Goal: Task Accomplishment & Management: Manage account settings

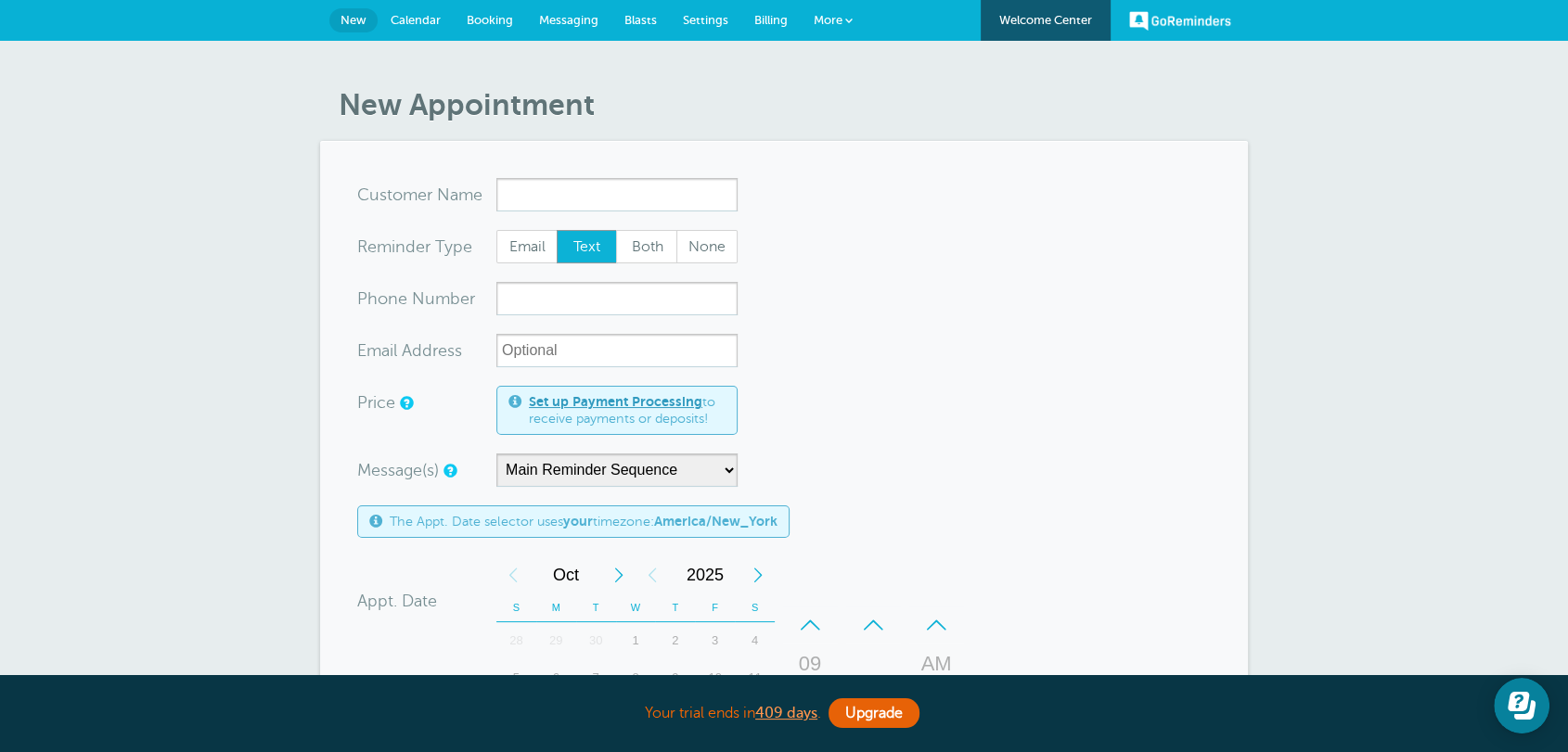
click at [876, 261] on form "You are creating a new customer. To use an existing customer select one from th…" at bounding box center [784, 688] width 854 height 1019
click at [707, 24] on span "Settings" at bounding box center [705, 20] width 46 height 14
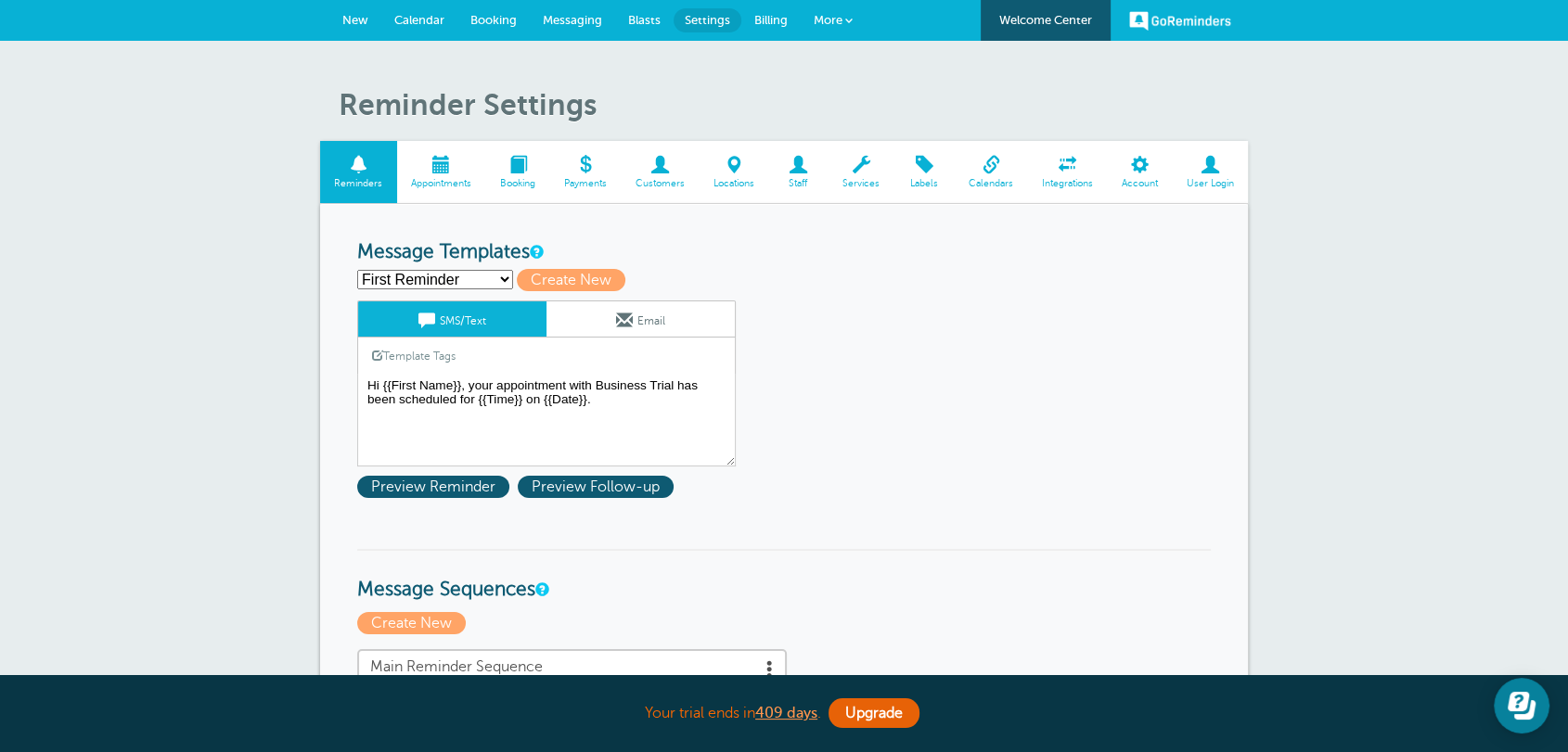
click at [482, 276] on select "First Reminder Follow Up: Ask For Review Second Reminder Third Reminder Create …" at bounding box center [435, 280] width 156 height 20
click at [525, 269] on span "Create New" at bounding box center [571, 280] width 108 height 22
select select
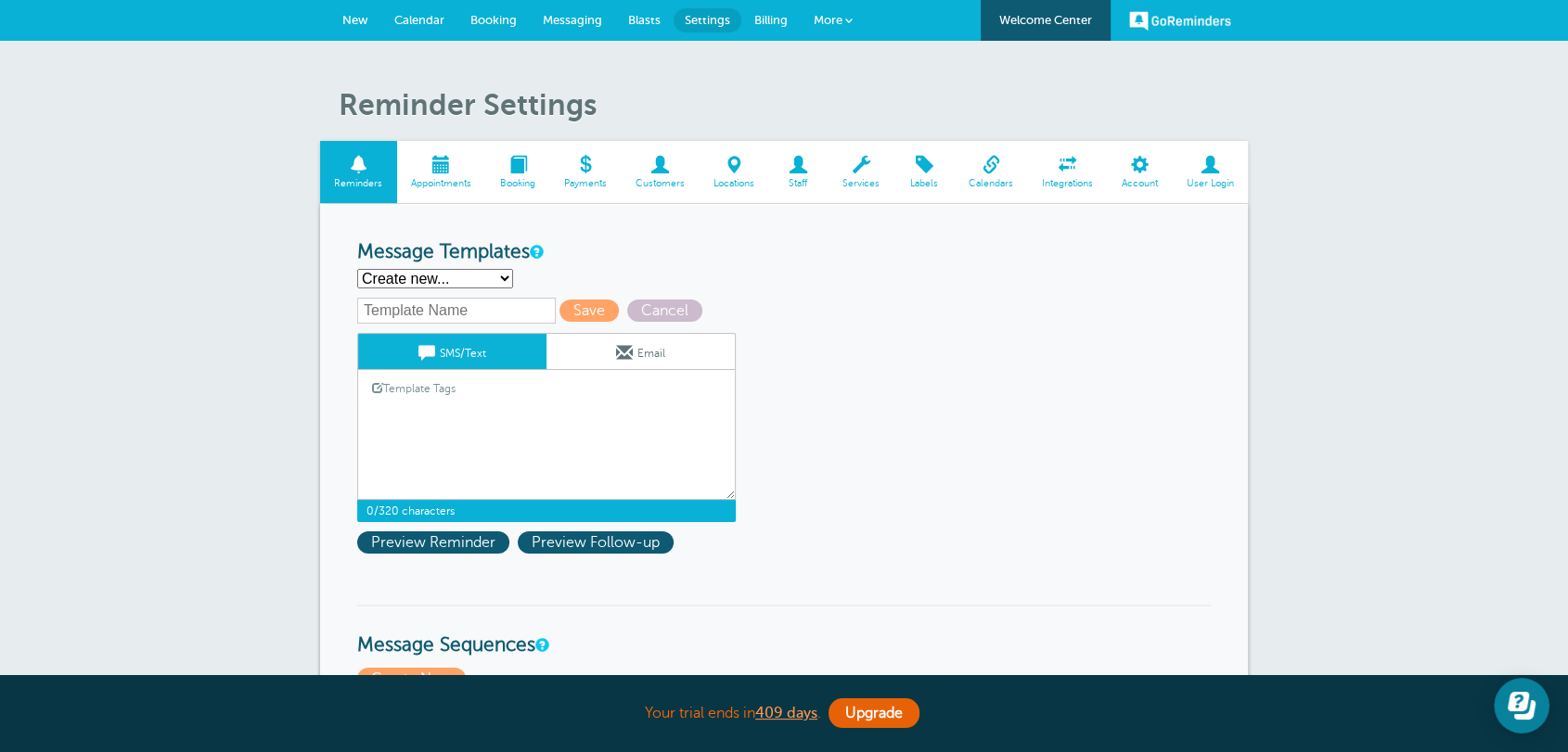
click at [623, 417] on textarea "Hi {{First Name}}, your appointment with Business Trial has been scheduled for …" at bounding box center [546, 453] width 379 height 93
paste textarea "Hi, Maria Porras, your appointment with North Hudson Community Action Corporati…"
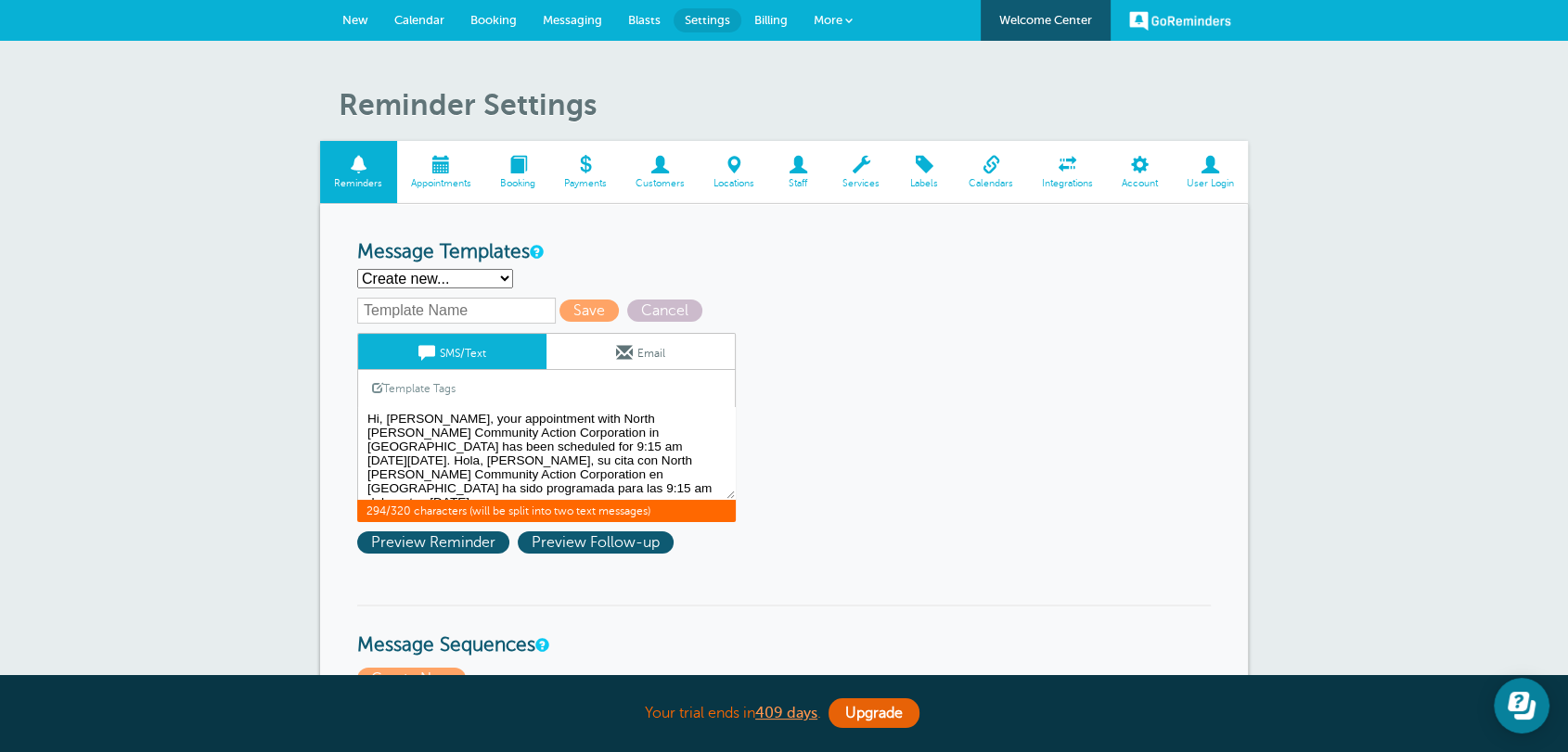
drag, startPoint x: 486, startPoint y: 447, endPoint x: 447, endPoint y: 445, distance: 39.1
click at [447, 445] on textarea "Hi {{First Name}}, your appointment with Business Trial has been scheduled for …" at bounding box center [546, 453] width 379 height 93
click at [434, 390] on link "Template Tags" at bounding box center [414, 387] width 111 height 36
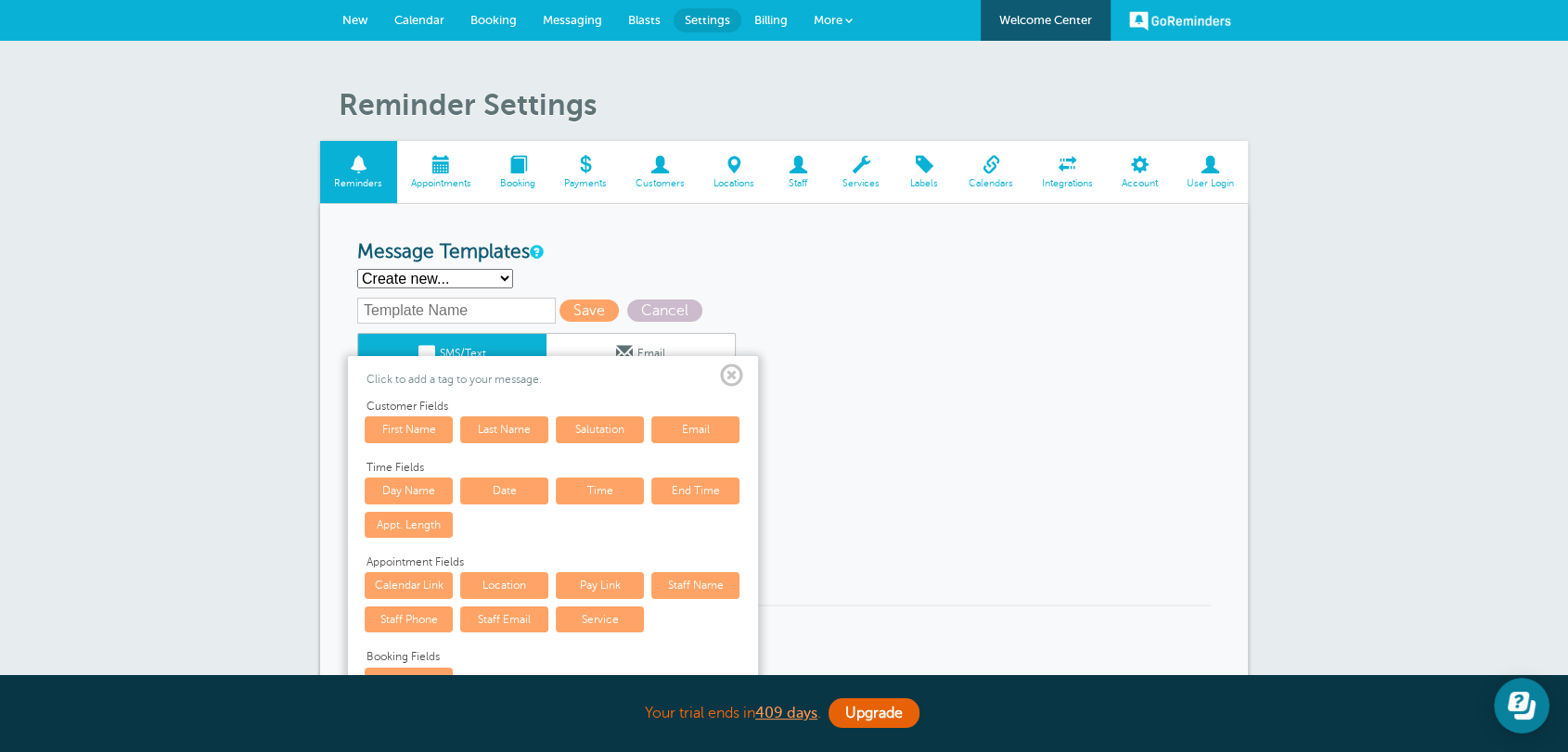
click at [616, 484] on link "Time" at bounding box center [600, 491] width 88 height 26
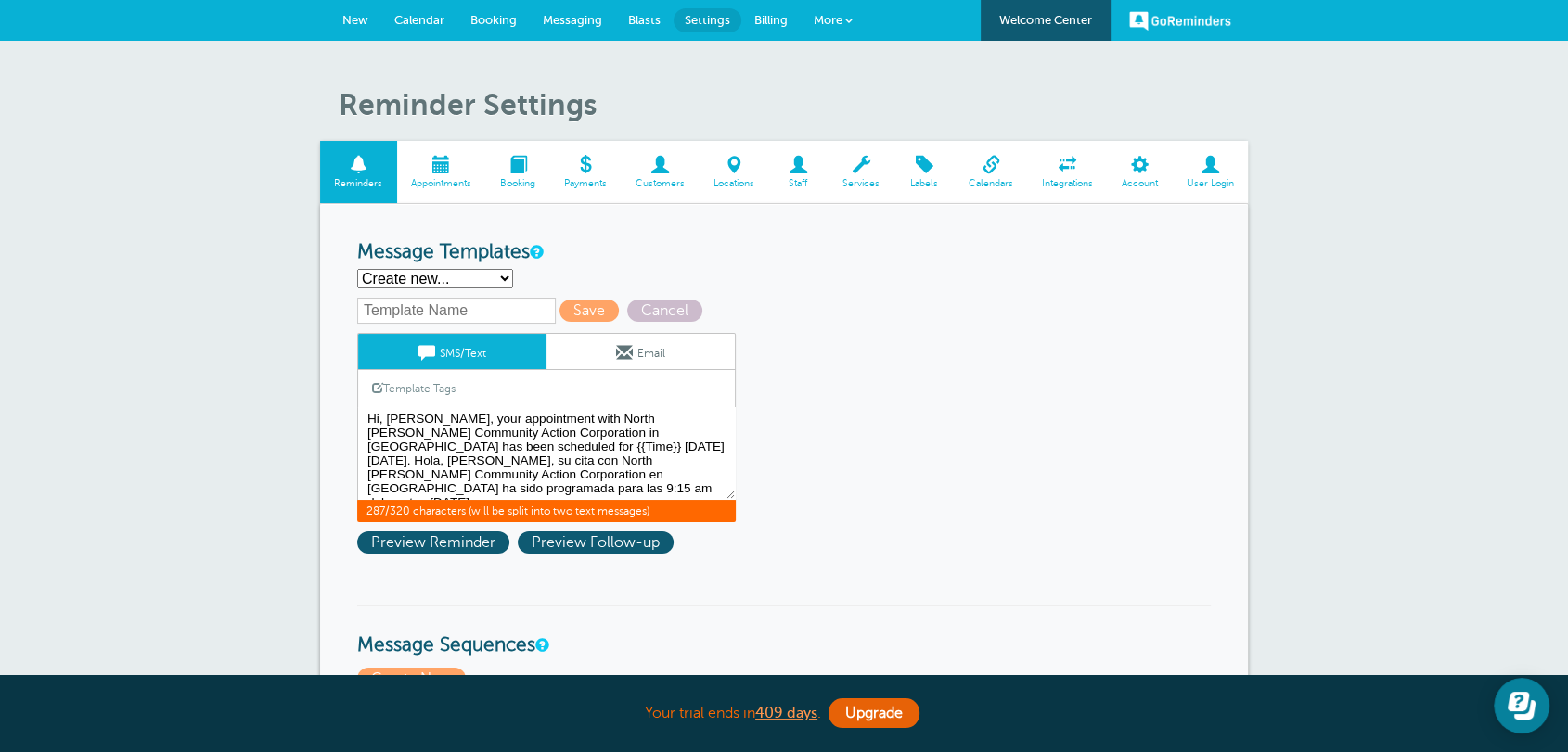
drag, startPoint x: 459, startPoint y: 420, endPoint x: 388, endPoint y: 420, distance: 71.0
click at [388, 420] on textarea "Hi {{First Name}}, your appointment with Business Trial has been scheduled for …" at bounding box center [546, 453] width 379 height 93
click at [420, 381] on link "Template Tags" at bounding box center [414, 387] width 111 height 36
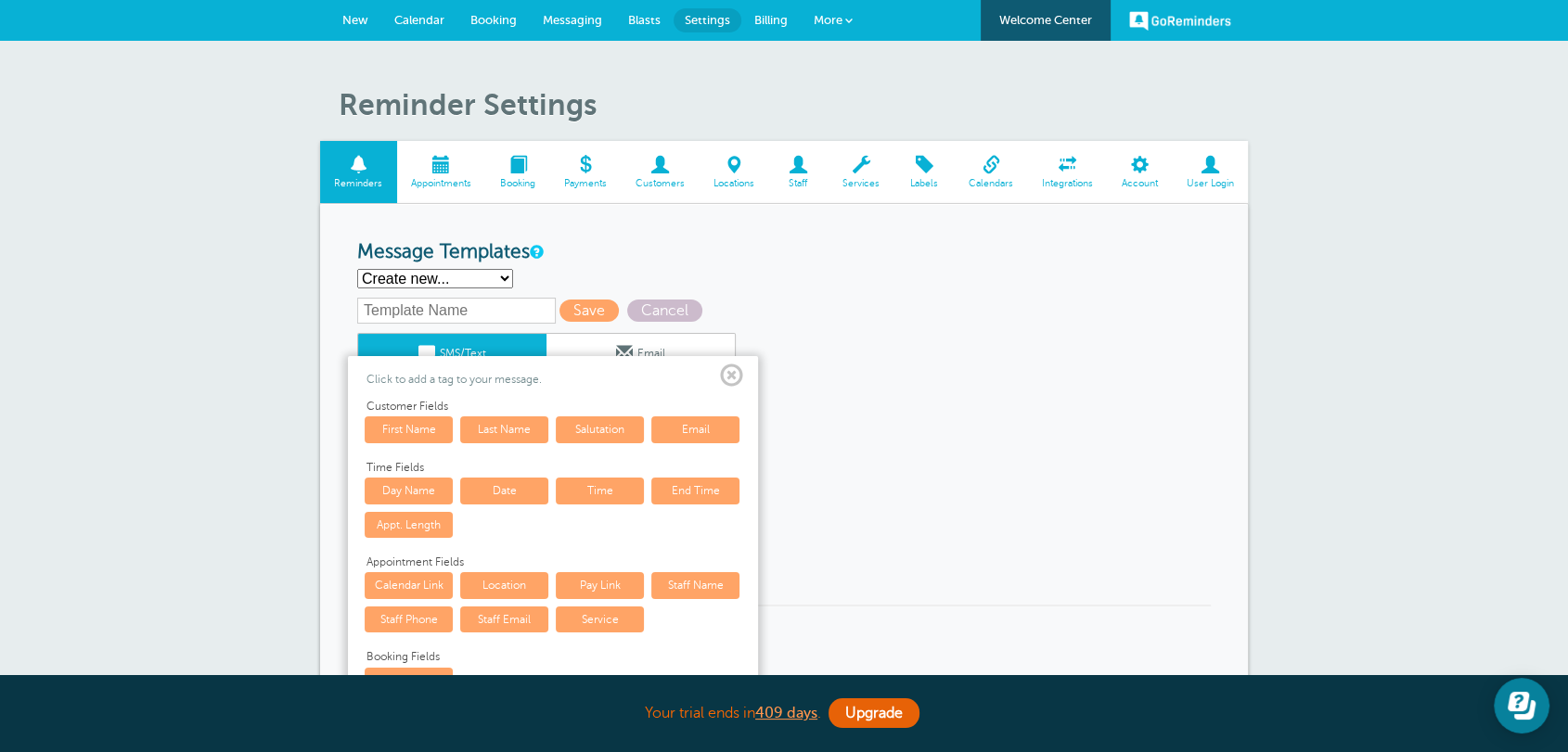
click at [580, 487] on link "Time" at bounding box center [600, 491] width 88 height 26
type textarea "Hi, {{Time}}, your appointment with North Hudson Community Action Corporation i…"
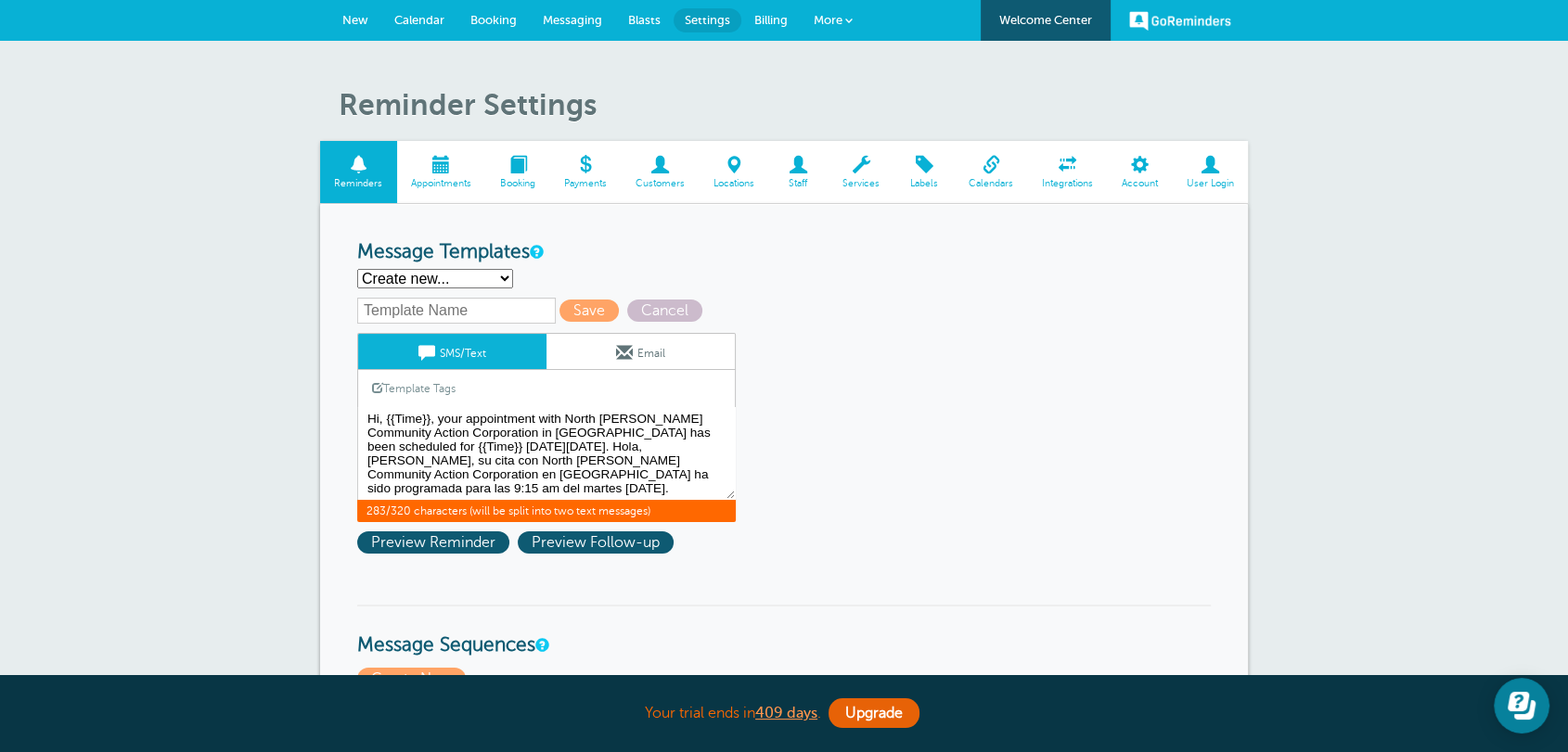
click at [400, 276] on select "First Reminder Follow Up: Ask For Review Second Reminder Third Reminder Create …" at bounding box center [435, 279] width 156 height 20
select select "142291"
click at [357, 269] on select "First Reminder Follow Up: Ask For Review Second Reminder Third Reminder Create …" at bounding box center [435, 279] width 156 height 20
type input "Second Reminder"
type textarea "Hi {{First Name}}, you have an appointment with Business Trial at {{Time}} on {…"
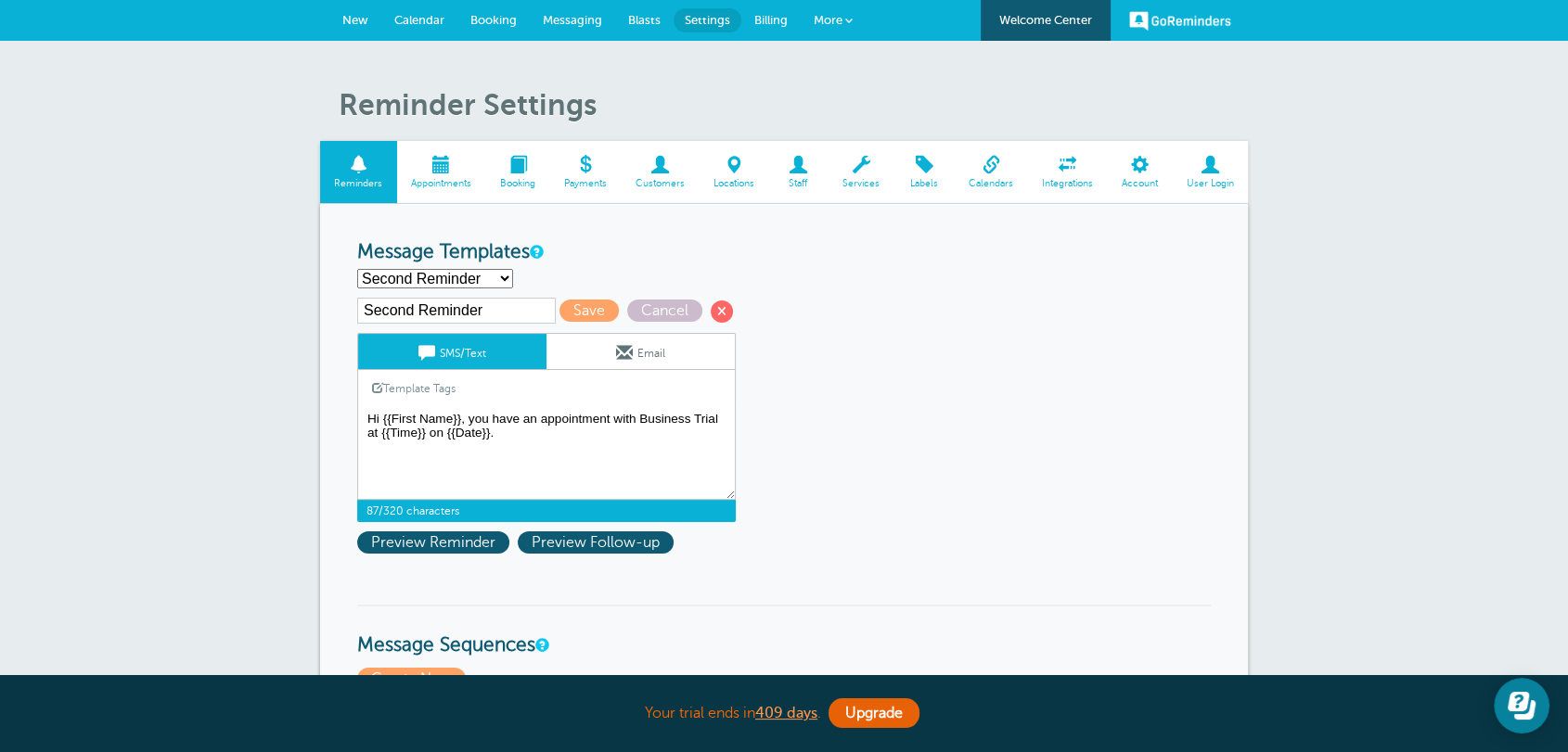
click at [514, 444] on textarea "Hi {{First Name}}, your appointment with Business Trial has been scheduled for …" at bounding box center [546, 453] width 379 height 93
click at [438, 285] on select "First Reminder Follow Up: Ask For Review Second Reminder Third Reminder Create …" at bounding box center [435, 279] width 156 height 20
select select "142292"
click at [357, 269] on select "First Reminder Follow Up: Ask For Review Second Reminder Third Reminder Create …" at bounding box center [435, 279] width 156 height 20
type input "Third Reminder"
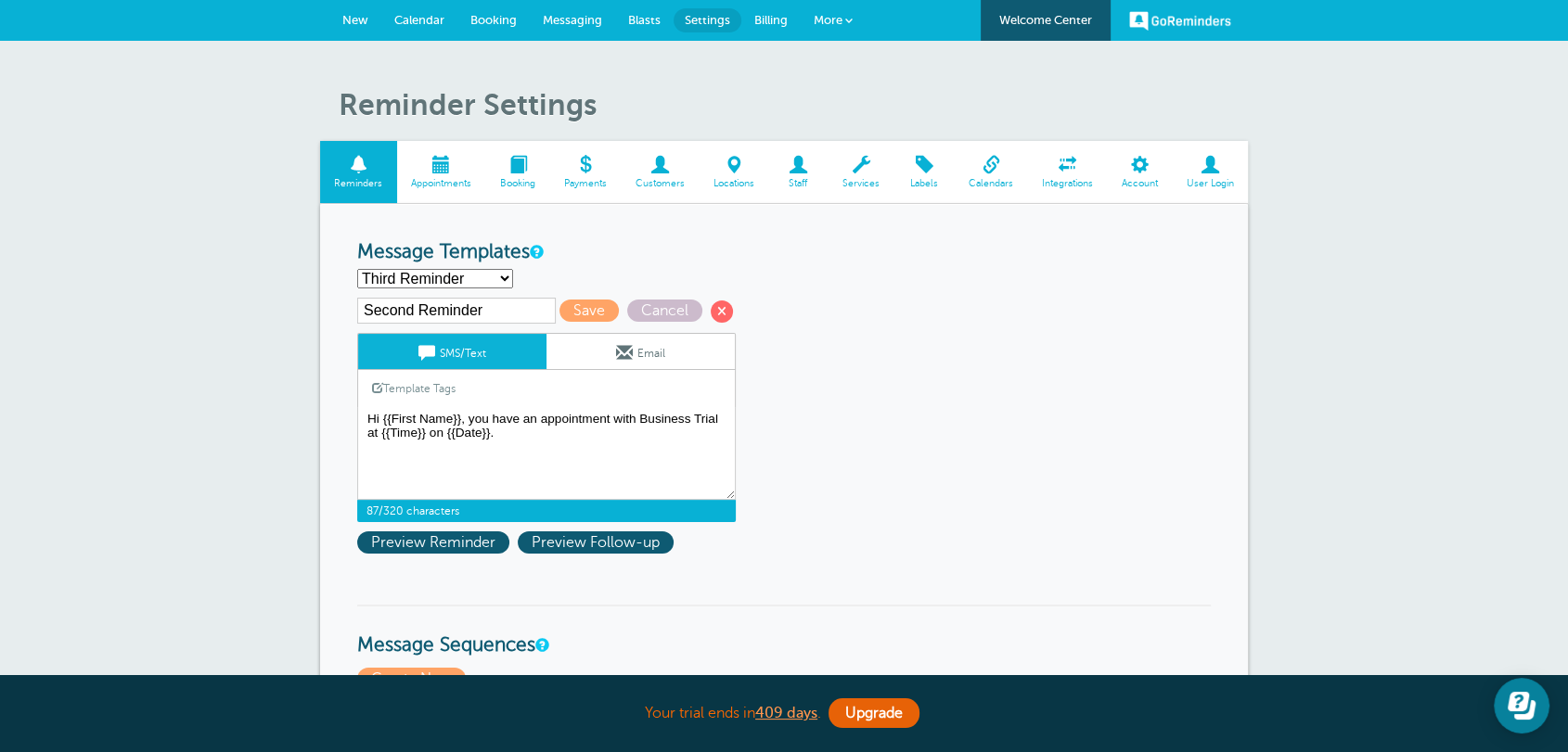
type textarea "Hi {{First Name}}, you have an appointment with Business Trial today at {{Time}…"
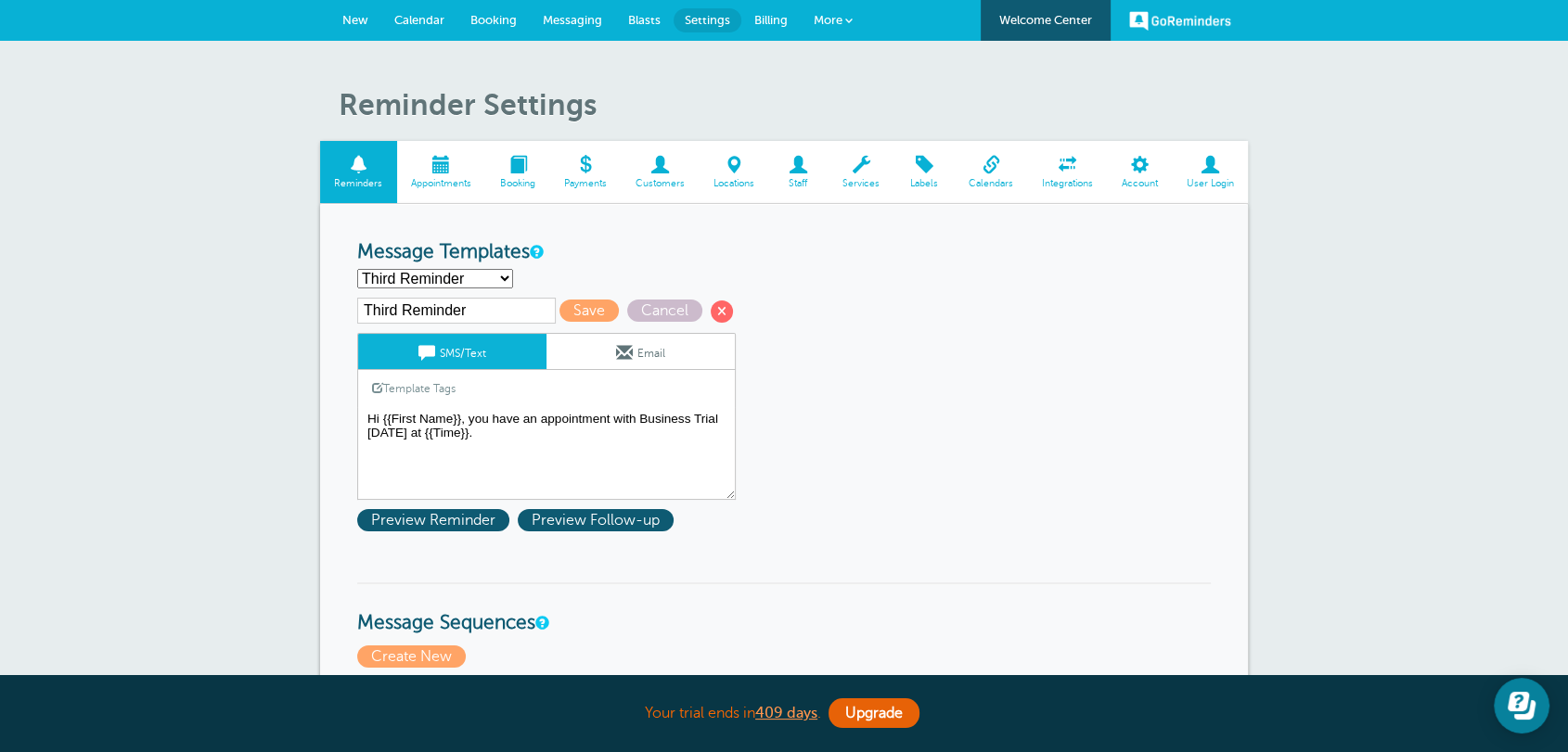
click at [497, 436] on textarea "Hi {{First Name}}, your appointment with Business Trial has been scheduled for …" at bounding box center [546, 453] width 379 height 93
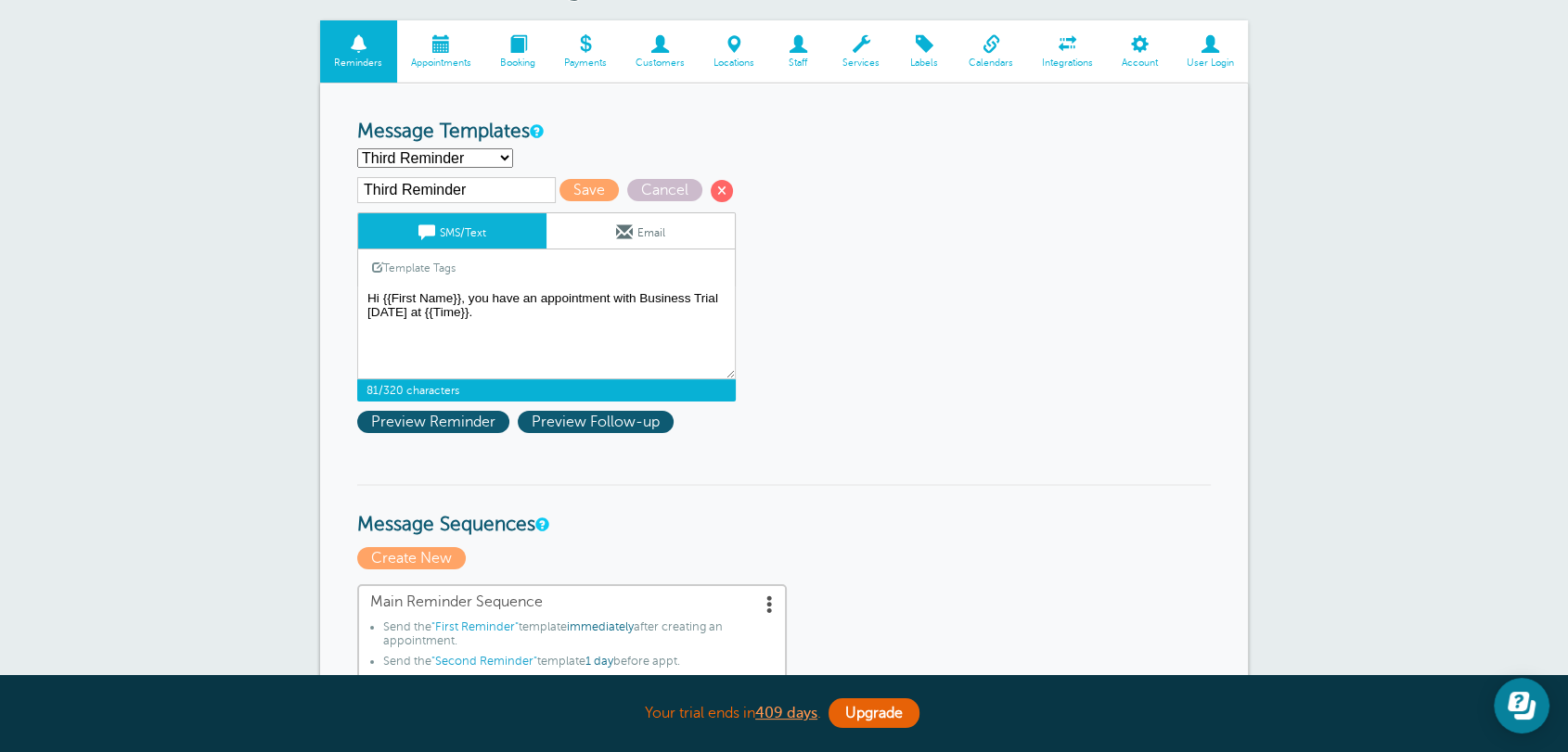
scroll to position [240, 0]
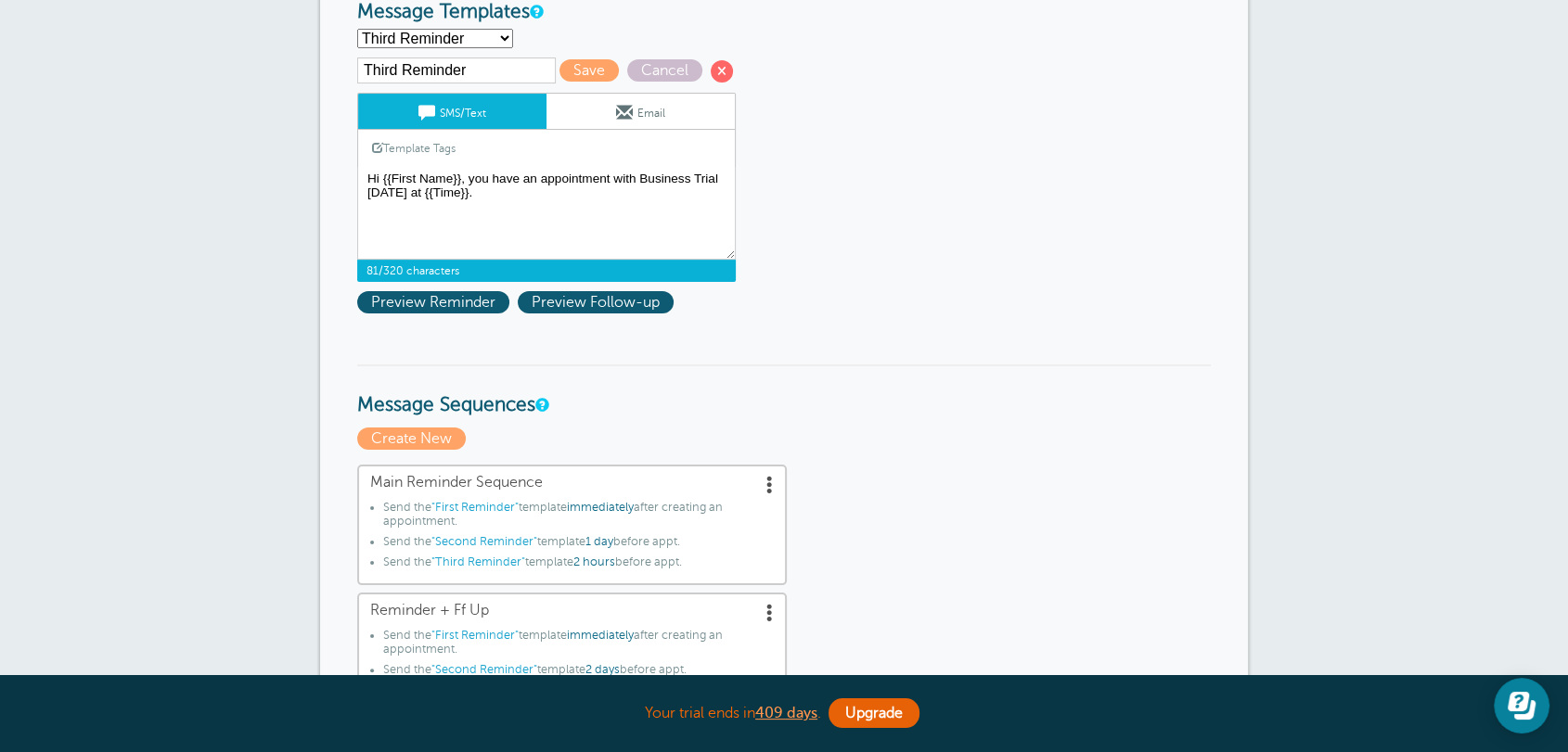
click at [440, 39] on select "First Reminder Follow Up: Ask For Review Second Reminder Third Reminder Create …" at bounding box center [435, 38] width 156 height 20
select select "142289"
click at [357, 28] on select "First Reminder Follow Up: Ask For Review Second Reminder Third Reminder Create …" at bounding box center [435, 38] width 156 height 20
type input "First Reminder"
type textarea "Hi {{First Name}}, your appointment with Business Trial has been scheduled for …"
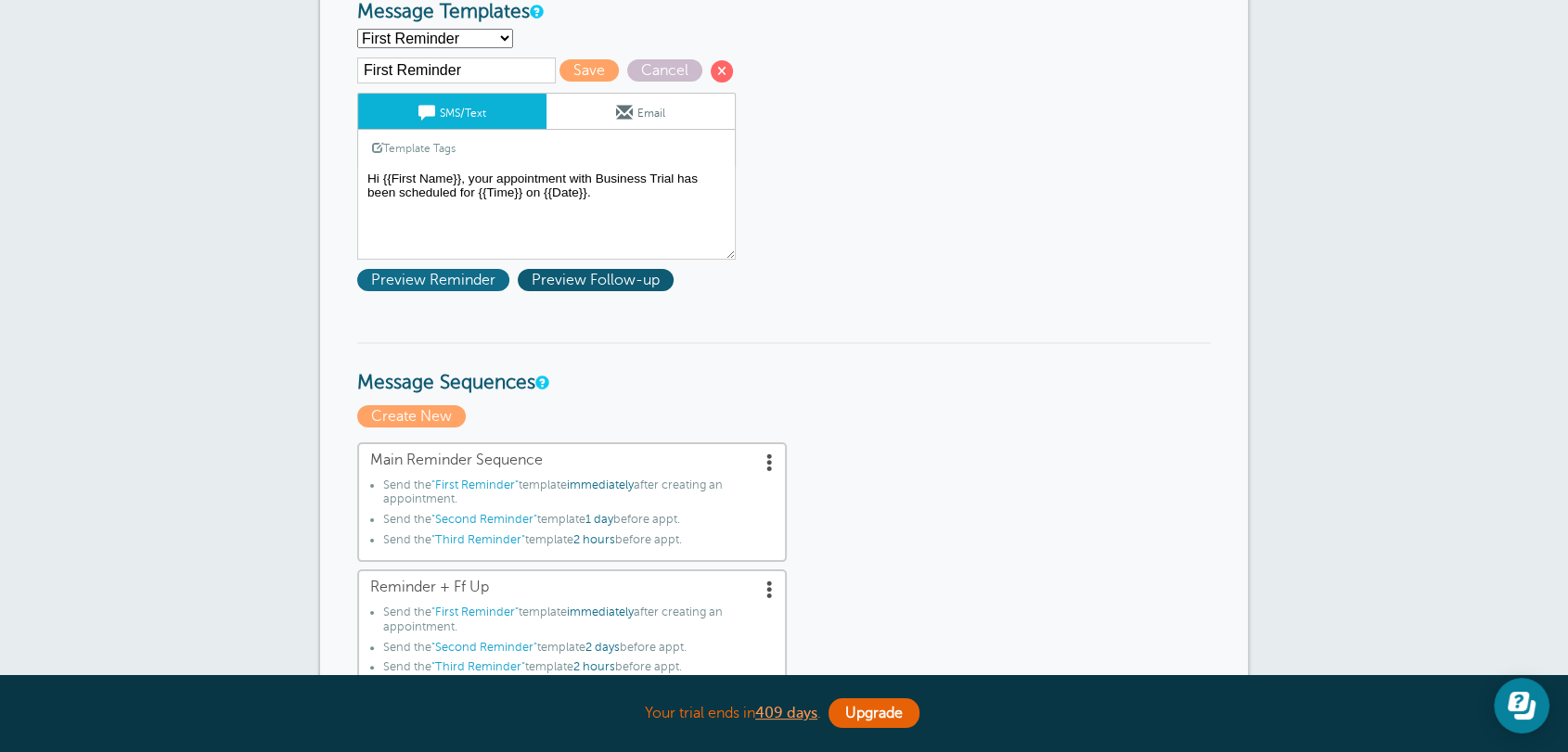
click at [443, 281] on span "Preview Reminder" at bounding box center [433, 280] width 152 height 22
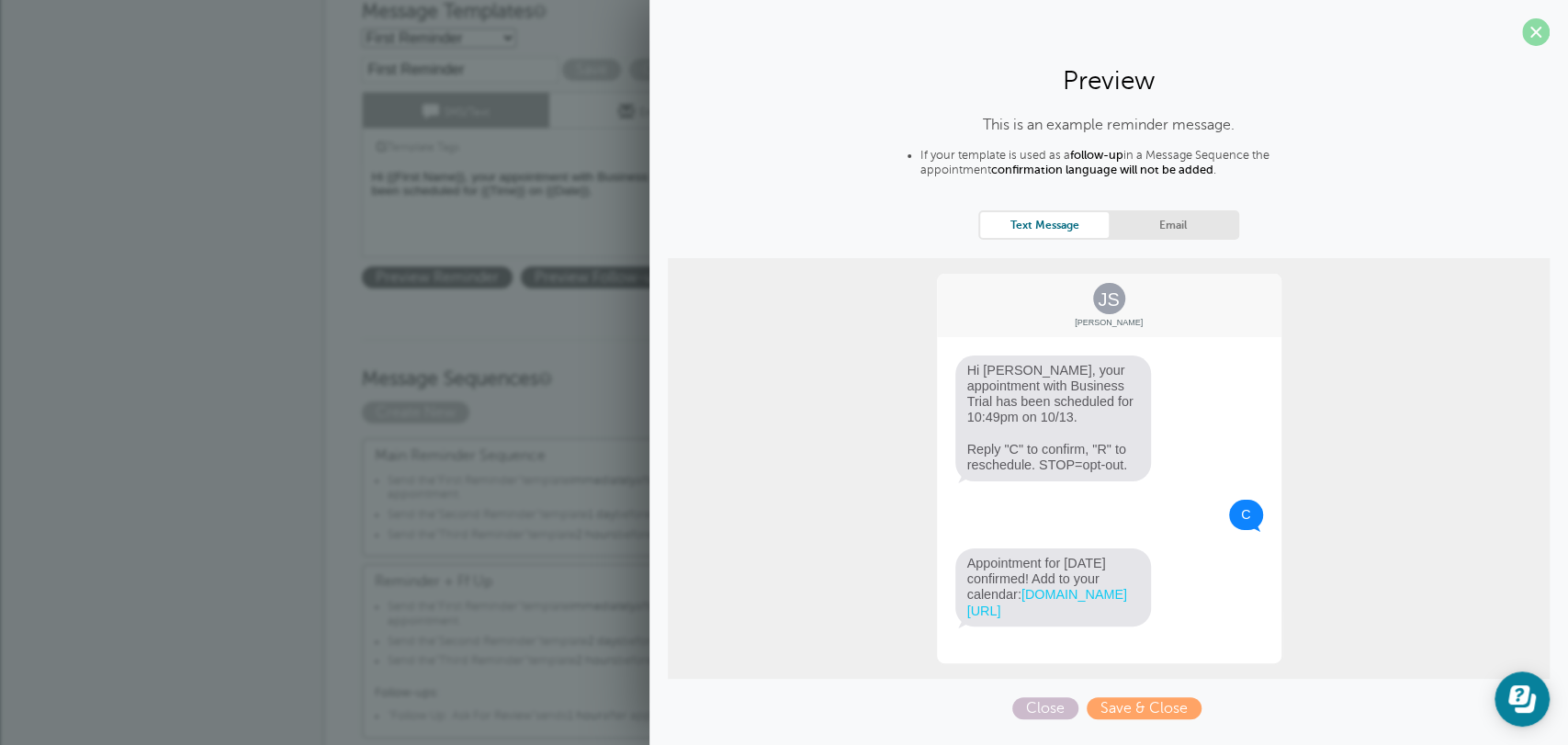
click at [1528, 39] on span at bounding box center [1536, 32] width 28 height 28
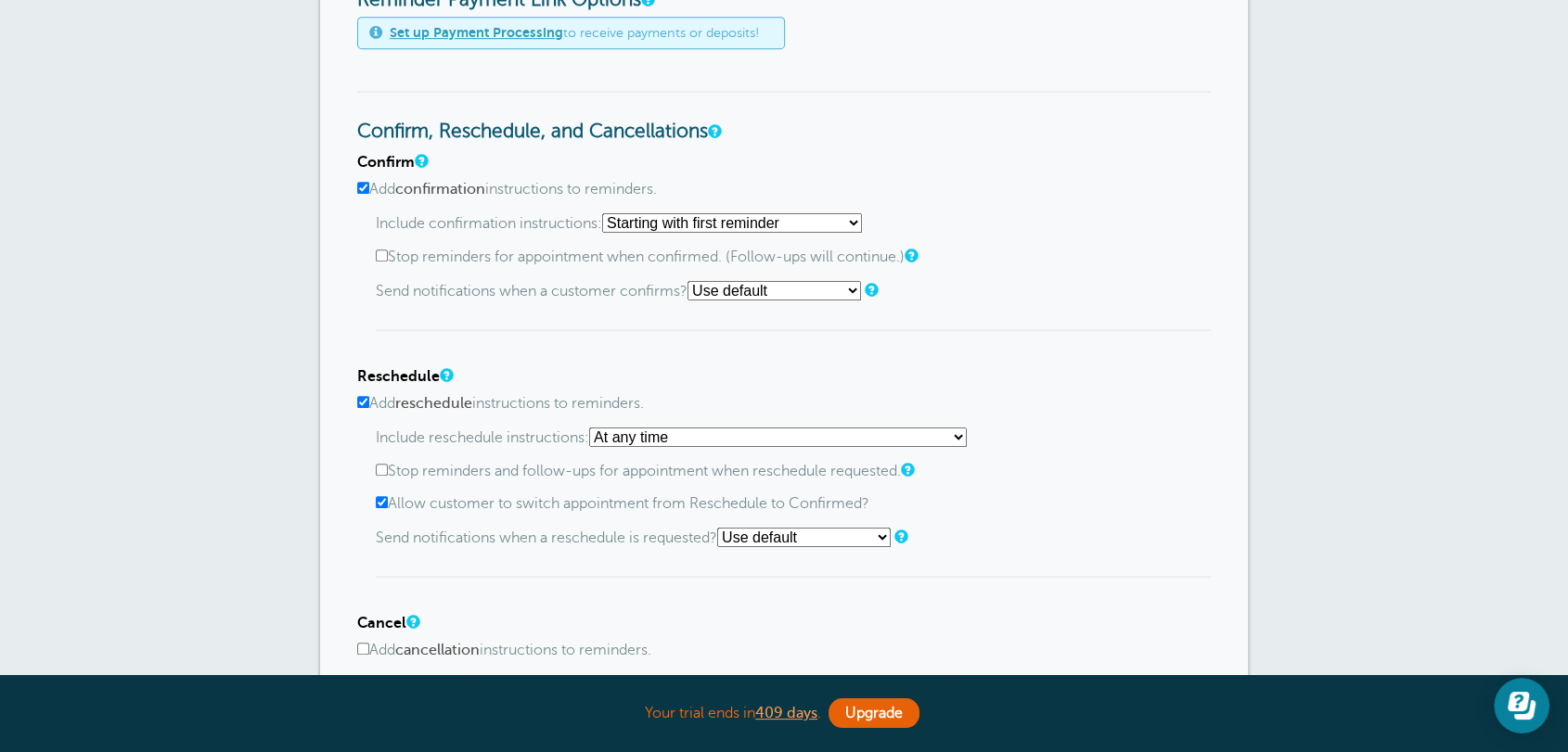
scroll to position [1202, 0]
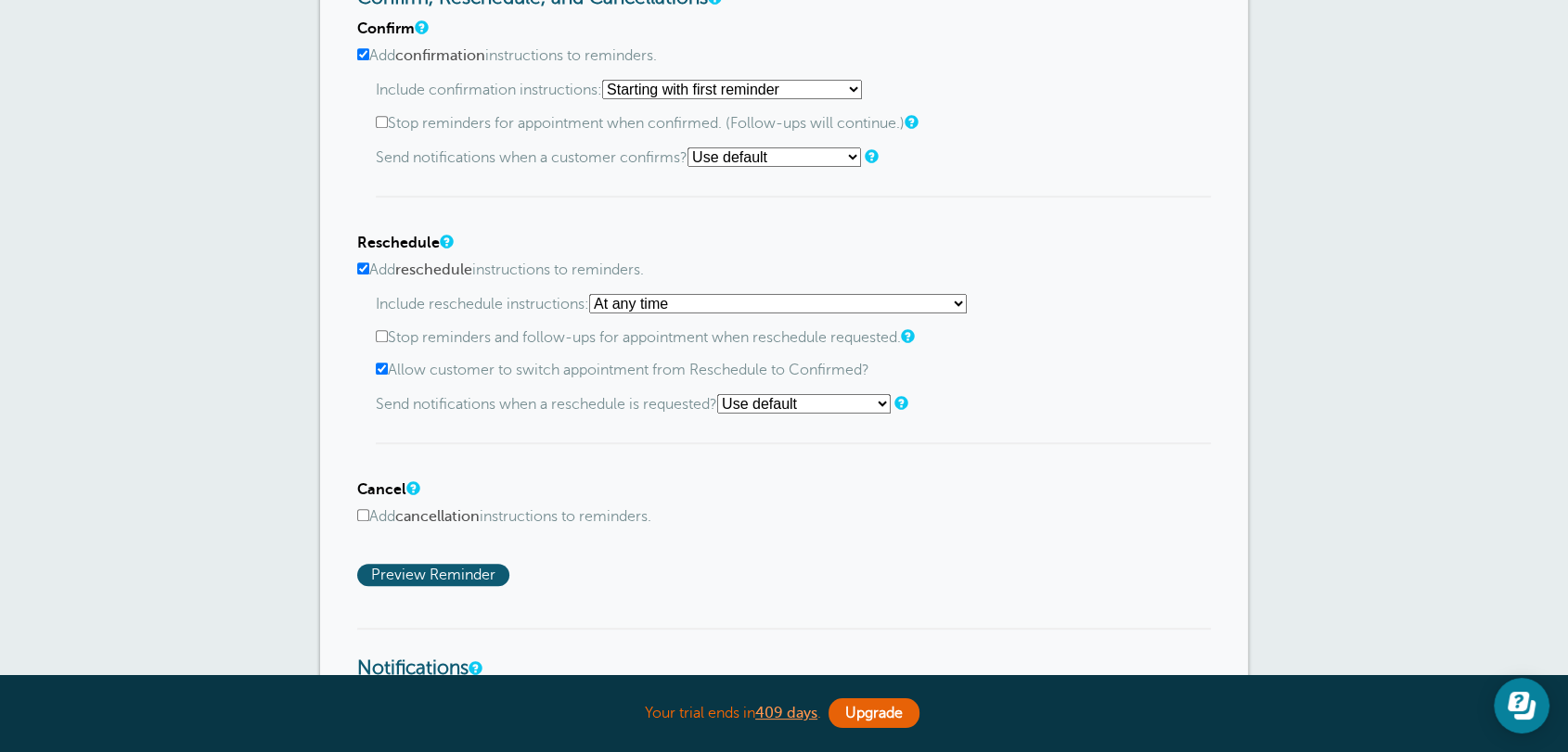
click at [1087, 406] on p "Send notifications when a reschedule is requested? Use default Text me Email me…" at bounding box center [793, 404] width 835 height 20
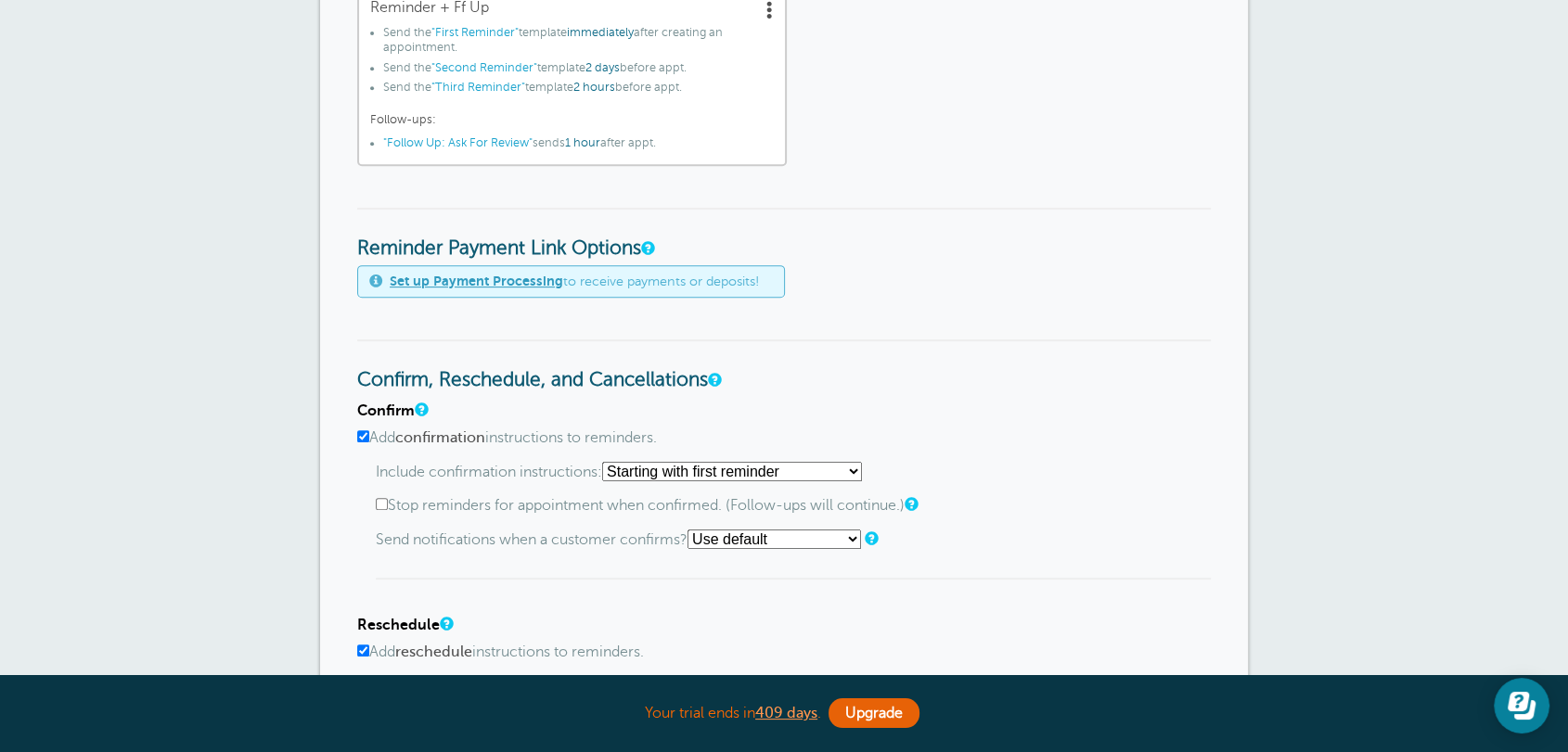
scroll to position [0, 0]
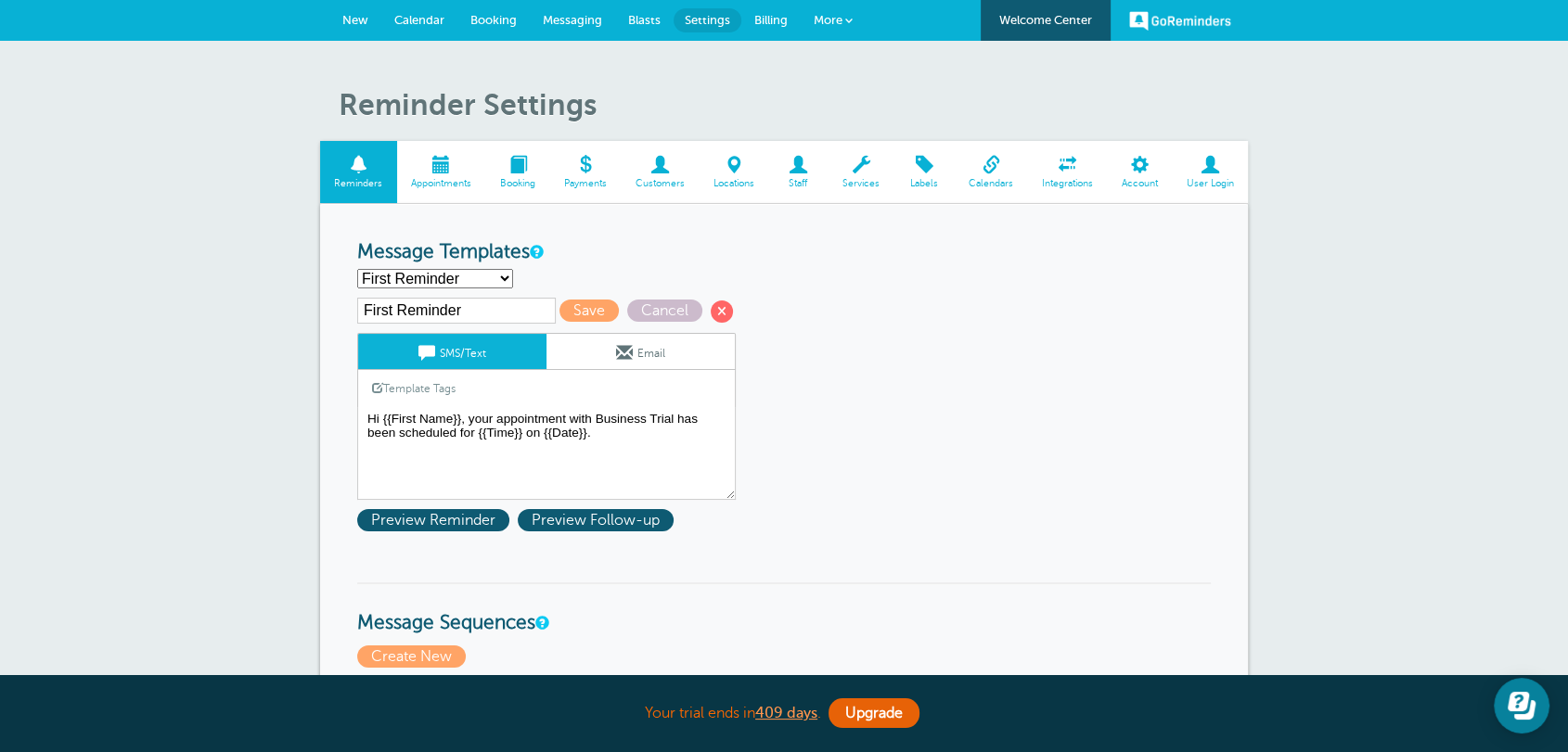
click at [364, 22] on span "New" at bounding box center [355, 20] width 26 height 14
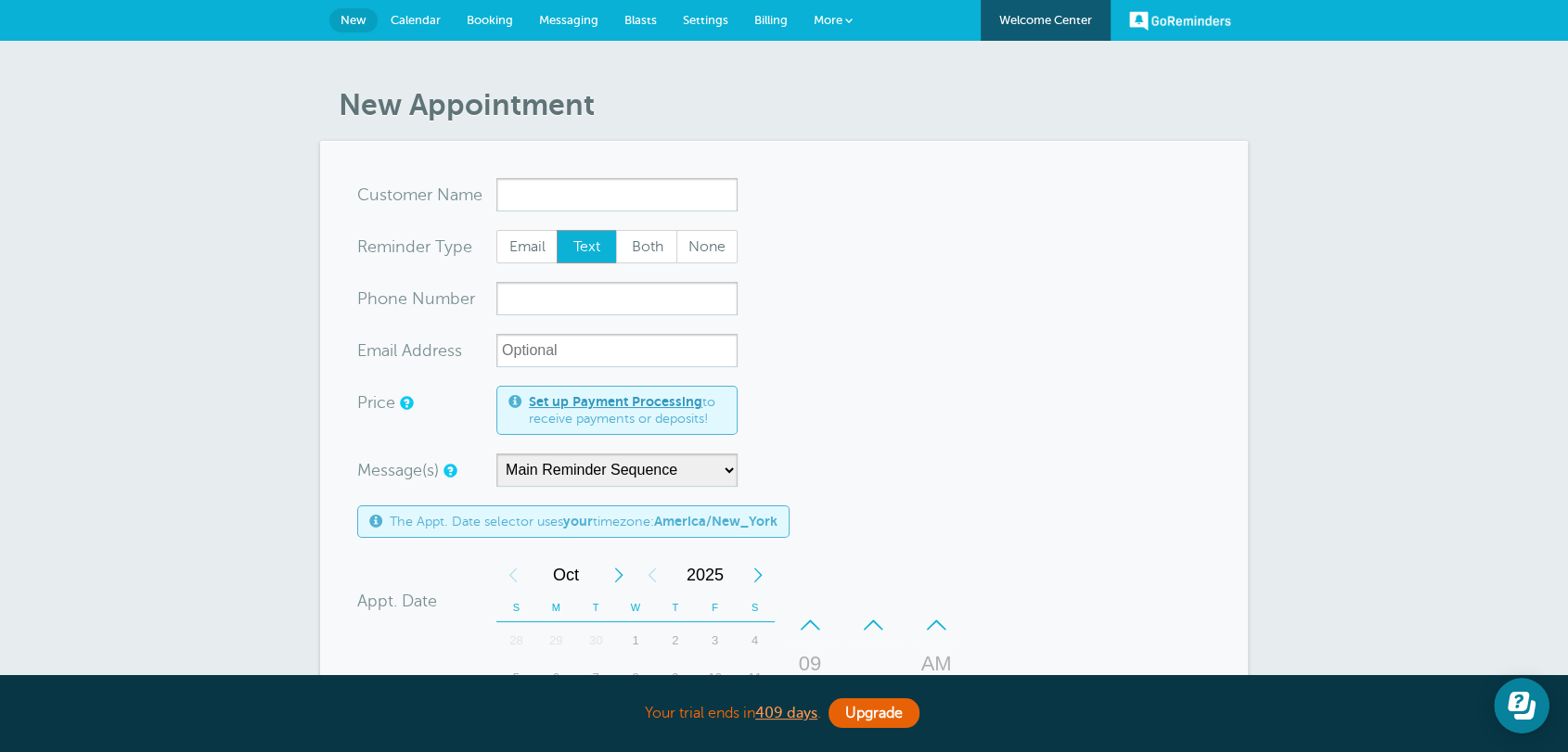
click at [687, 21] on span "Settings" at bounding box center [705, 20] width 46 height 14
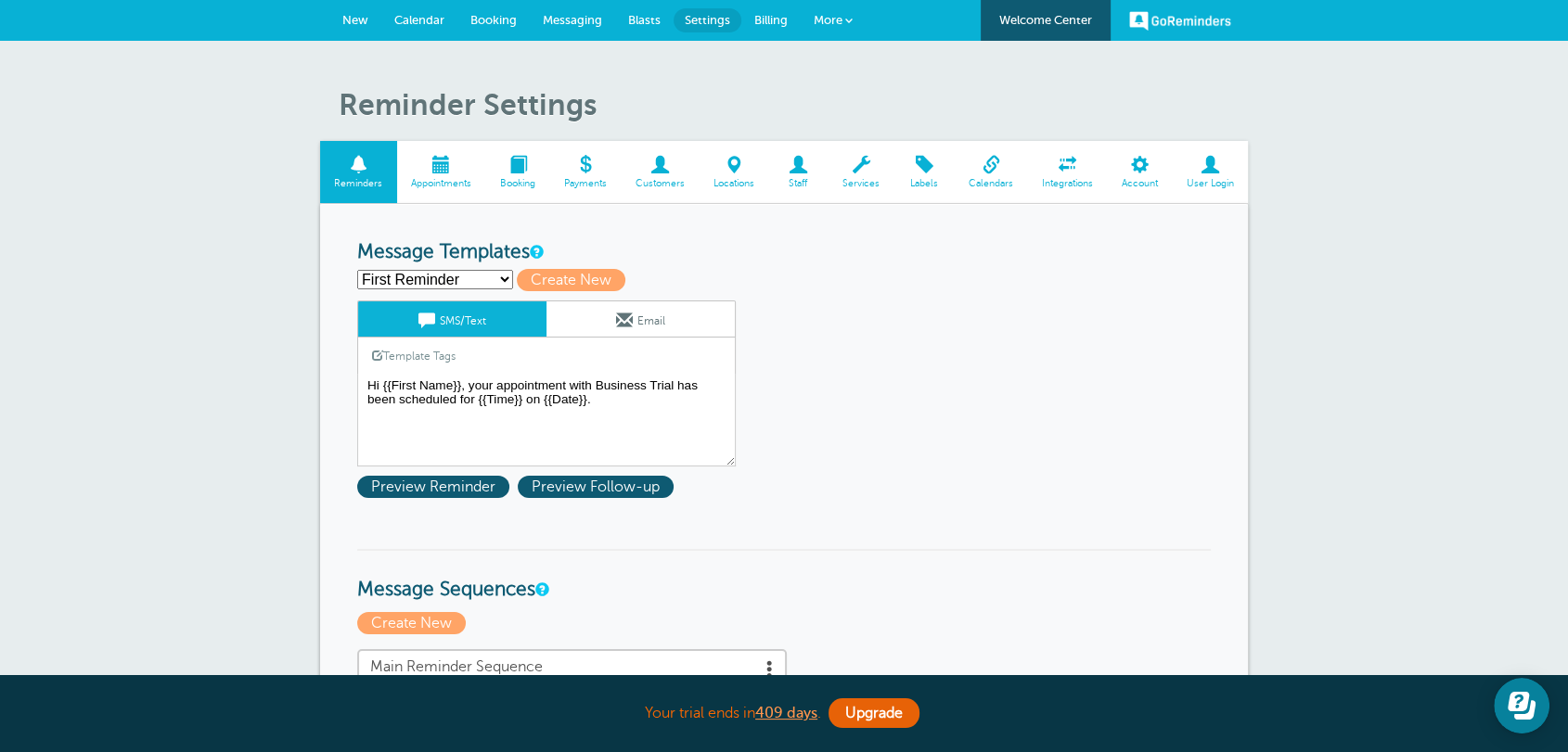
click at [365, 13] on span "New" at bounding box center [355, 20] width 26 height 14
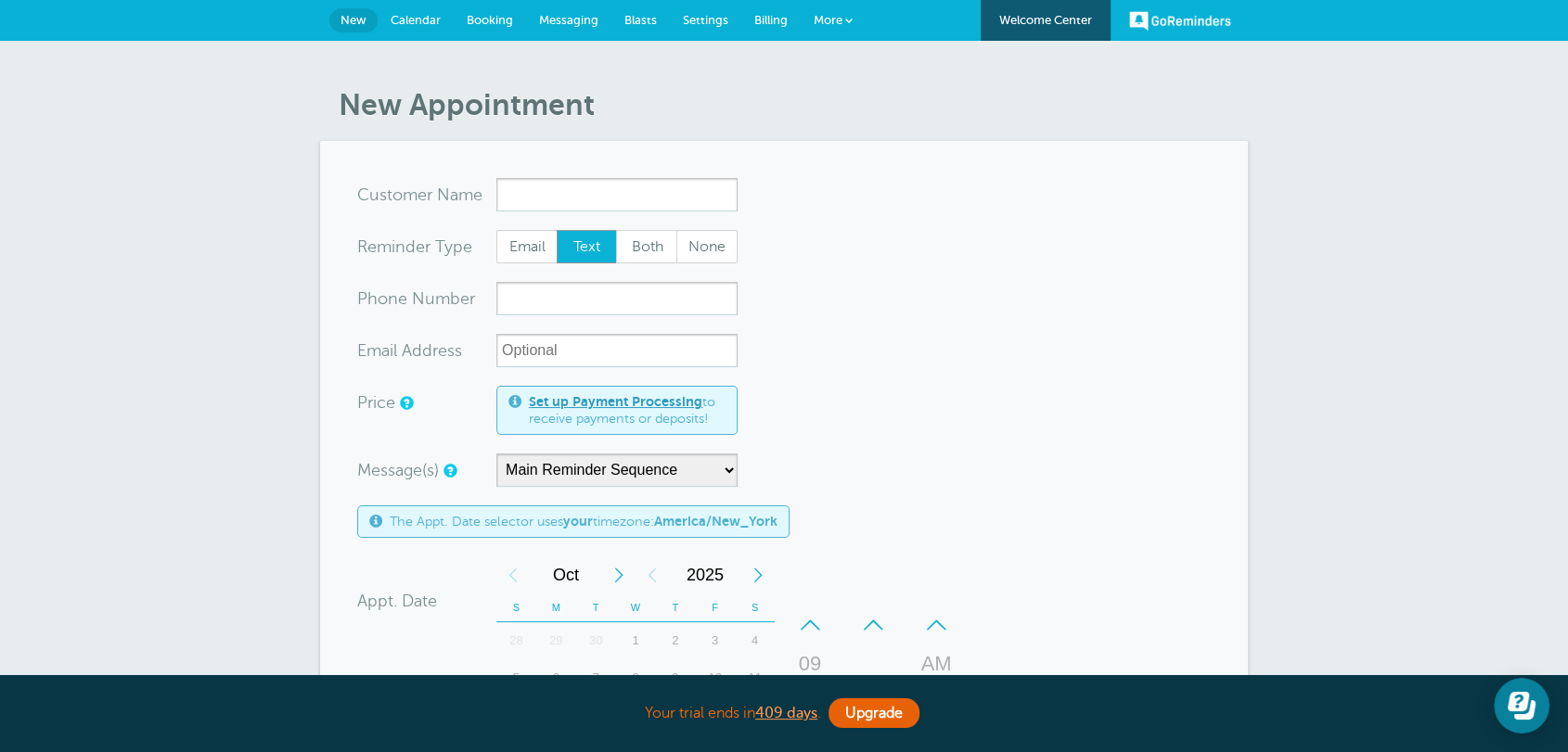
click at [705, 27] on link "Settings" at bounding box center [705, 20] width 71 height 41
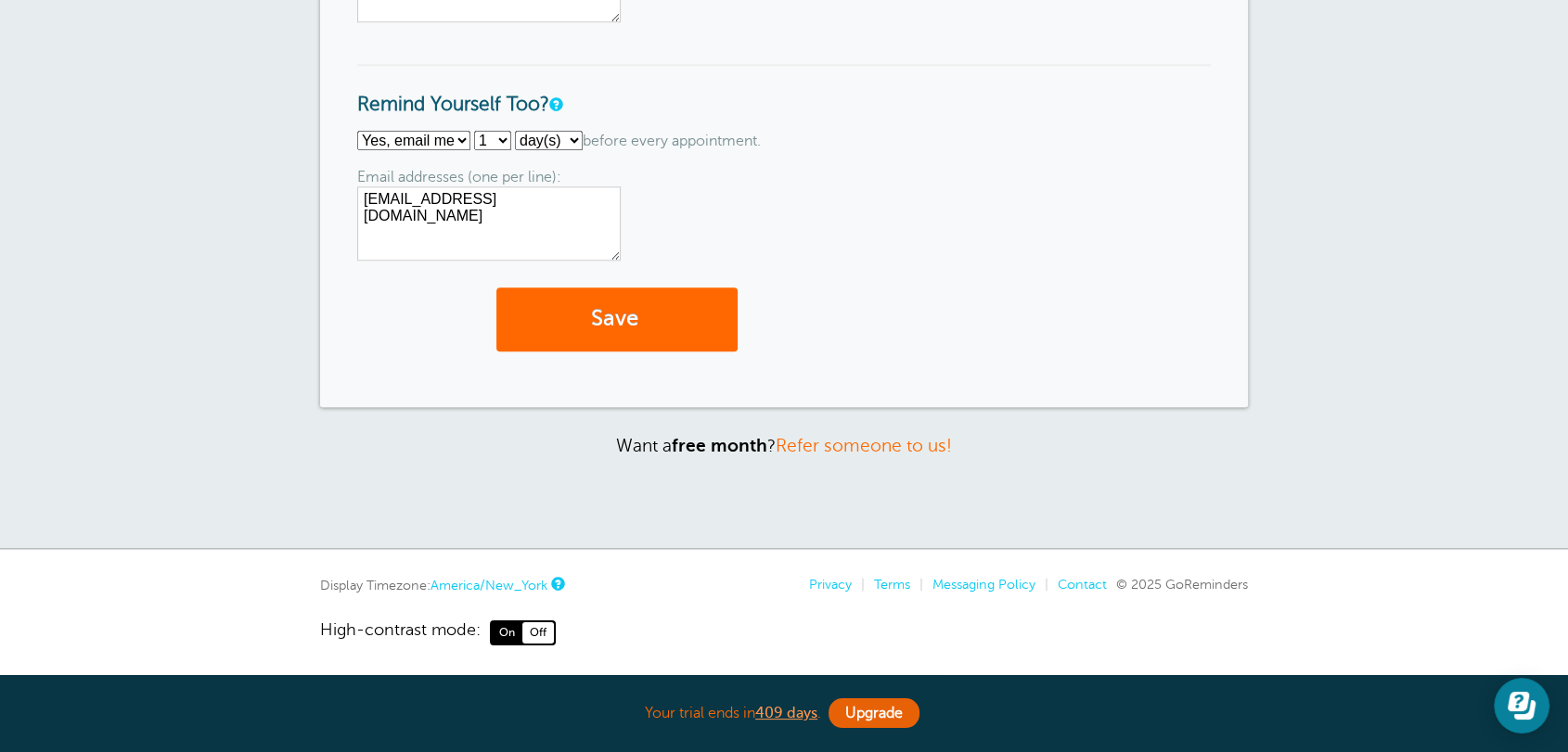
scroll to position [1967, 0]
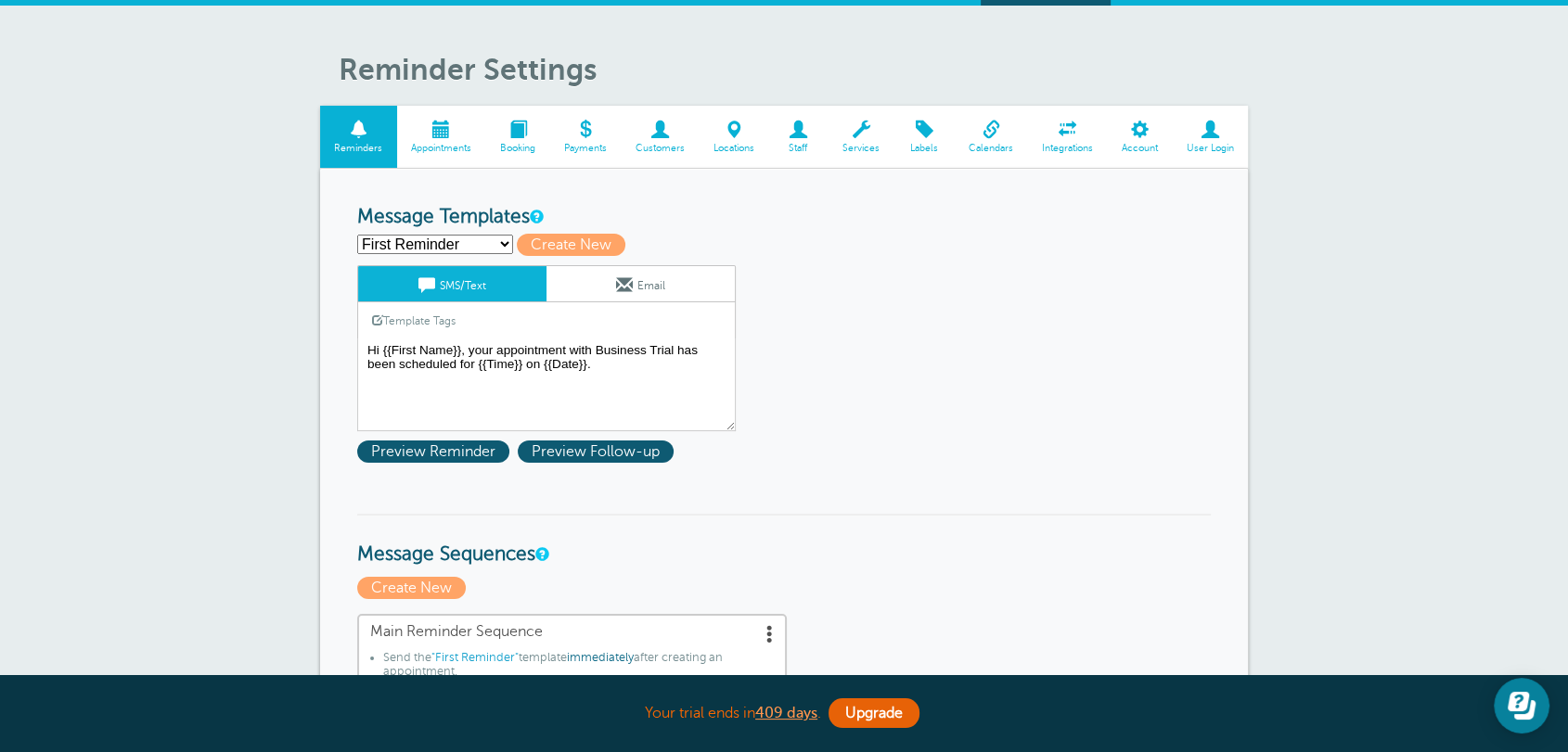
scroll to position [0, 0]
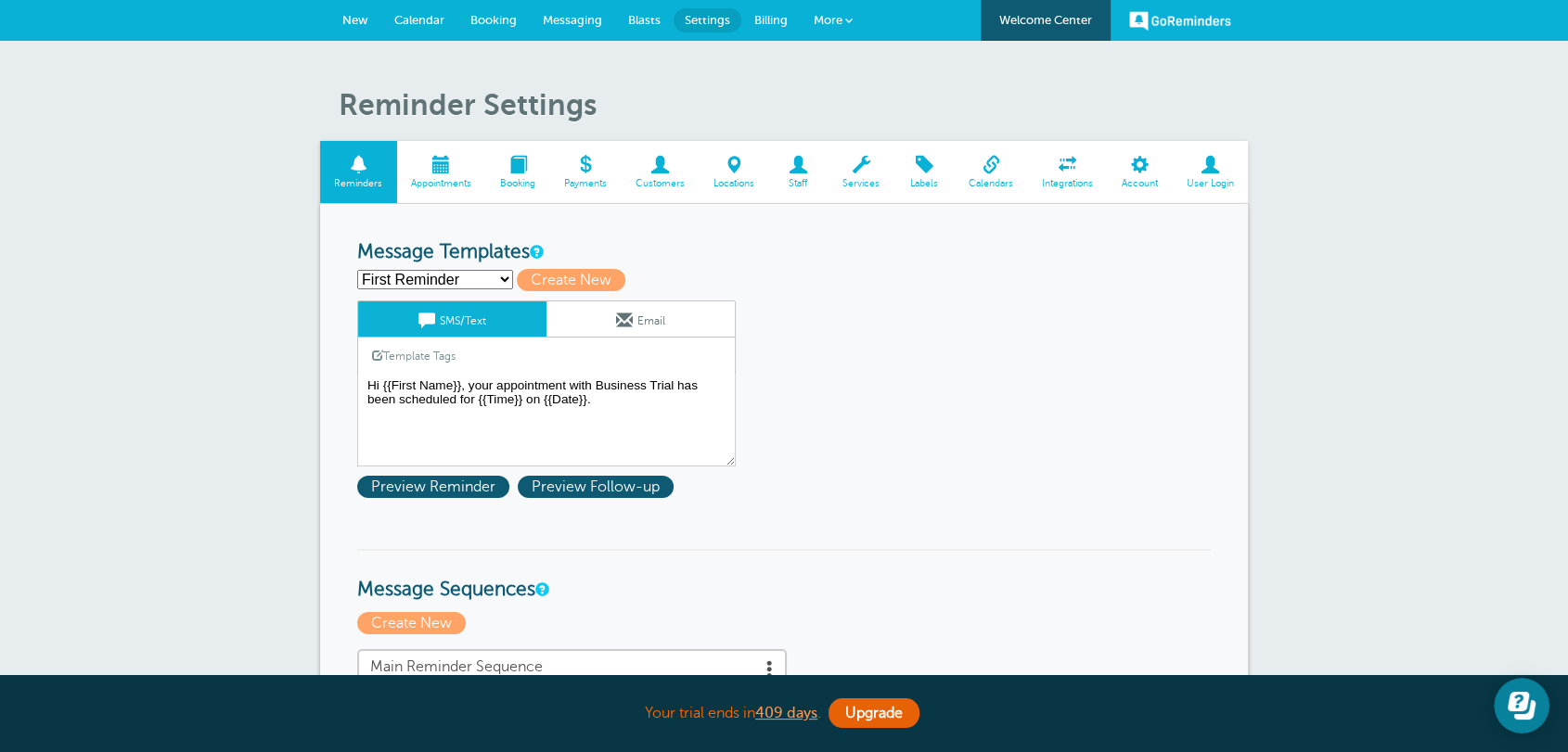
click at [355, 18] on span "New" at bounding box center [355, 20] width 26 height 14
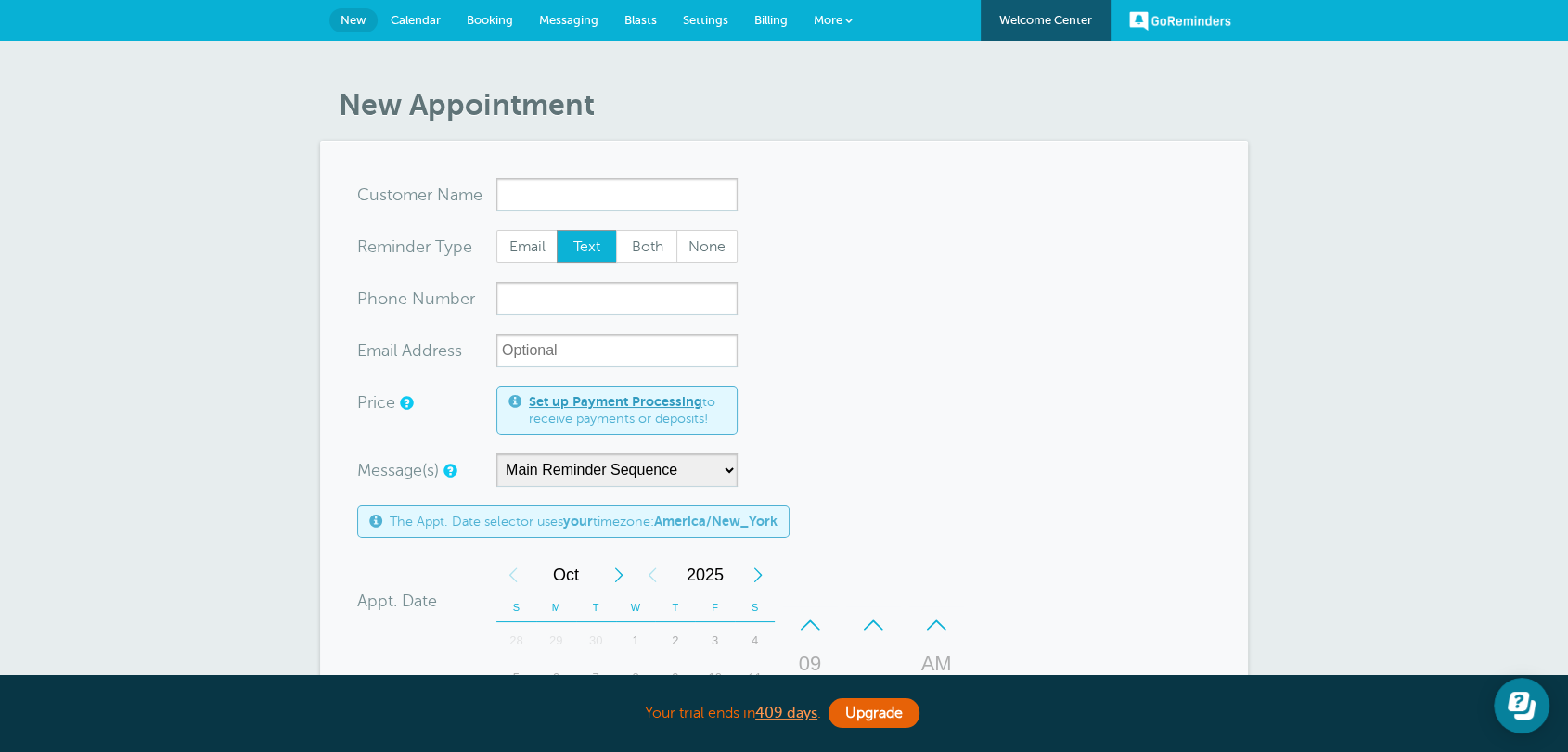
click at [992, 422] on form "You are creating a new customer. To use an existing customer select one from th…" at bounding box center [784, 688] width 854 height 1019
click at [412, 14] on span "Calendar" at bounding box center [415, 20] width 50 height 14
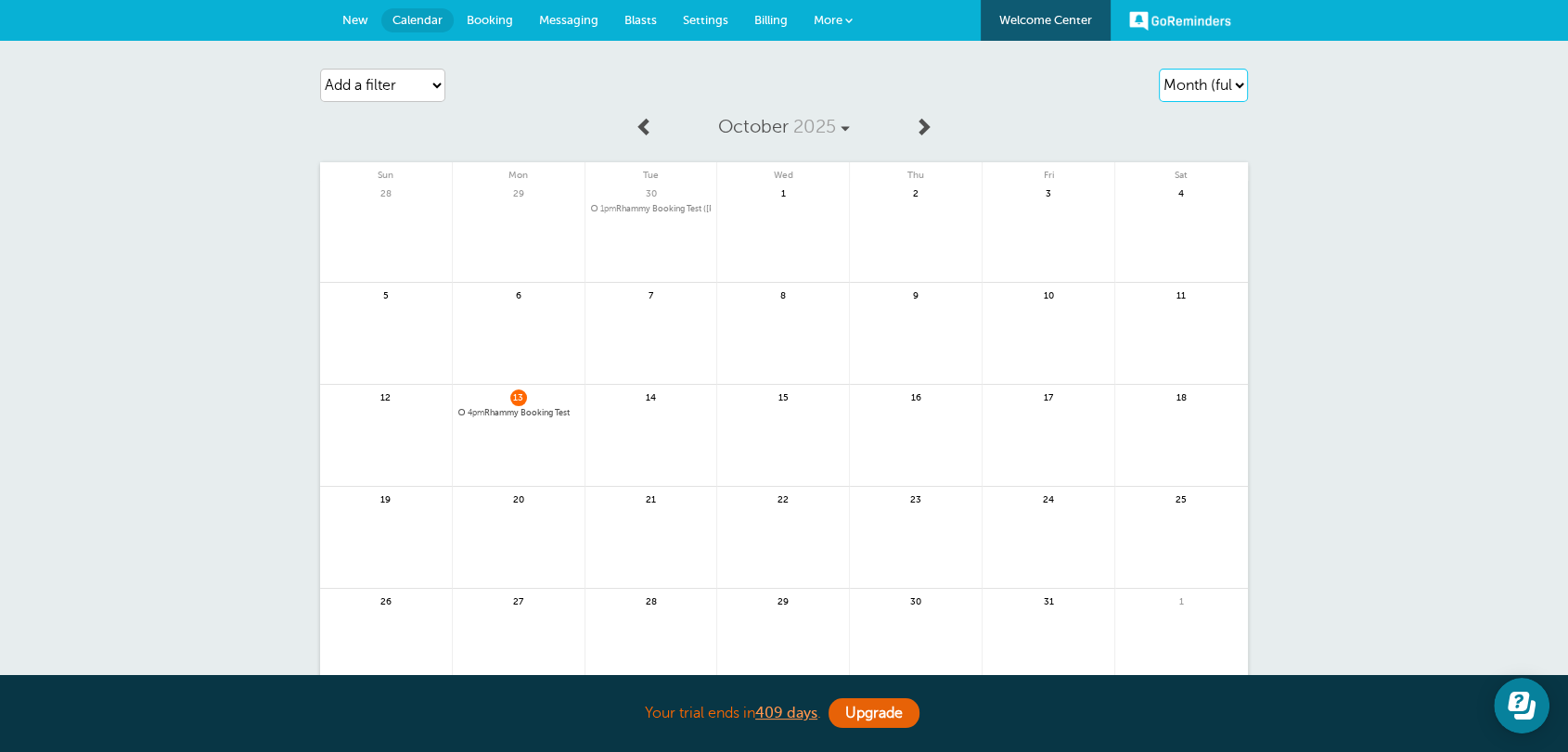
click at [1221, 89] on select "Agenda Day Week Month (full view) Month (condensed)" at bounding box center [1203, 85] width 89 height 33
click at [1307, 79] on div "Agenda Day Week Month (full view) Month (condensed) Add a filter Customer Searc…" at bounding box center [784, 437] width 1568 height 792
click at [564, 413] on span "4pm Rhammy Booking Test" at bounding box center [519, 413] width 121 height 10
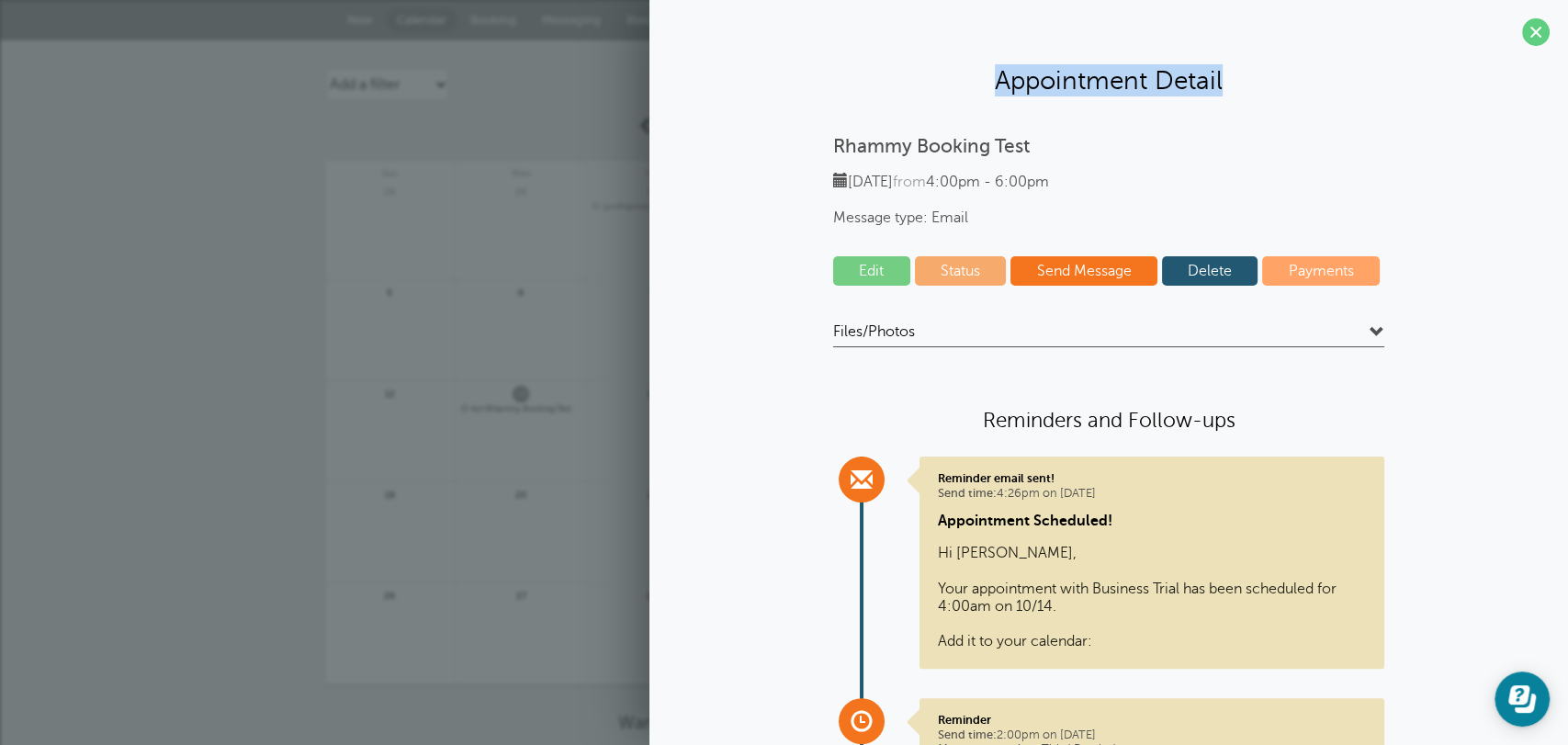
drag, startPoint x: 1282, startPoint y: 83, endPoint x: 905, endPoint y: 76, distance: 377.1
click at [905, 76] on h2 "Appointment Detail" at bounding box center [1108, 80] width 882 height 32
click at [870, 268] on link "Edit" at bounding box center [871, 271] width 77 height 29
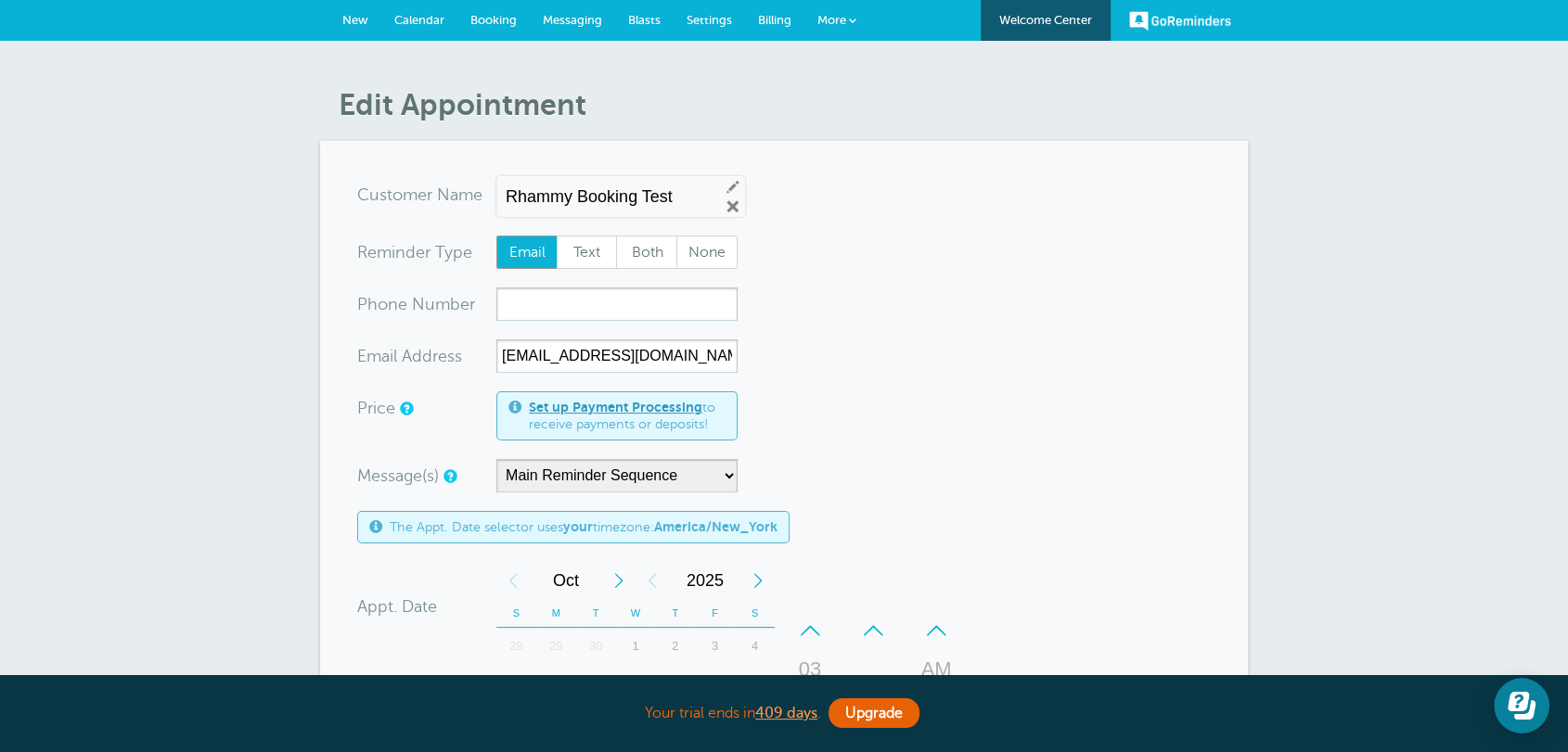
click at [368, 17] on span "New" at bounding box center [355, 20] width 26 height 14
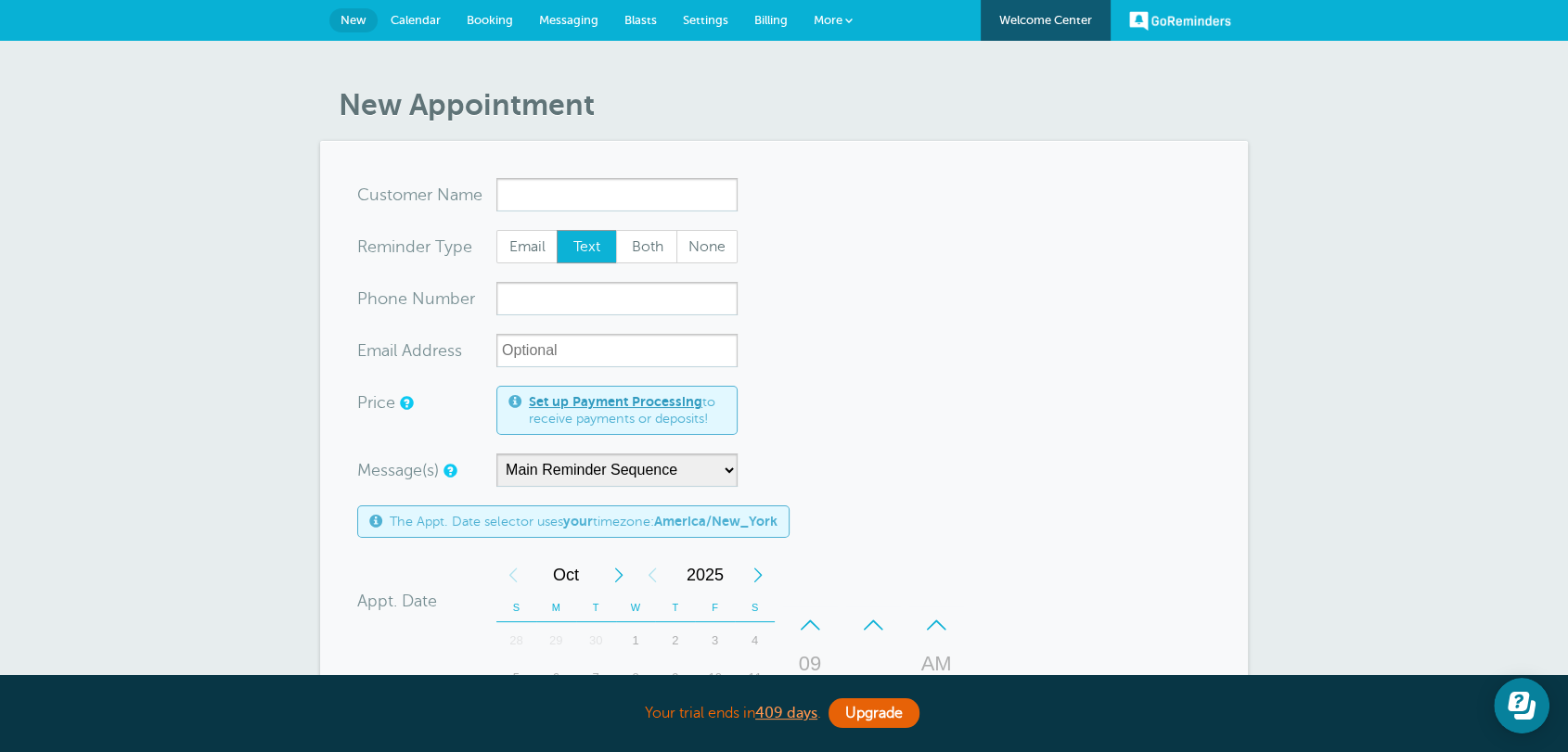
click at [930, 361] on form "You are creating a new customer. To use an existing customer select one from th…" at bounding box center [784, 688] width 854 height 1019
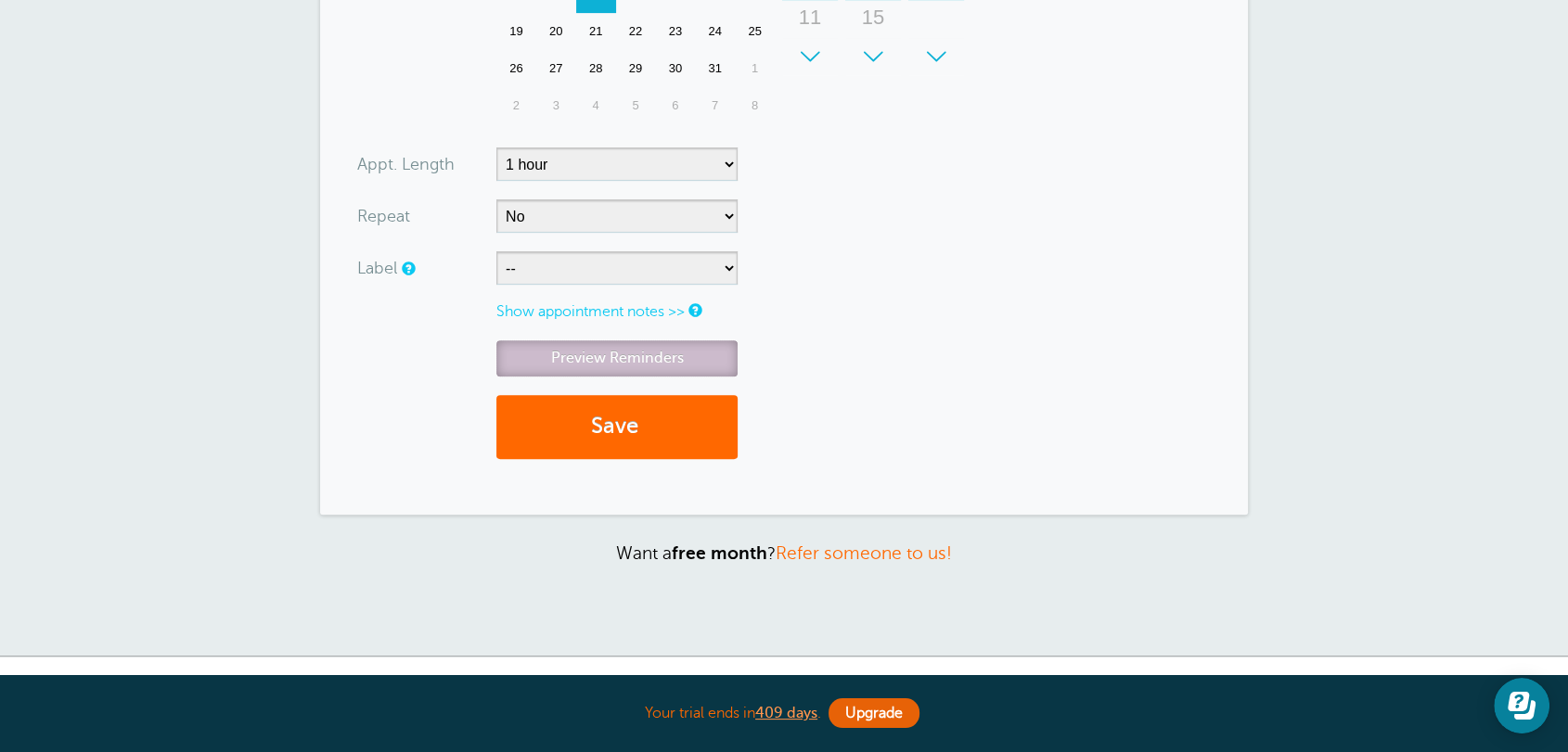
click at [606, 351] on link "Preview Reminders" at bounding box center [617, 358] width 241 height 36
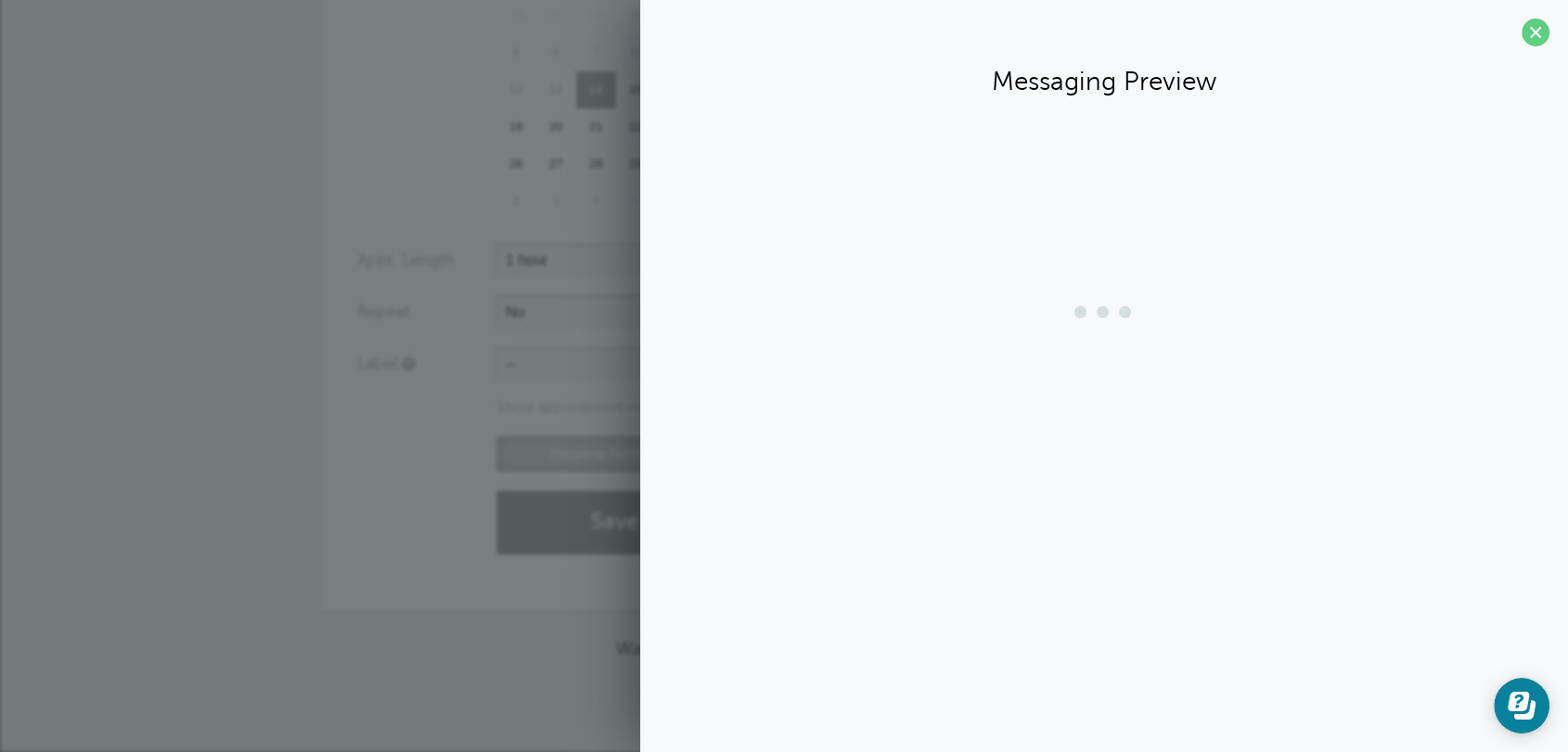
scroll to position [625, 0]
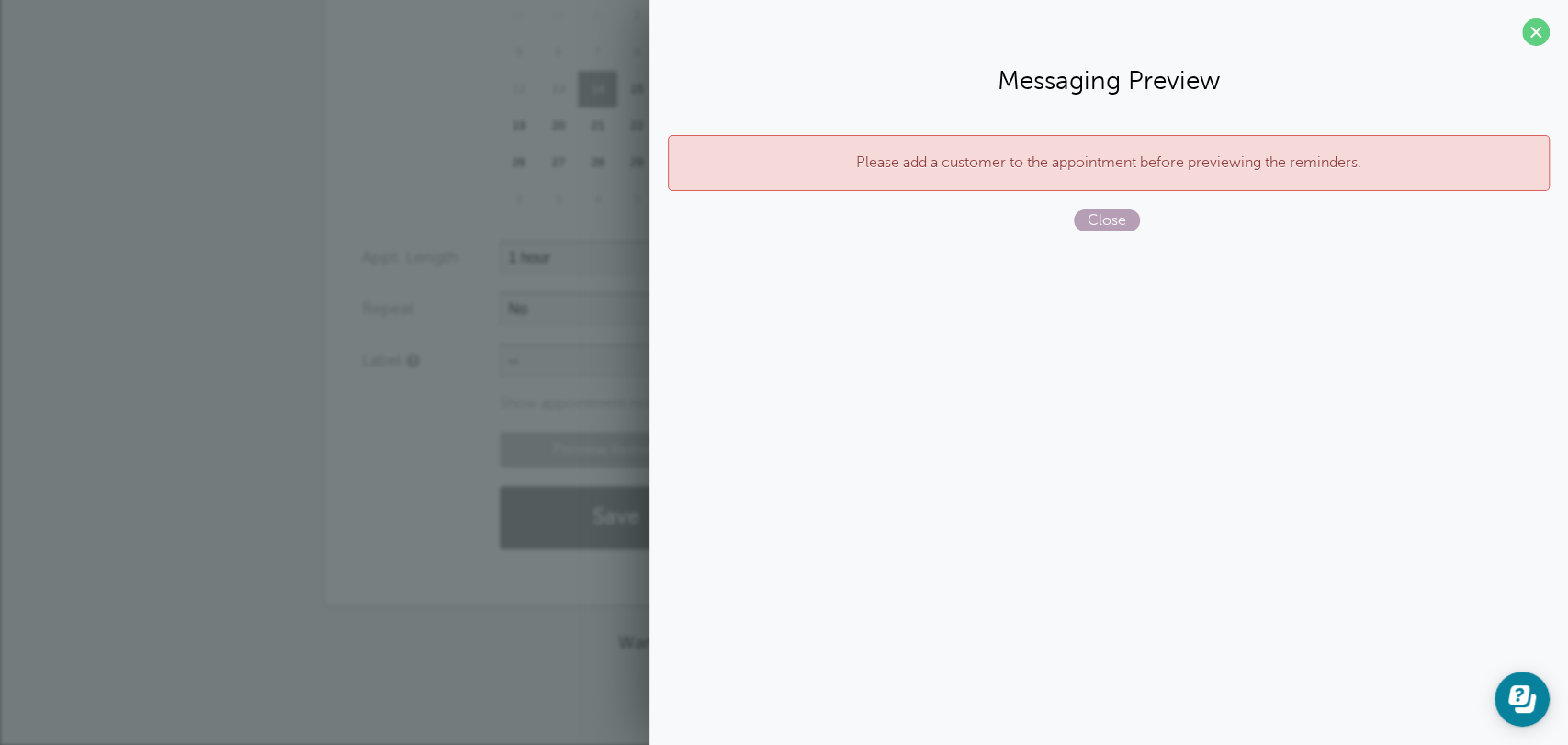
click at [1132, 226] on span "Close" at bounding box center [1107, 220] width 66 height 22
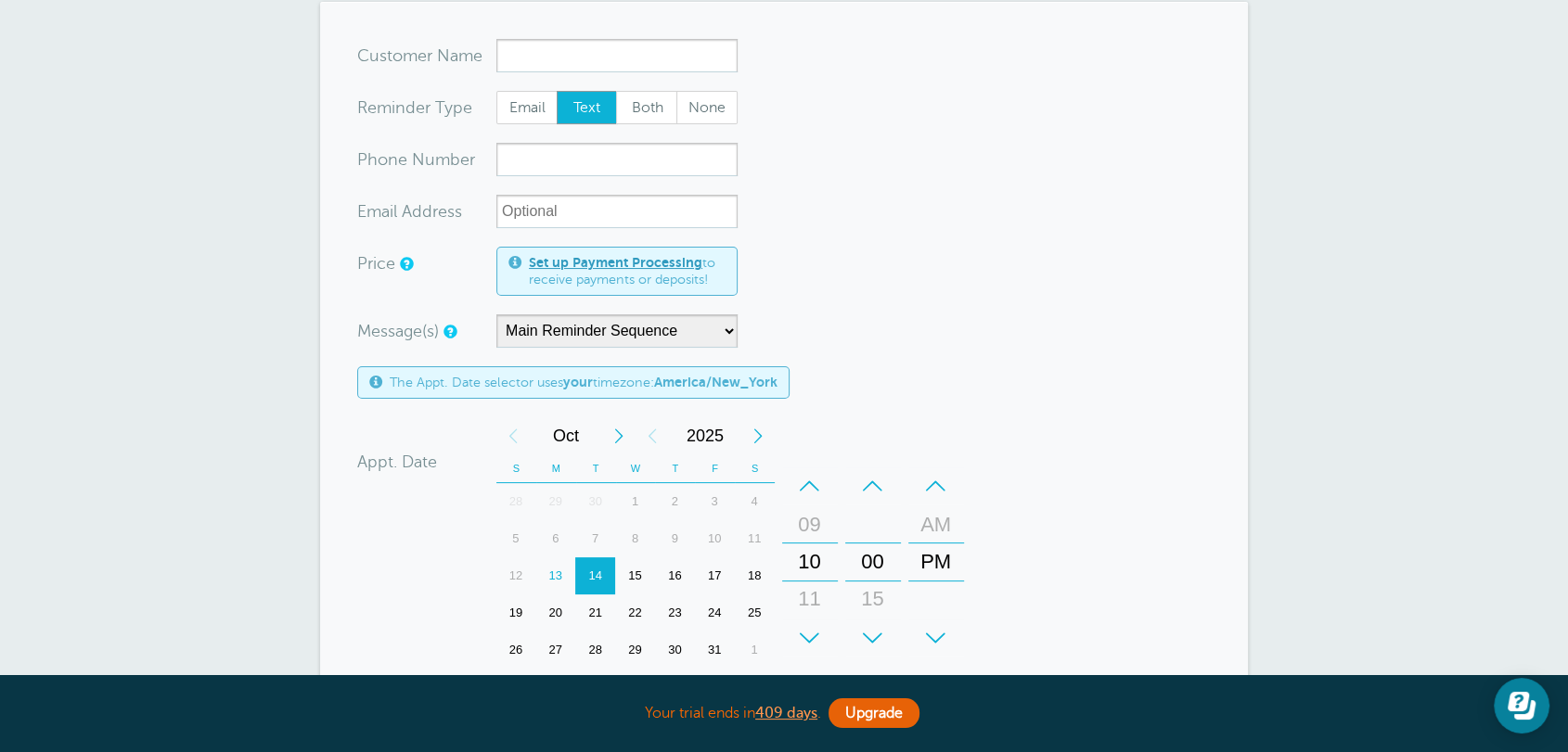
scroll to position [0, 0]
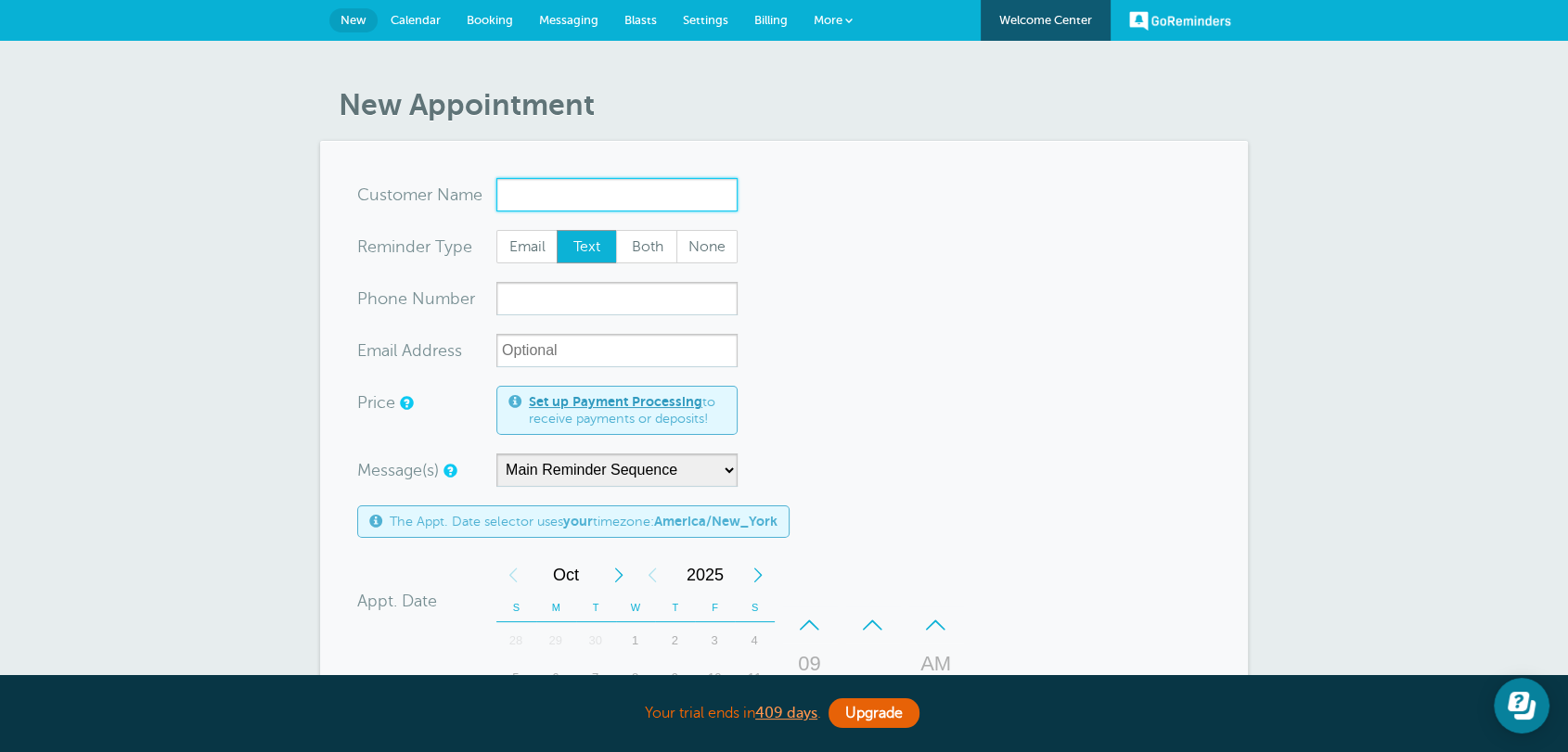
click at [635, 210] on input "x-no-autofill" at bounding box center [617, 195] width 241 height 33
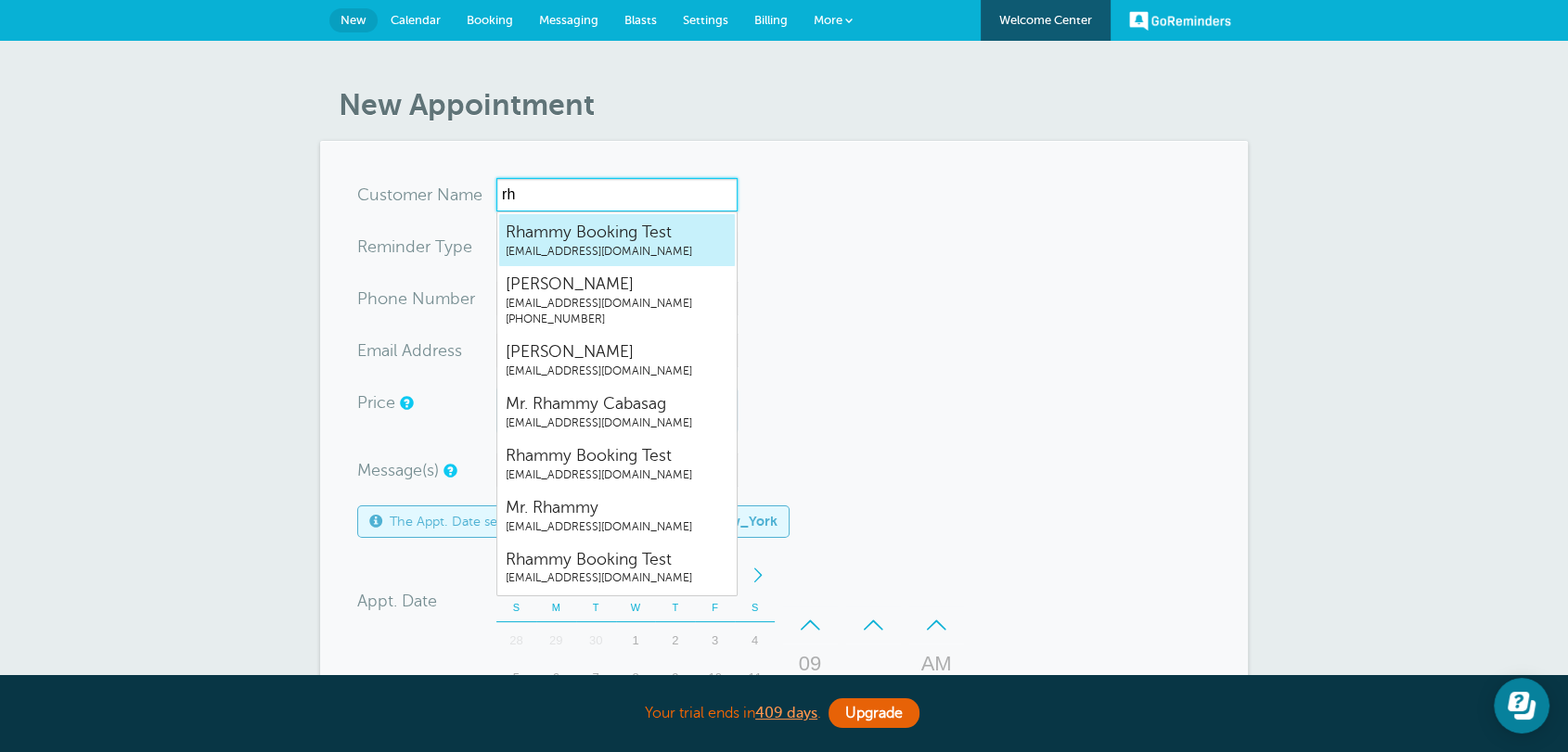
click at [568, 234] on span "Rhammy Booking Test" at bounding box center [617, 232] width 222 height 23
type input "RhammyBookingTestrhammy.grtrial@gmail.com"
type input "Rhammy Booking Test"
radio input "true"
type input "[EMAIL_ADDRESS][DOMAIN_NAME]"
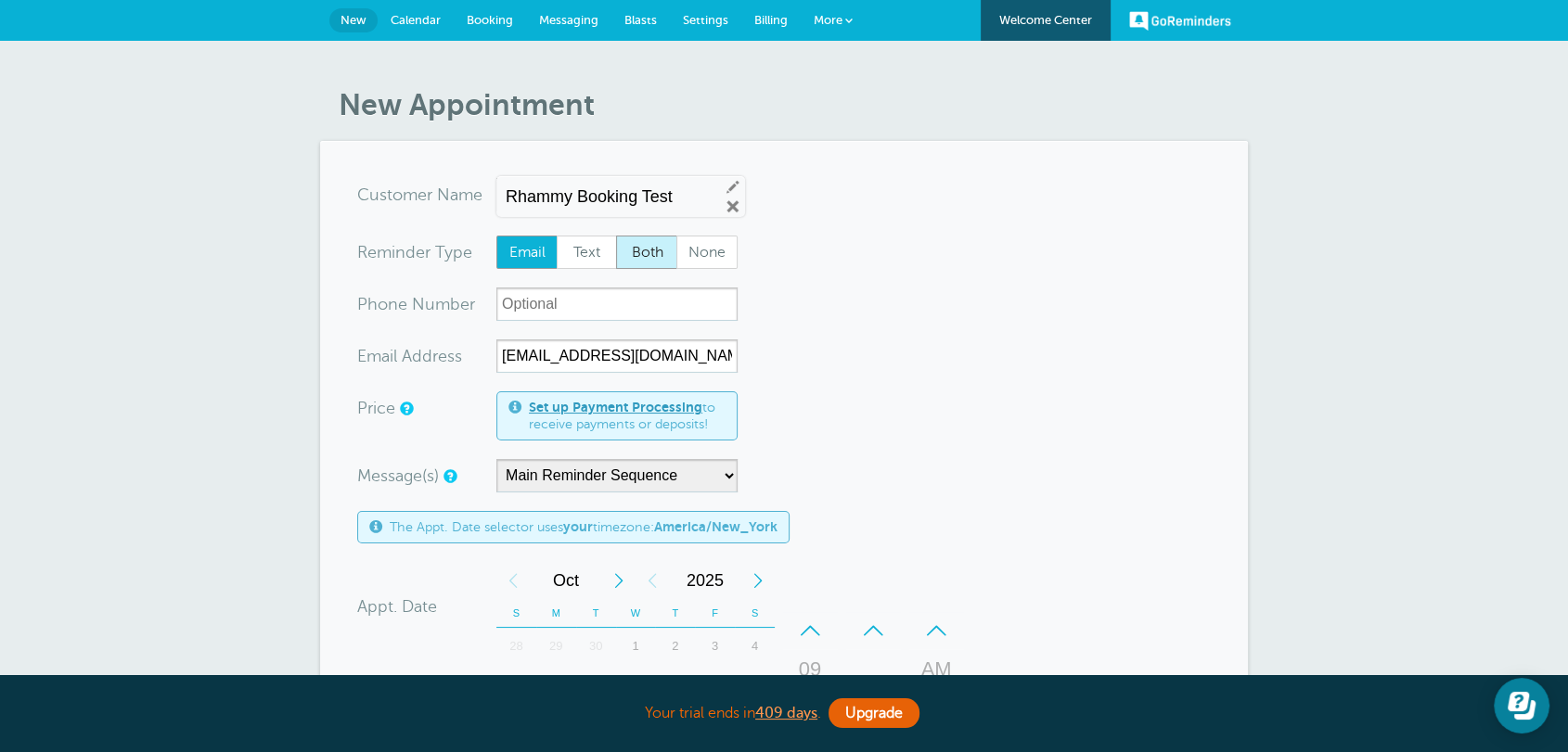
click at [639, 248] on span "Both" at bounding box center [646, 252] width 60 height 31
click at [616, 236] on input "Both" at bounding box center [615, 235] width 1 height 1
radio input "true"
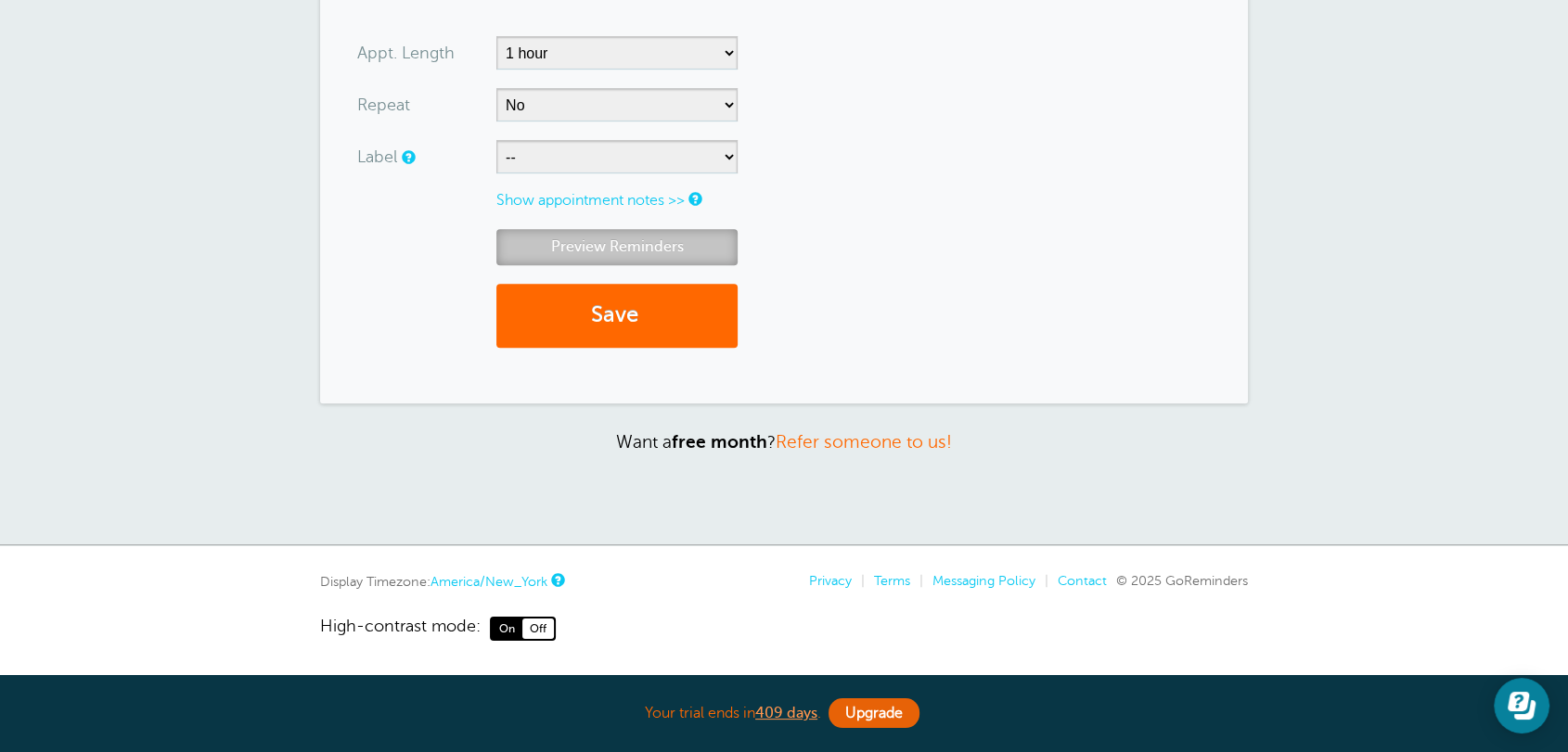
click at [666, 244] on link "Preview Reminders" at bounding box center [617, 247] width 241 height 36
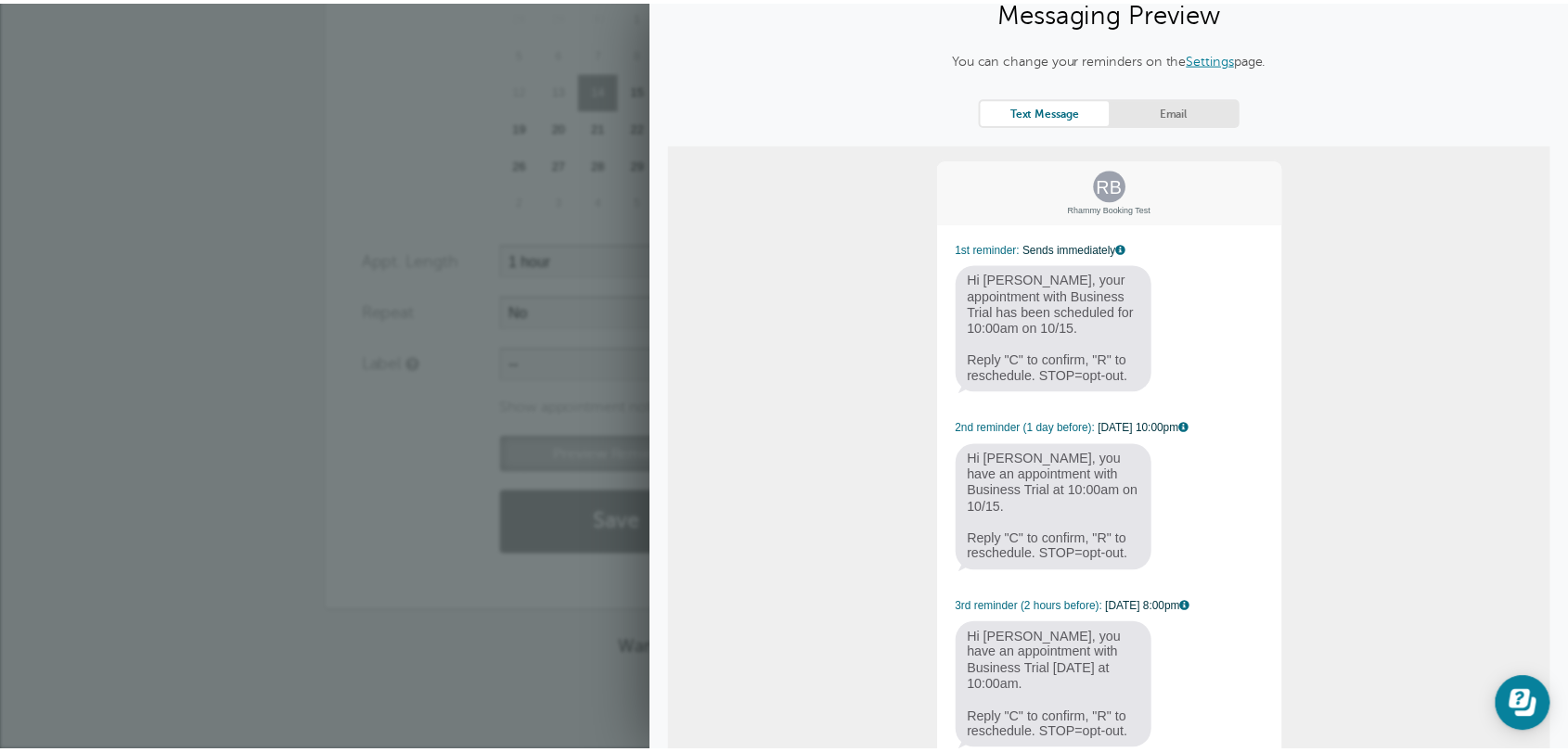
scroll to position [142, 0]
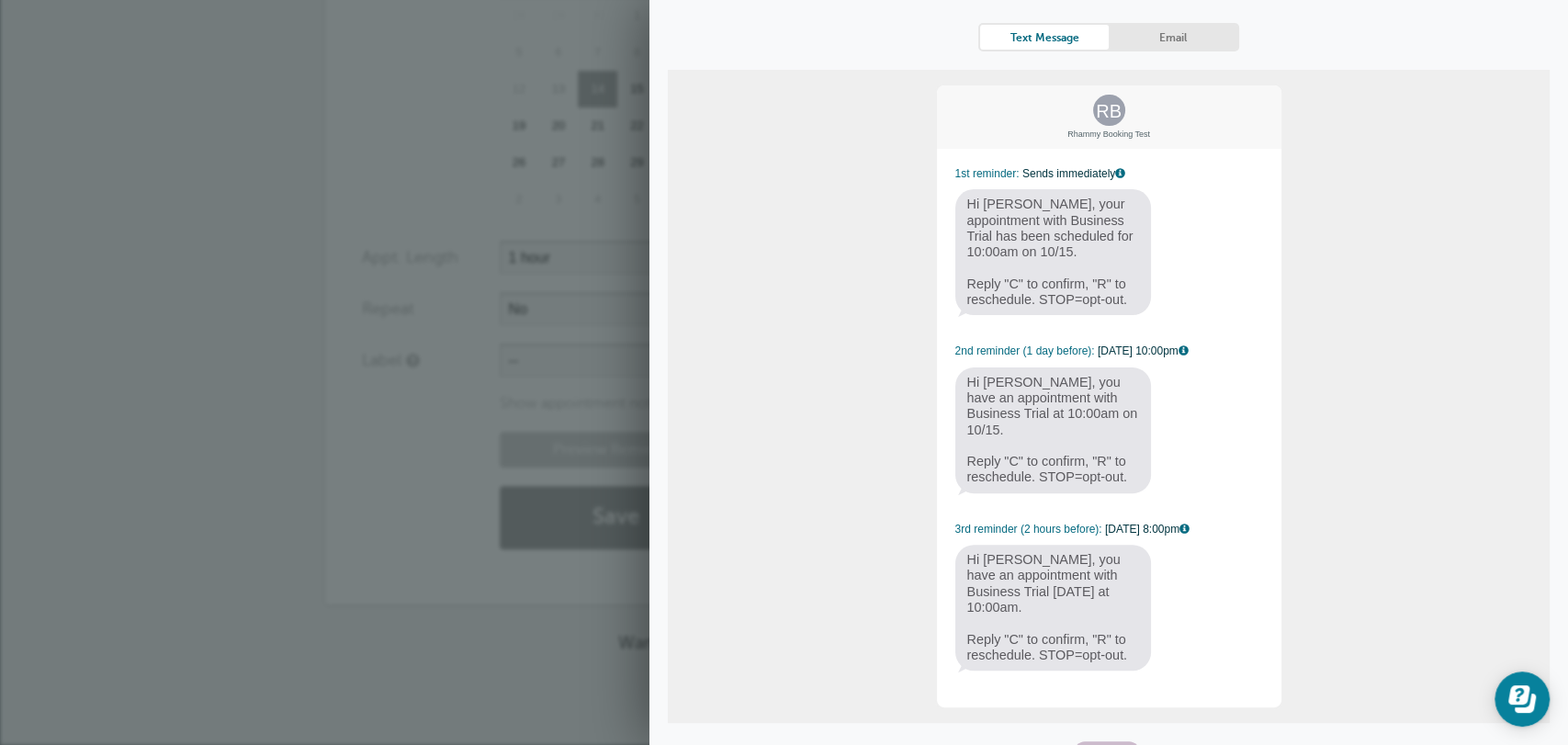
click at [434, 540] on div "Preview Reminders Save" at bounding box center [784, 500] width 845 height 136
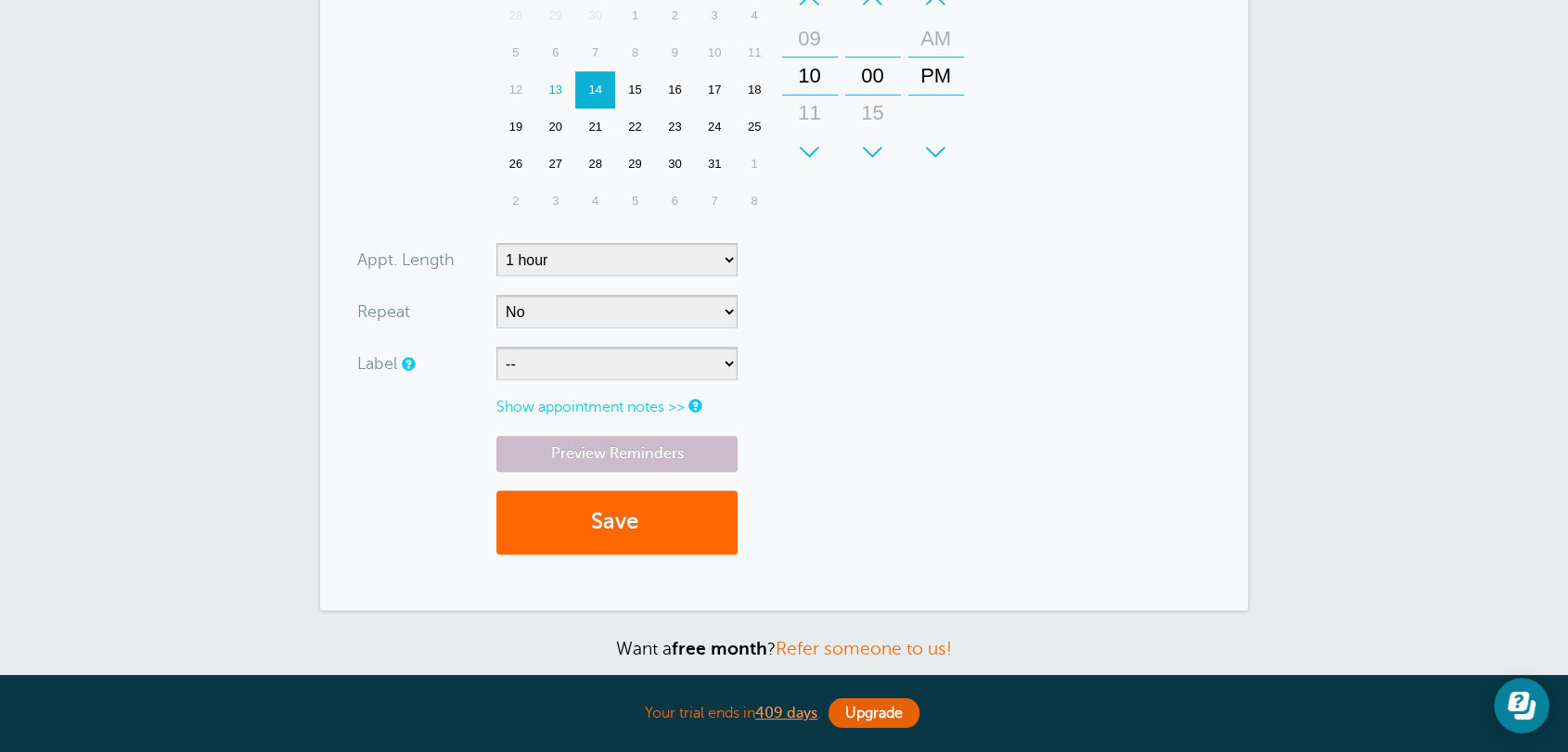
scroll to position [0, 0]
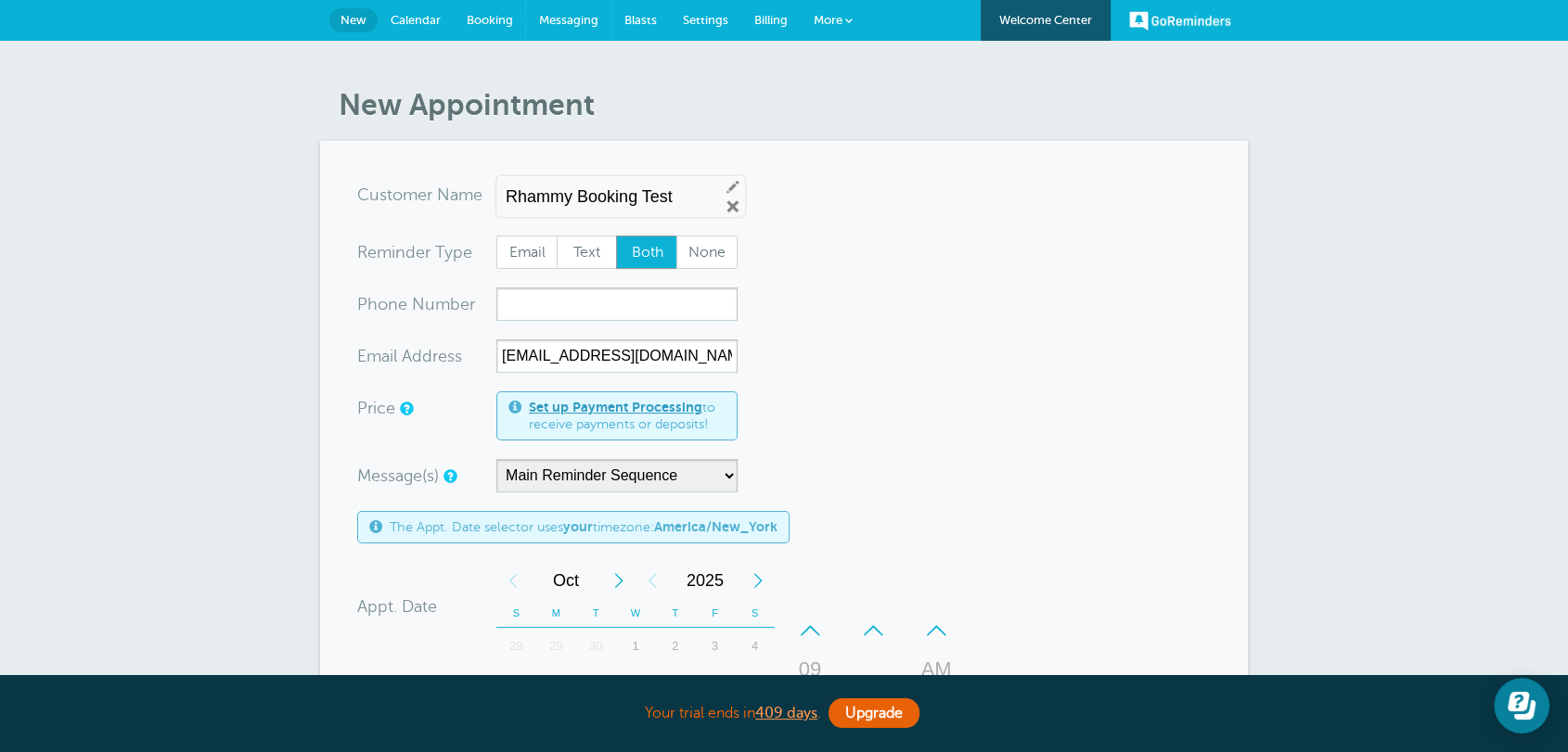
drag, startPoint x: 569, startPoint y: 34, endPoint x: 898, endPoint y: 124, distance: 341.1
click at [570, 34] on link "Messaging" at bounding box center [568, 20] width 85 height 41
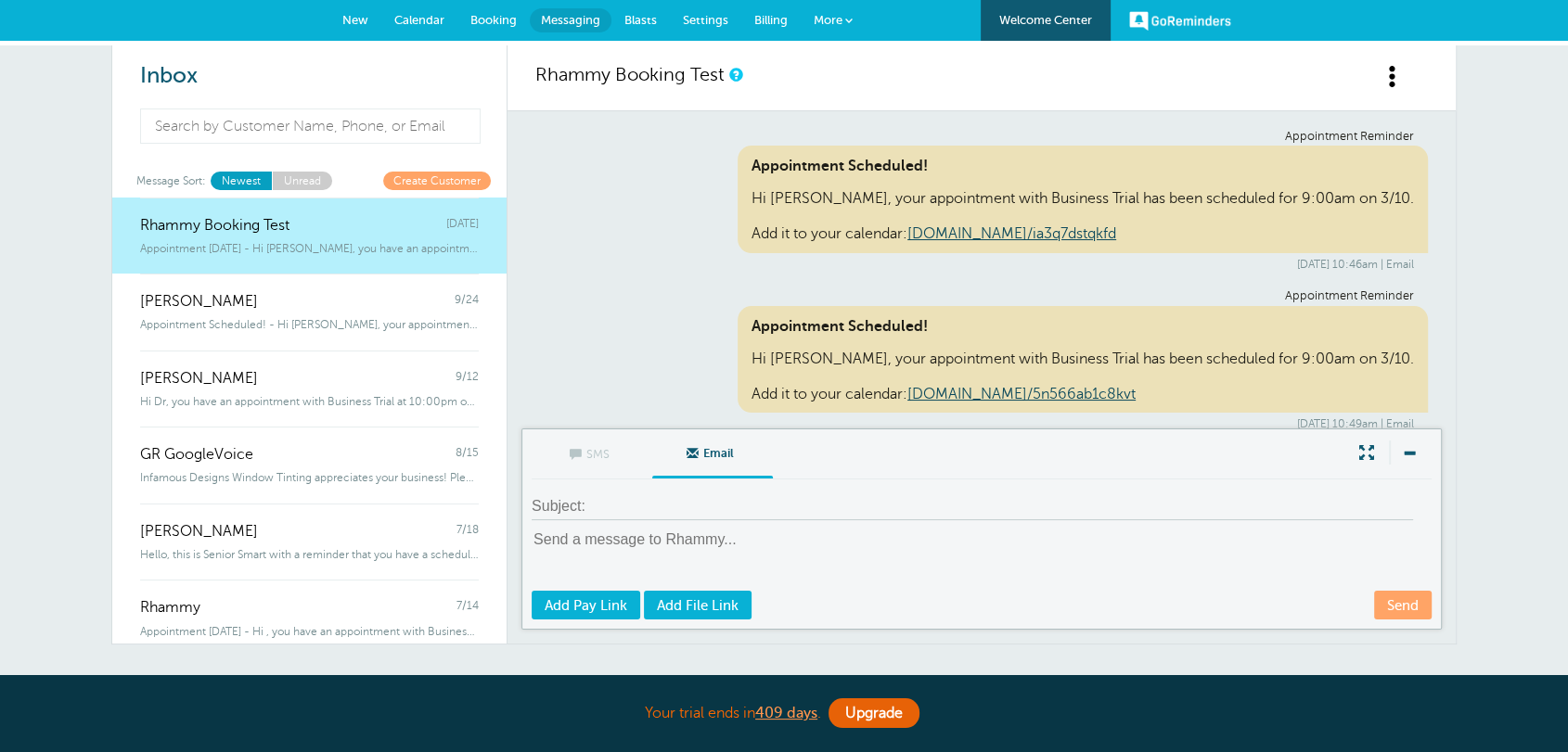
scroll to position [14278, 0]
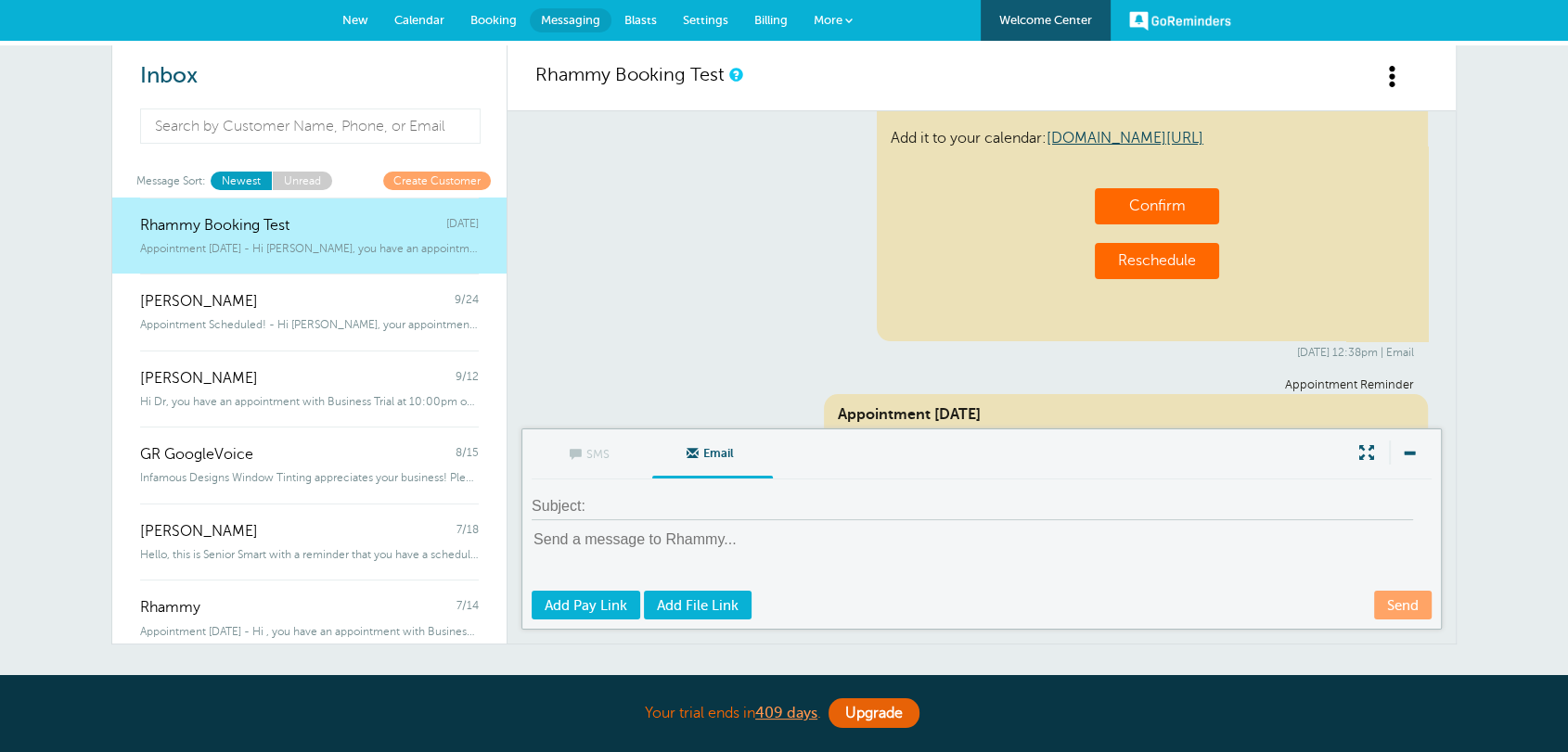
click at [690, 27] on link "Settings" at bounding box center [705, 20] width 71 height 41
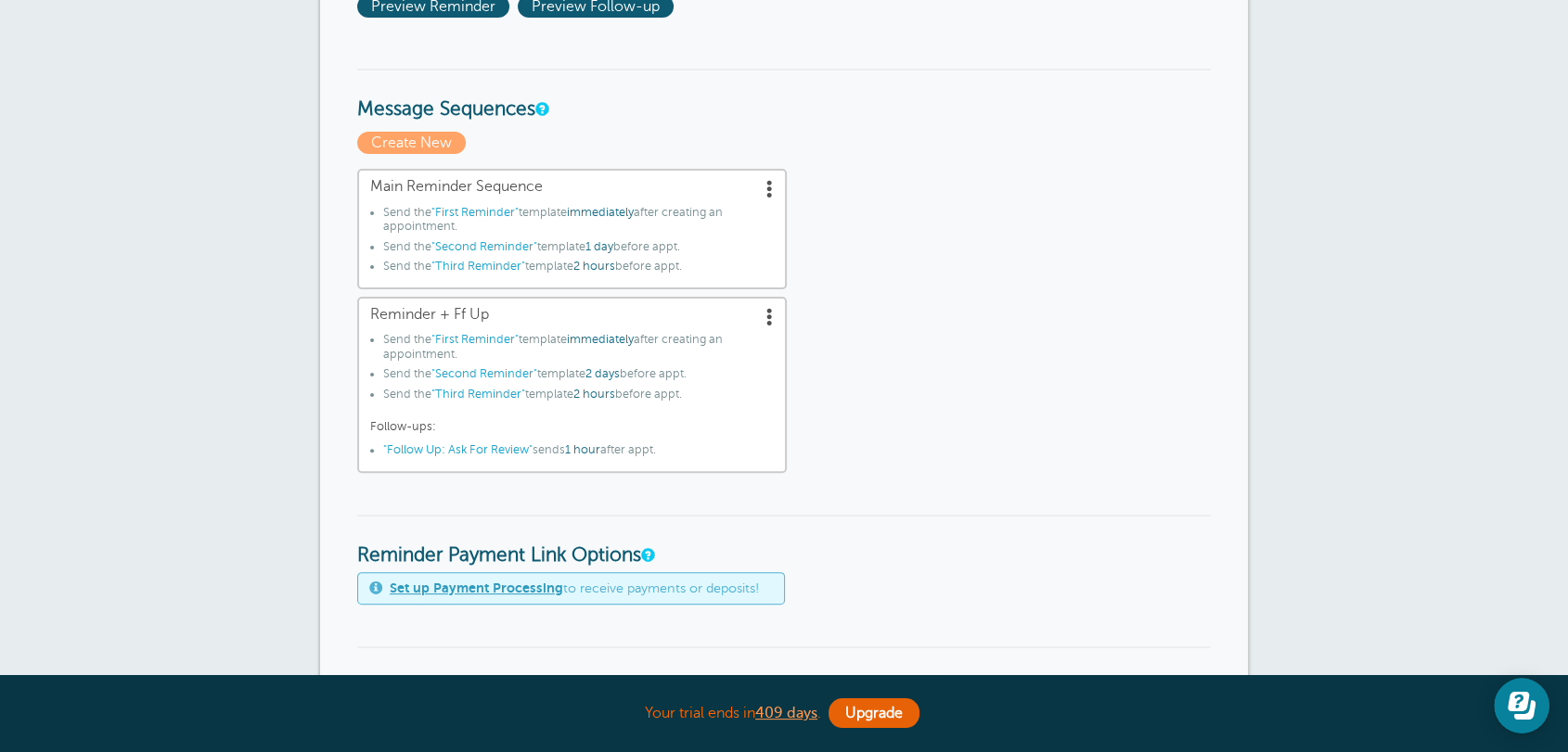
scroll to position [962, 0]
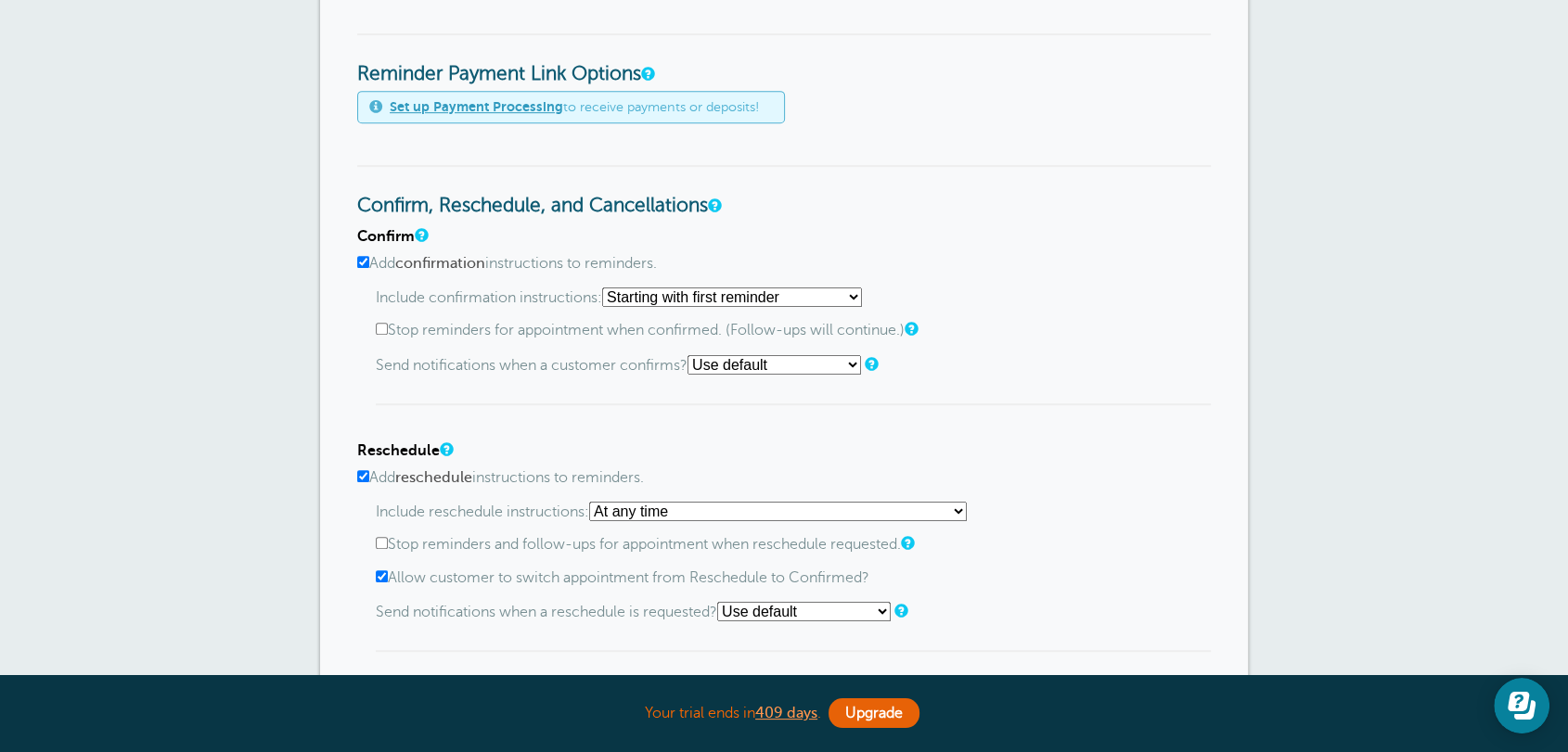
click at [861, 297] on select "Starting with first reminder If reminder is within 1 day of appointment If remi…" at bounding box center [732, 297] width 260 height 20
click at [608, 288] on select "Starting with first reminder If reminder is within 1 day of appointment If remi…" at bounding box center [732, 297] width 260 height 20
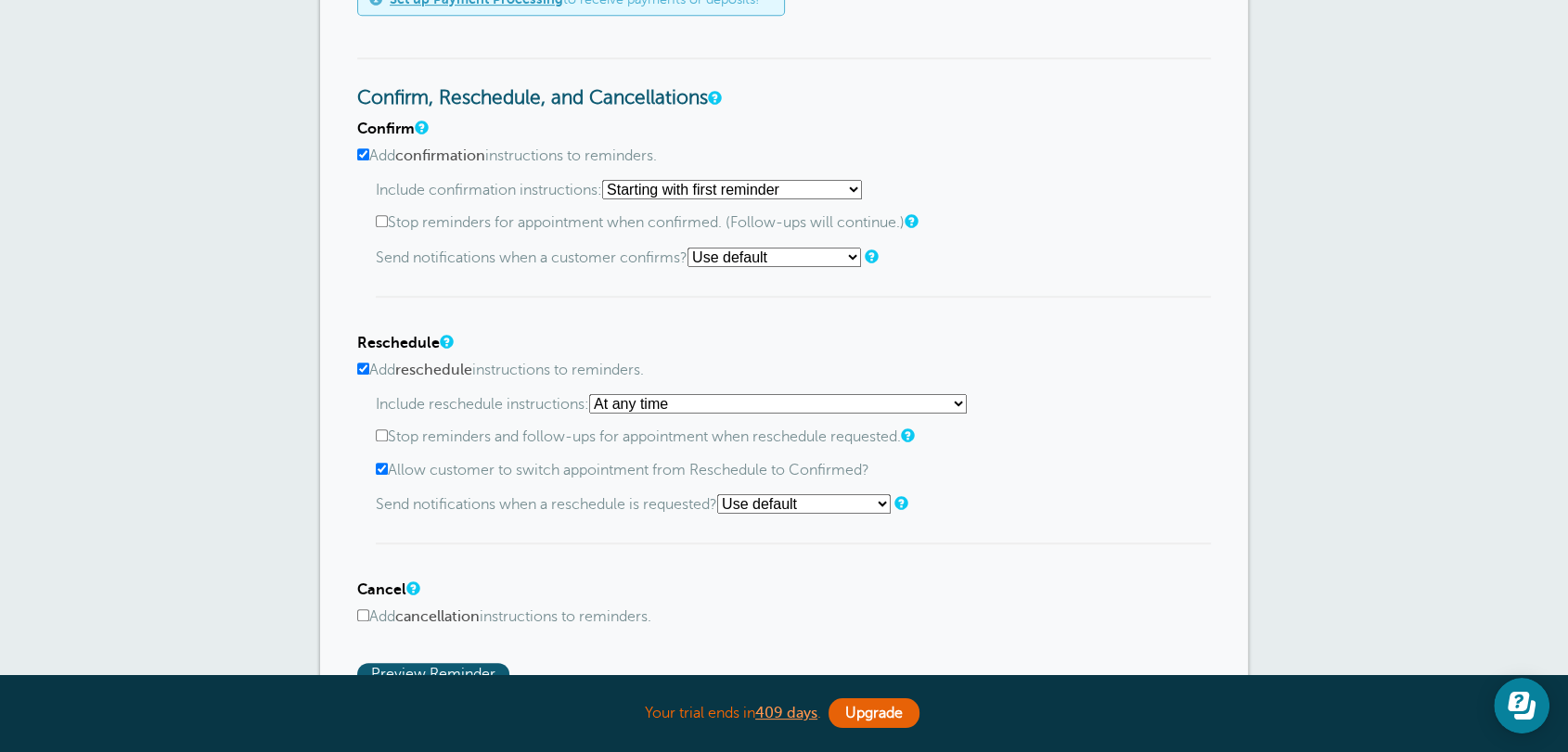
scroll to position [1202, 0]
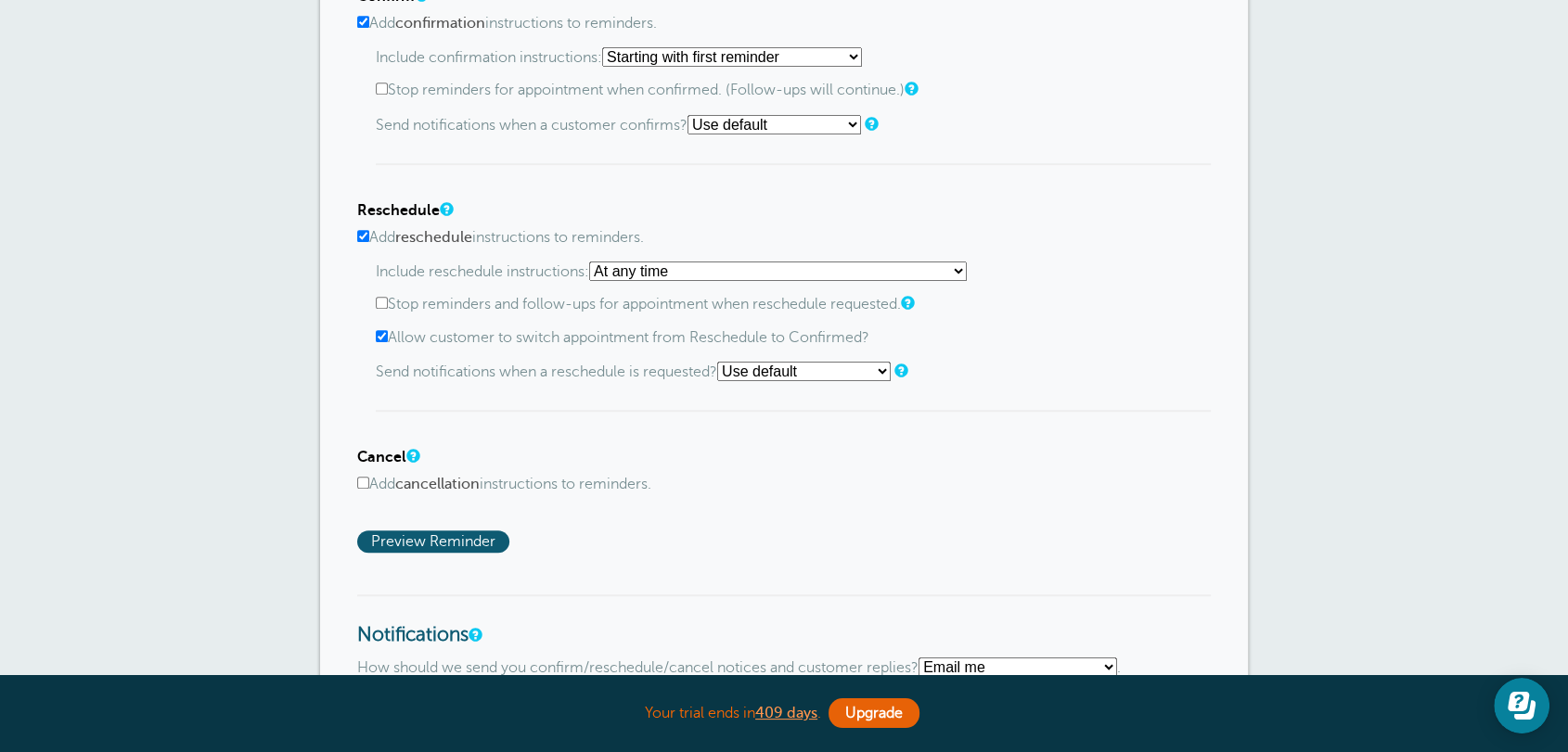
click at [364, 483] on input "Add cancellation instructions to reminders." at bounding box center [363, 483] width 12 height 12
checkbox input "true"
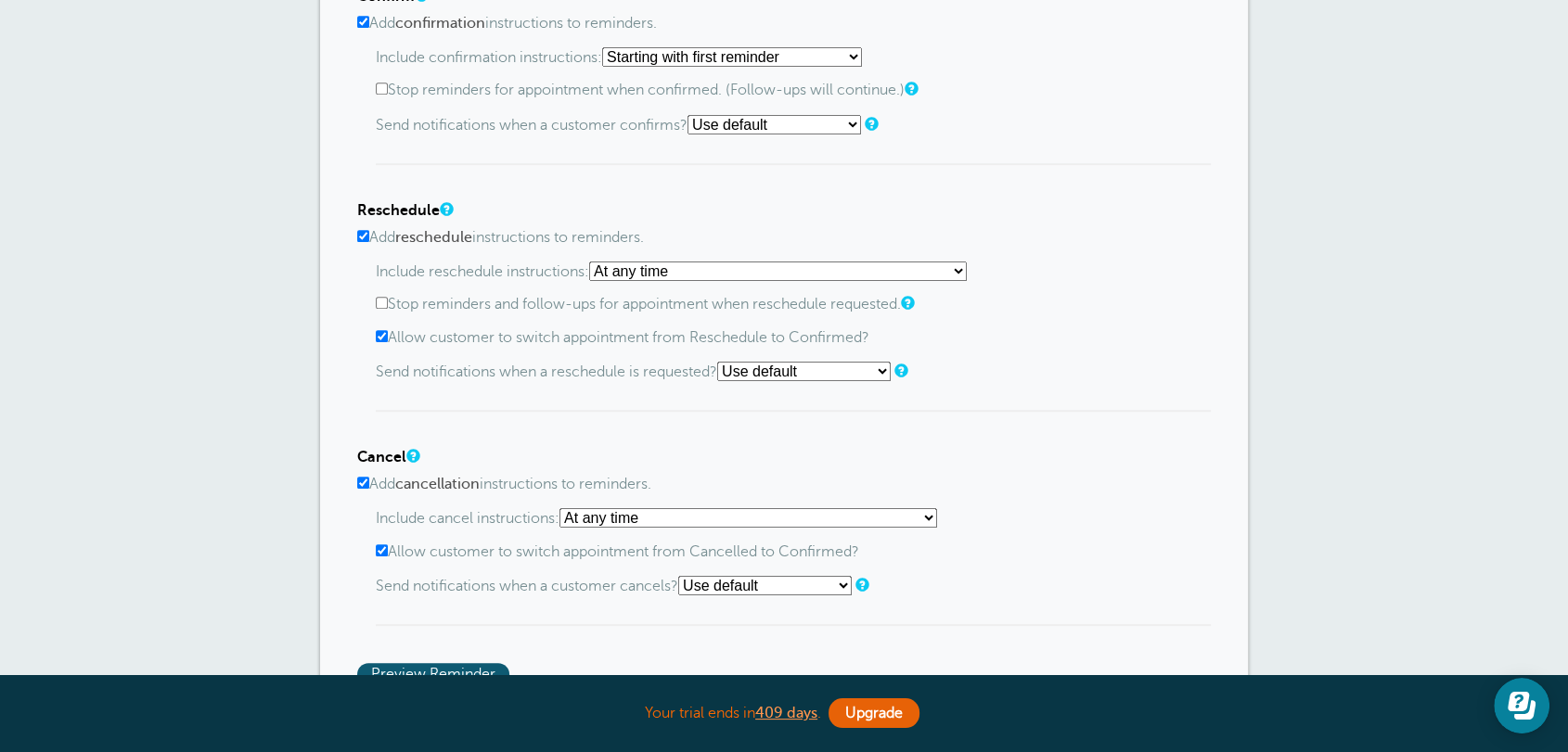
click at [792, 48] on select "Starting with first reminder If reminder is within 1 day of appointment If remi…" at bounding box center [732, 57] width 260 height 20
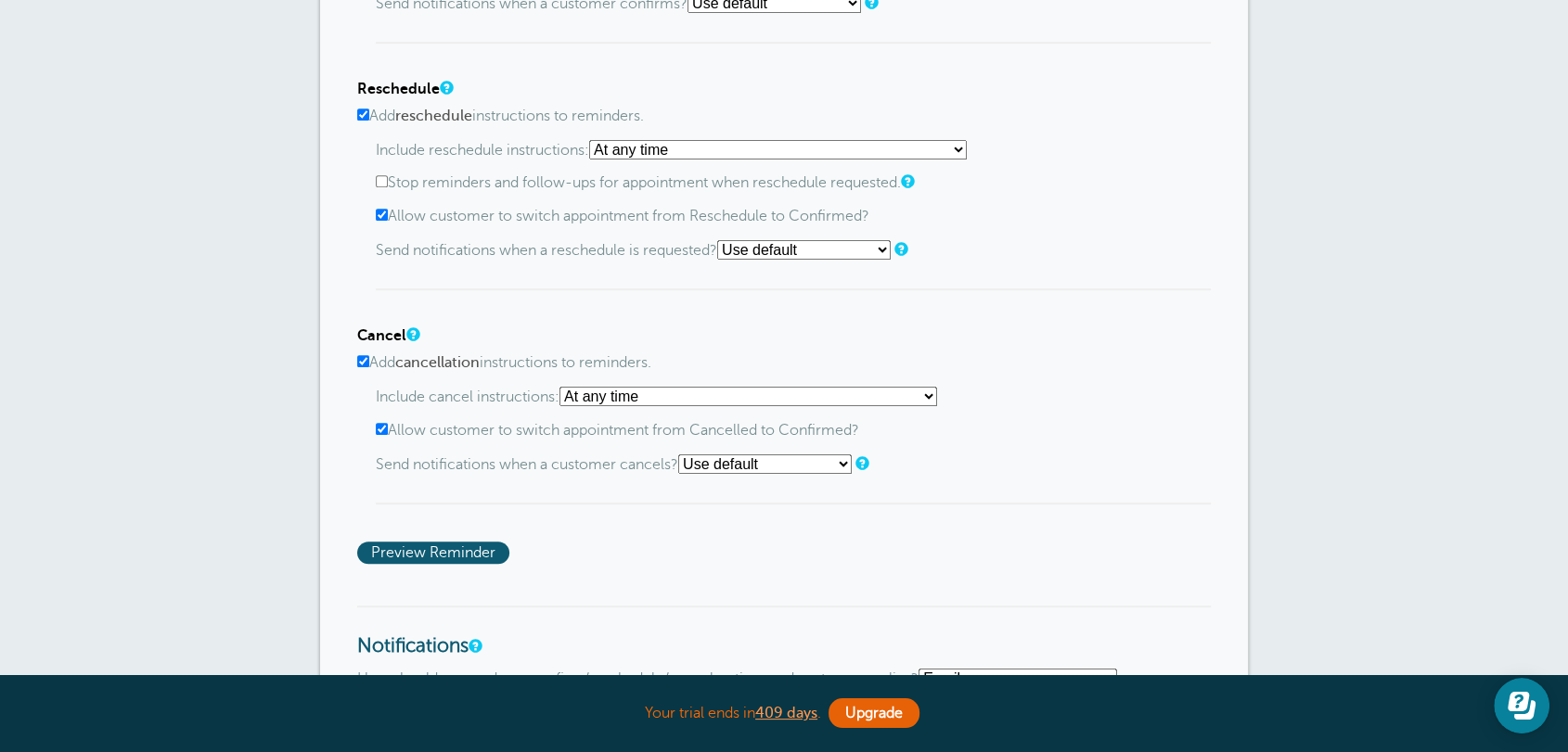
scroll to position [1443, 0]
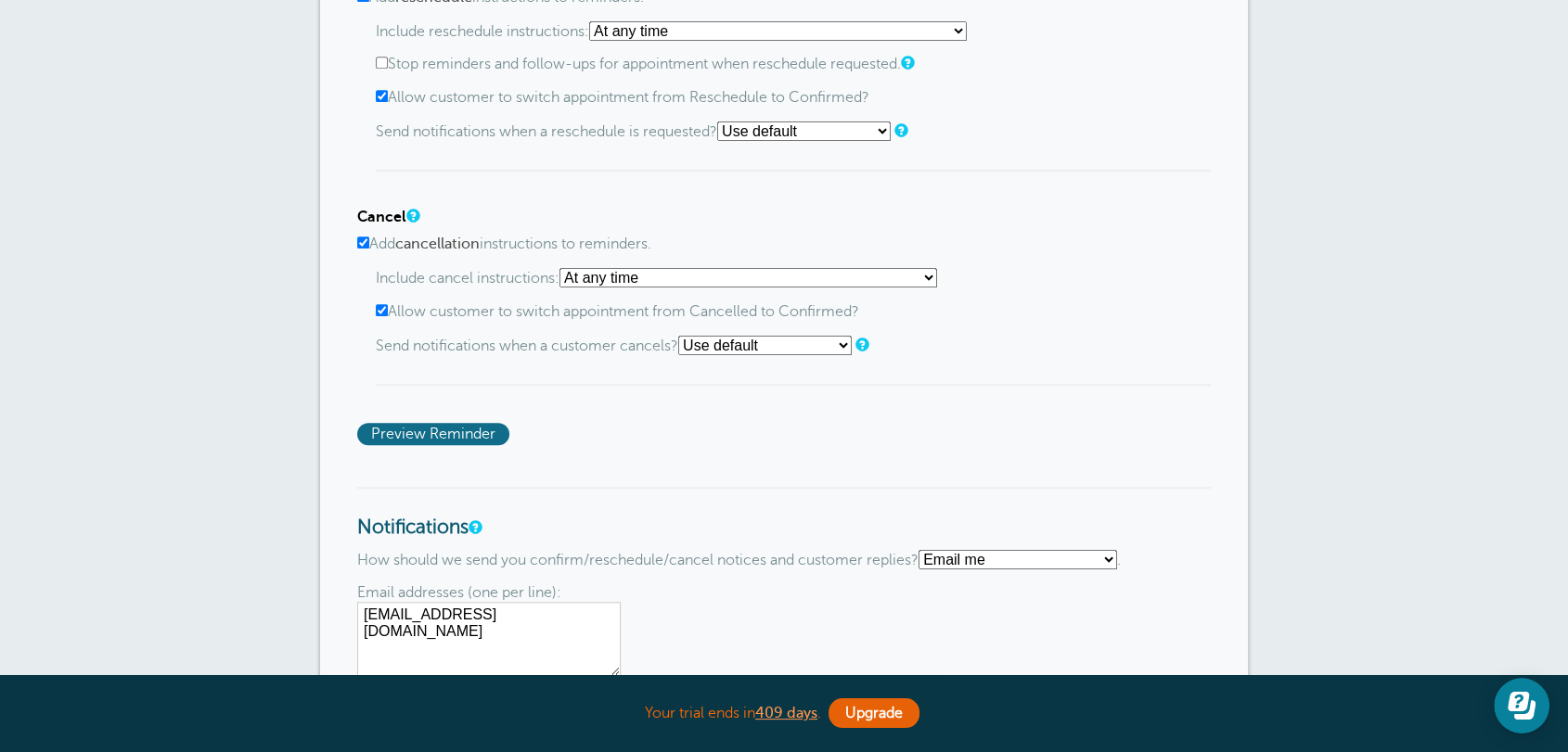
click at [430, 432] on span "Preview Reminder" at bounding box center [433, 434] width 152 height 22
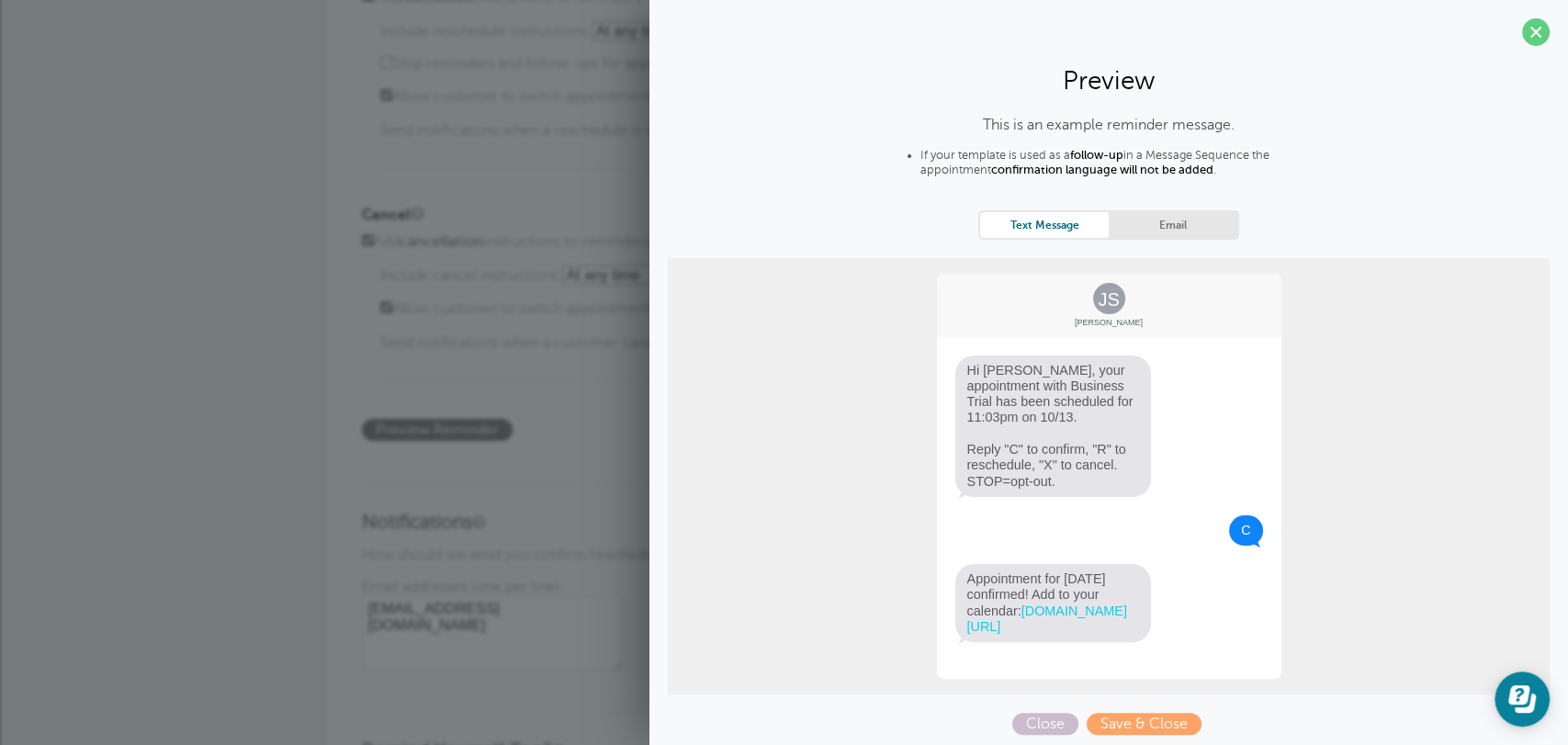
drag, startPoint x: 1058, startPoint y: 482, endPoint x: 966, endPoint y: 452, distance: 96.8
click at [955, 454] on span "Hi Jane, your appointment with Business Trial has been scheduled for 11:03pm on…" at bounding box center [1053, 426] width 196 height 141
click at [582, 432] on div "Confirm Add confirmation instructions to reminders. Include confirmation instru…" at bounding box center [784, 95] width 845 height 691
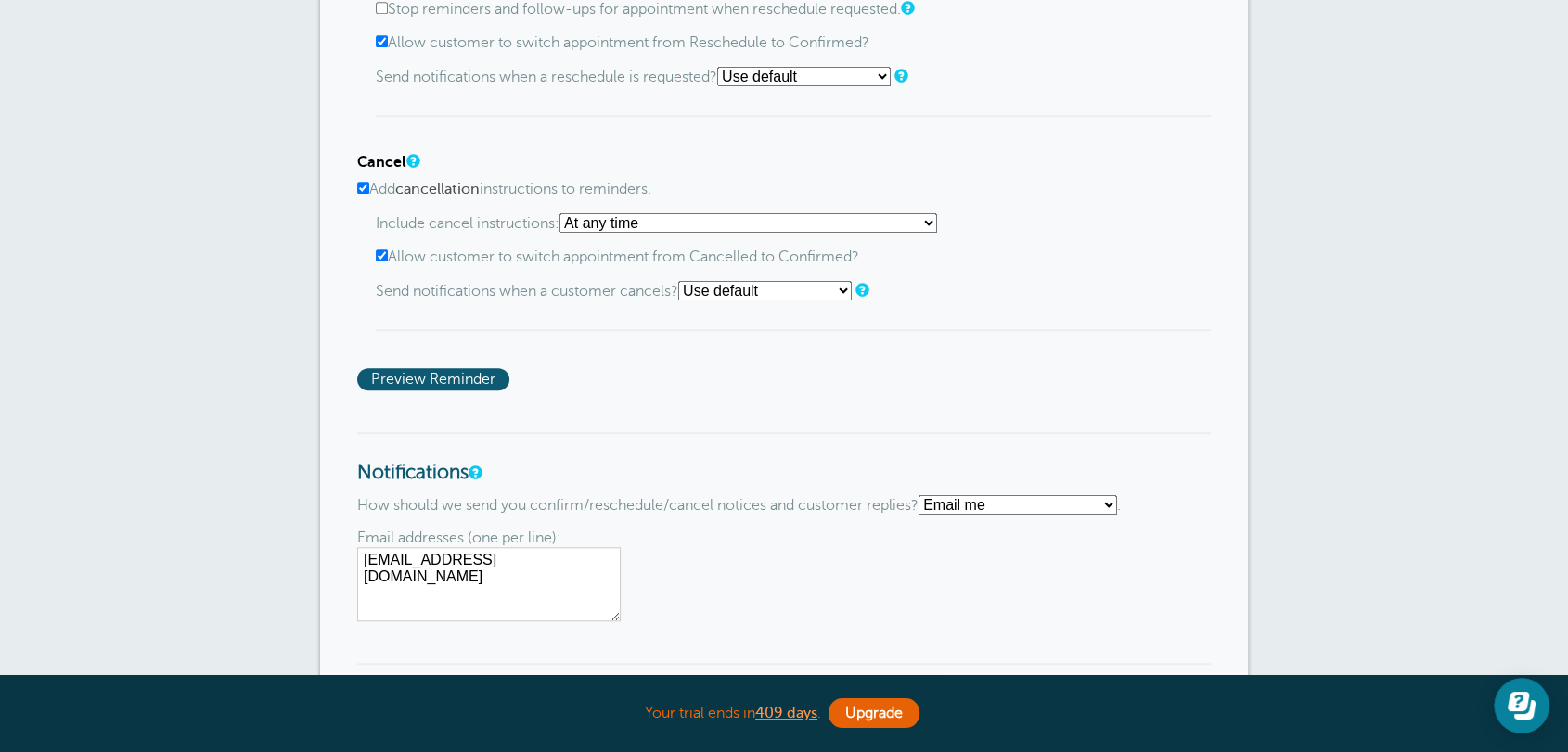
scroll to position [1378, 0]
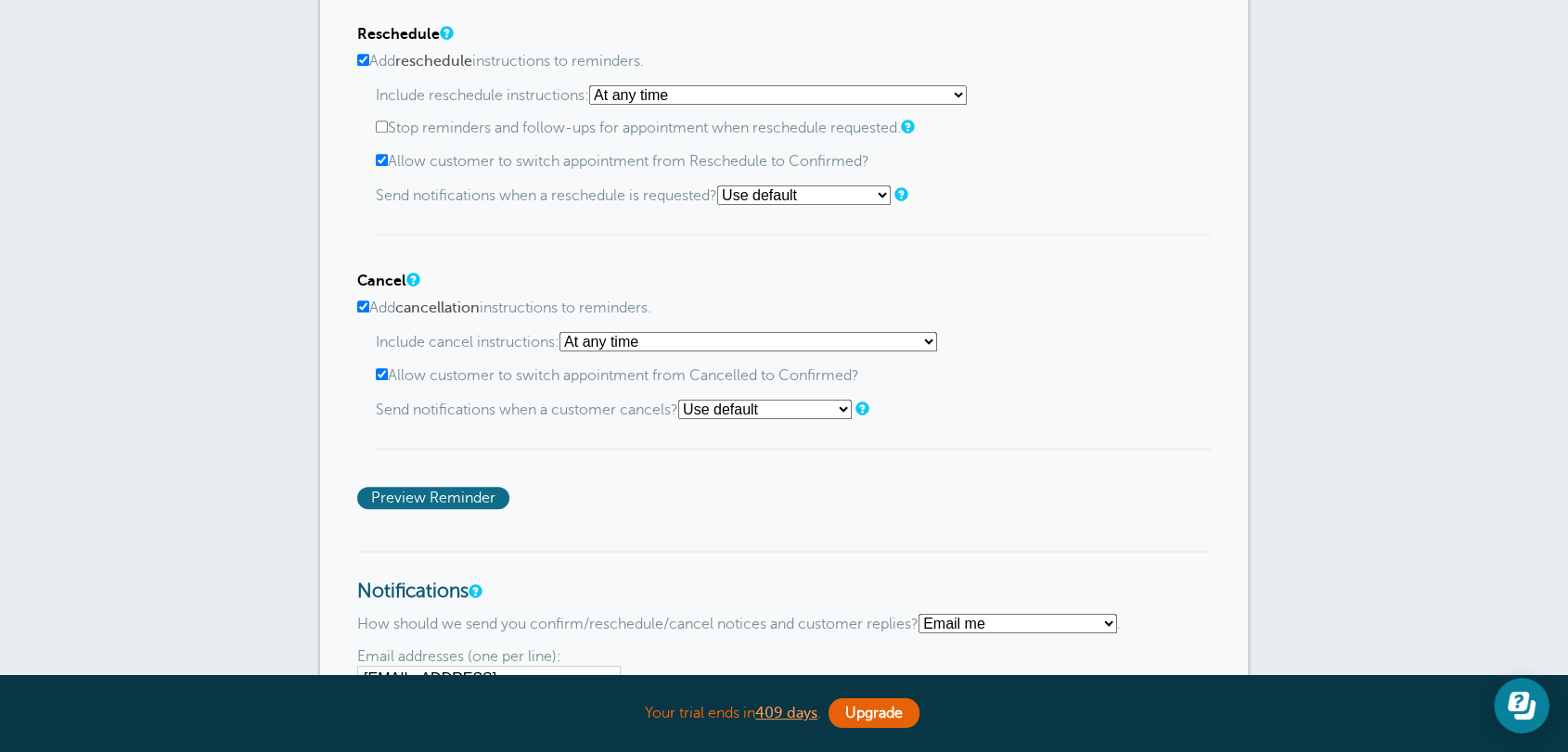
click at [469, 506] on span "Preview Reminder" at bounding box center [433, 497] width 152 height 22
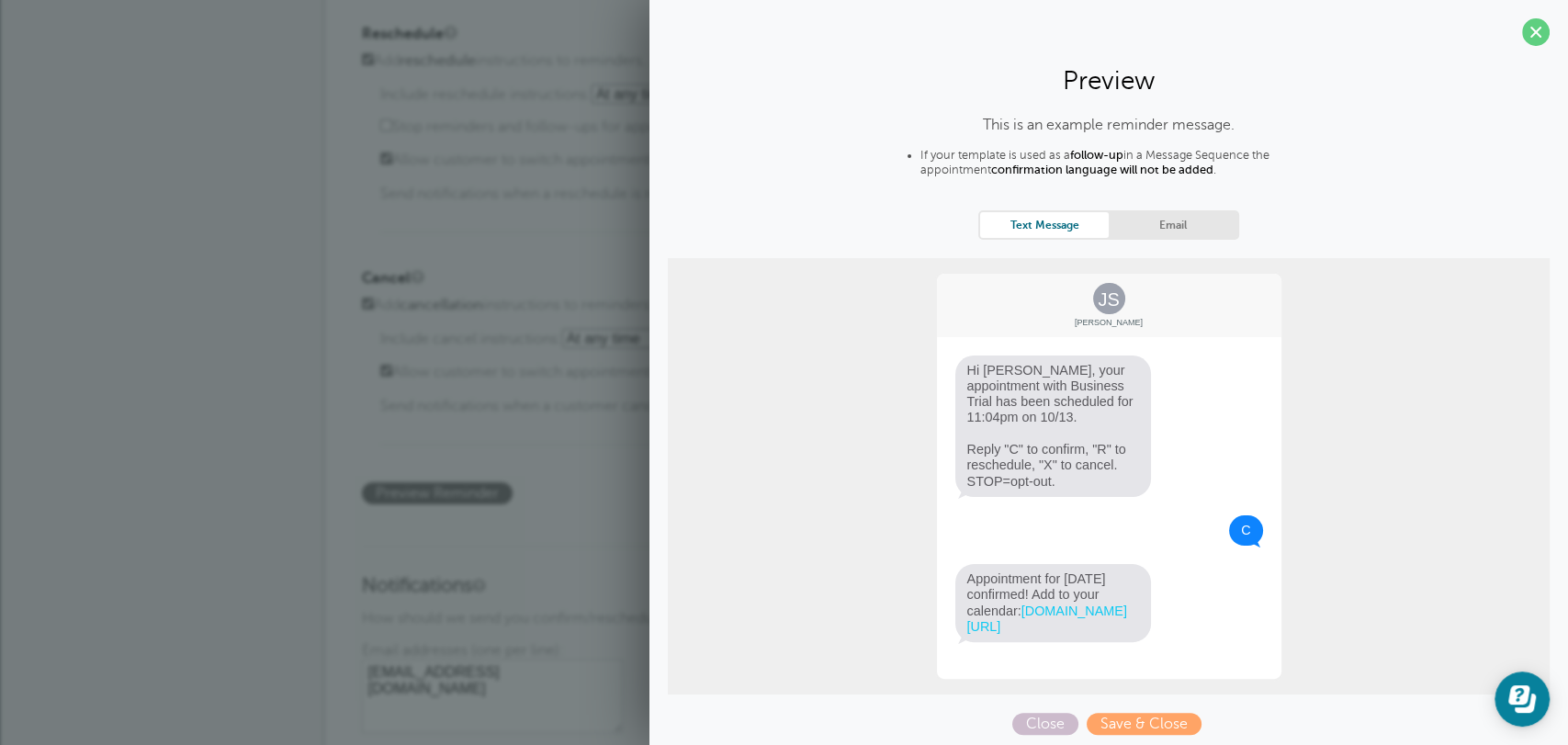
click at [553, 497] on div "Confirm Add confirmation instructions to reminders. Include confirmation instru…" at bounding box center [784, 158] width 845 height 691
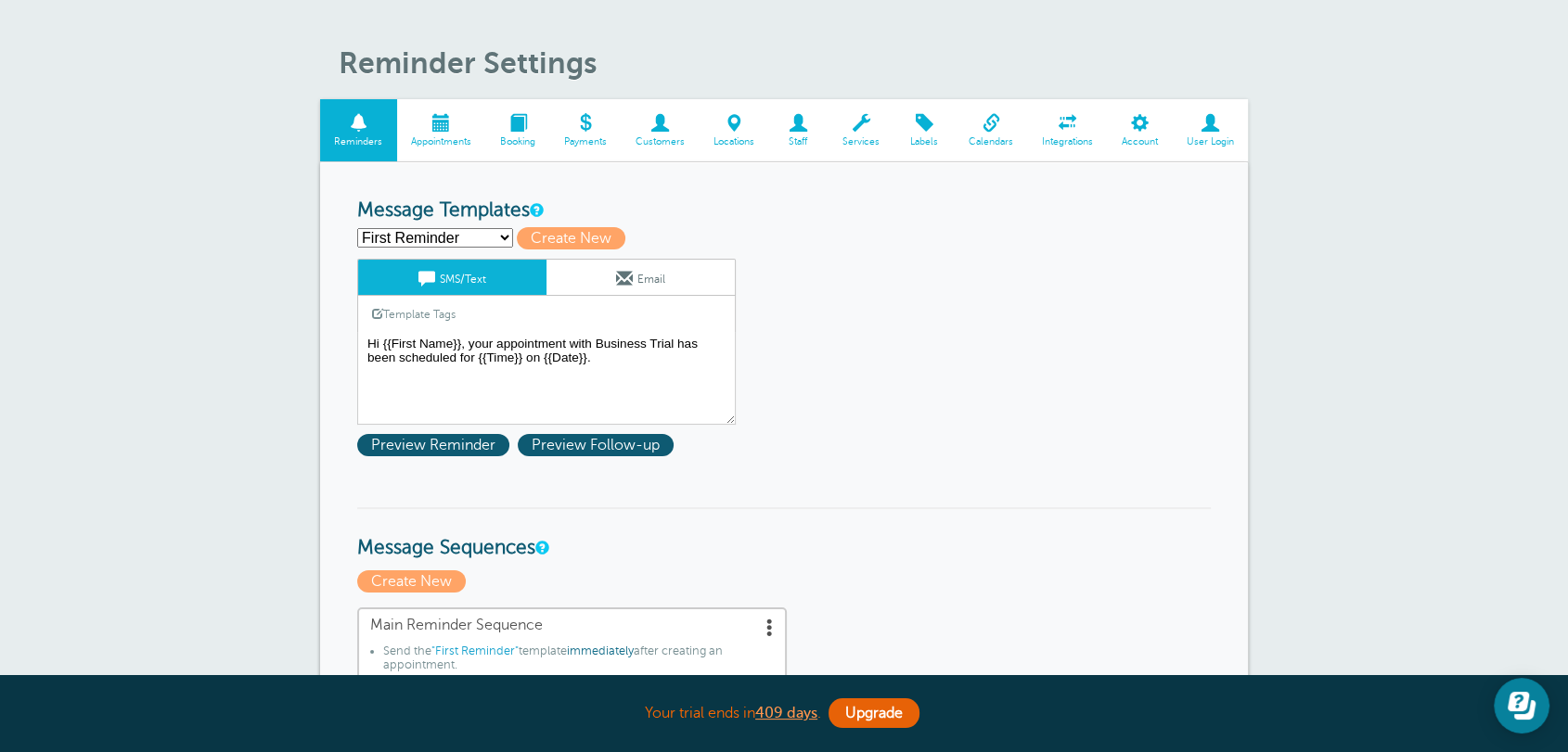
scroll to position [0, 0]
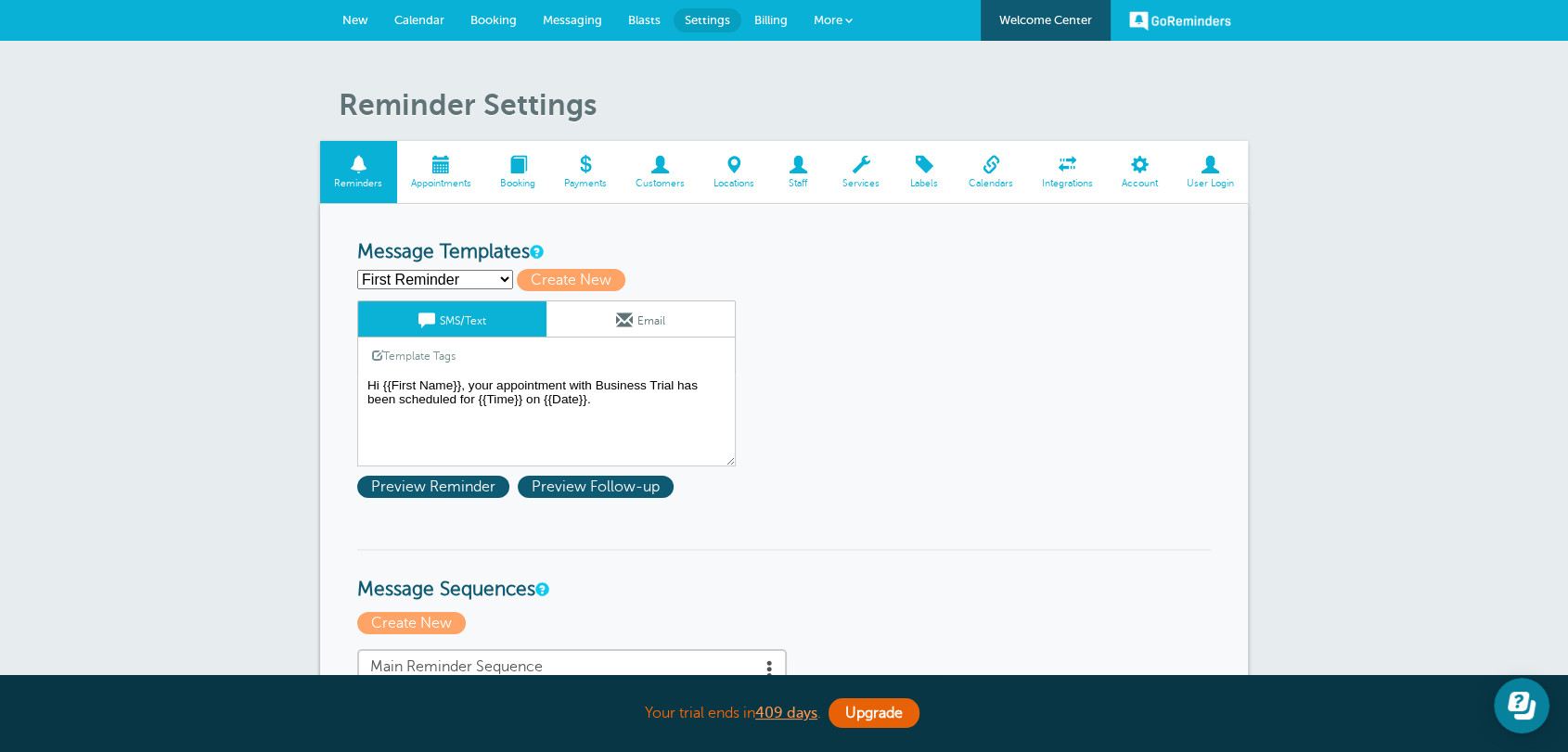
click at [368, 18] on span "New" at bounding box center [355, 20] width 26 height 14
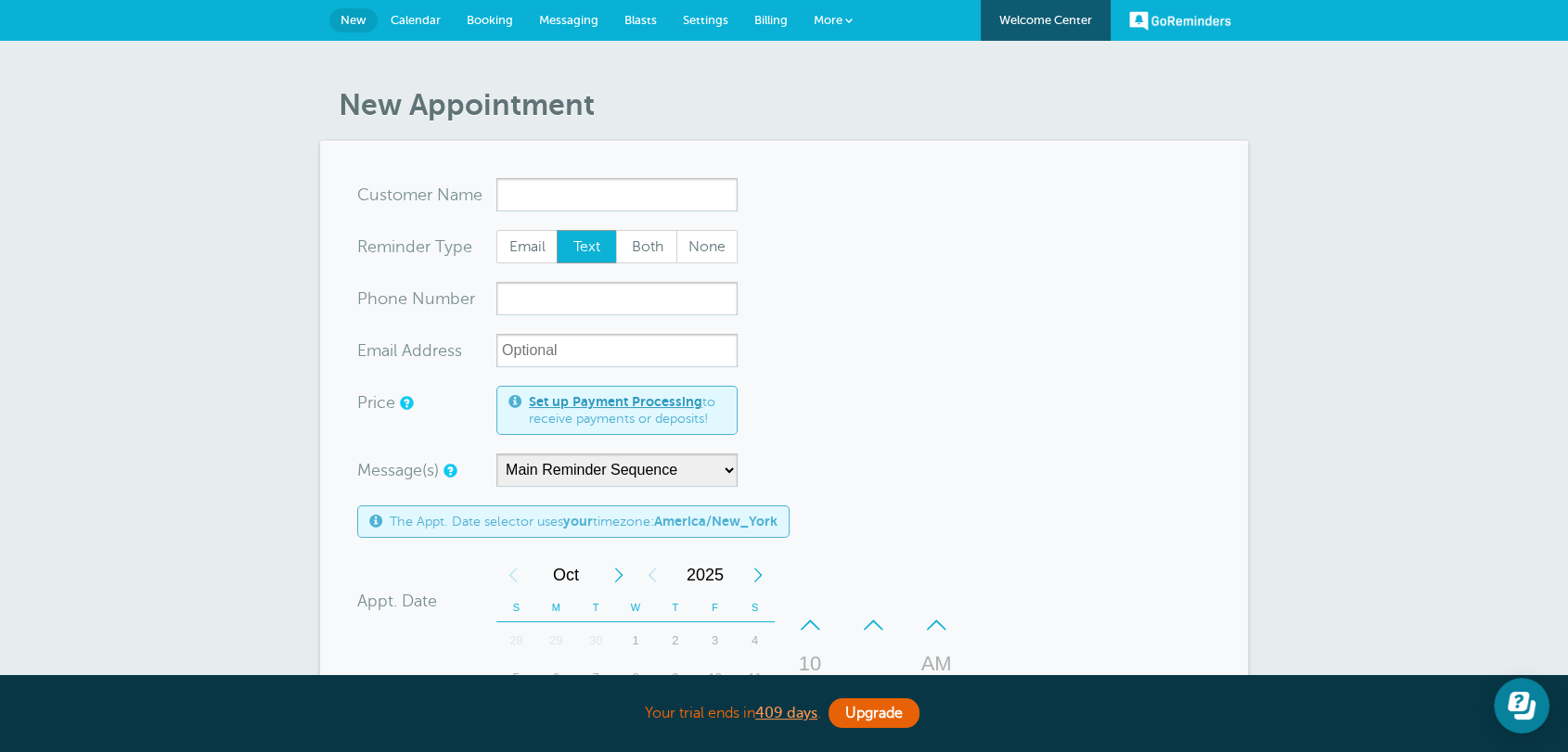
click at [776, 20] on span "Billing" at bounding box center [771, 20] width 33 height 14
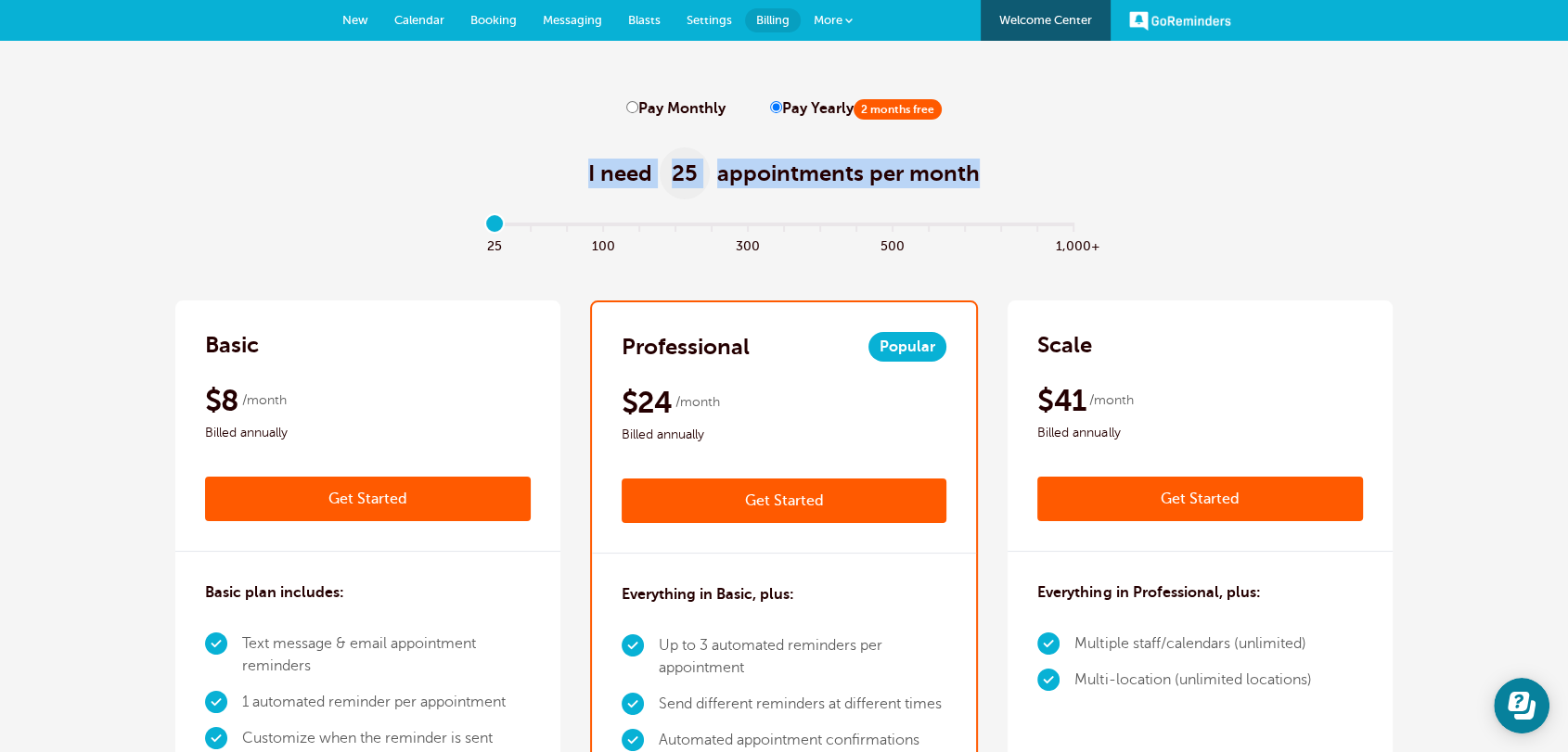
drag, startPoint x: 567, startPoint y: 179, endPoint x: 1086, endPoint y: 179, distance: 519.0
click at [1086, 179] on div "I need 25 appointments per month" at bounding box center [784, 163] width 1218 height 91
click at [1370, 172] on div "I need 25 appointments per month" at bounding box center [784, 163] width 1218 height 91
type input "0"
drag, startPoint x: 500, startPoint y: 233, endPoint x: 491, endPoint y: 240, distance: 11.4
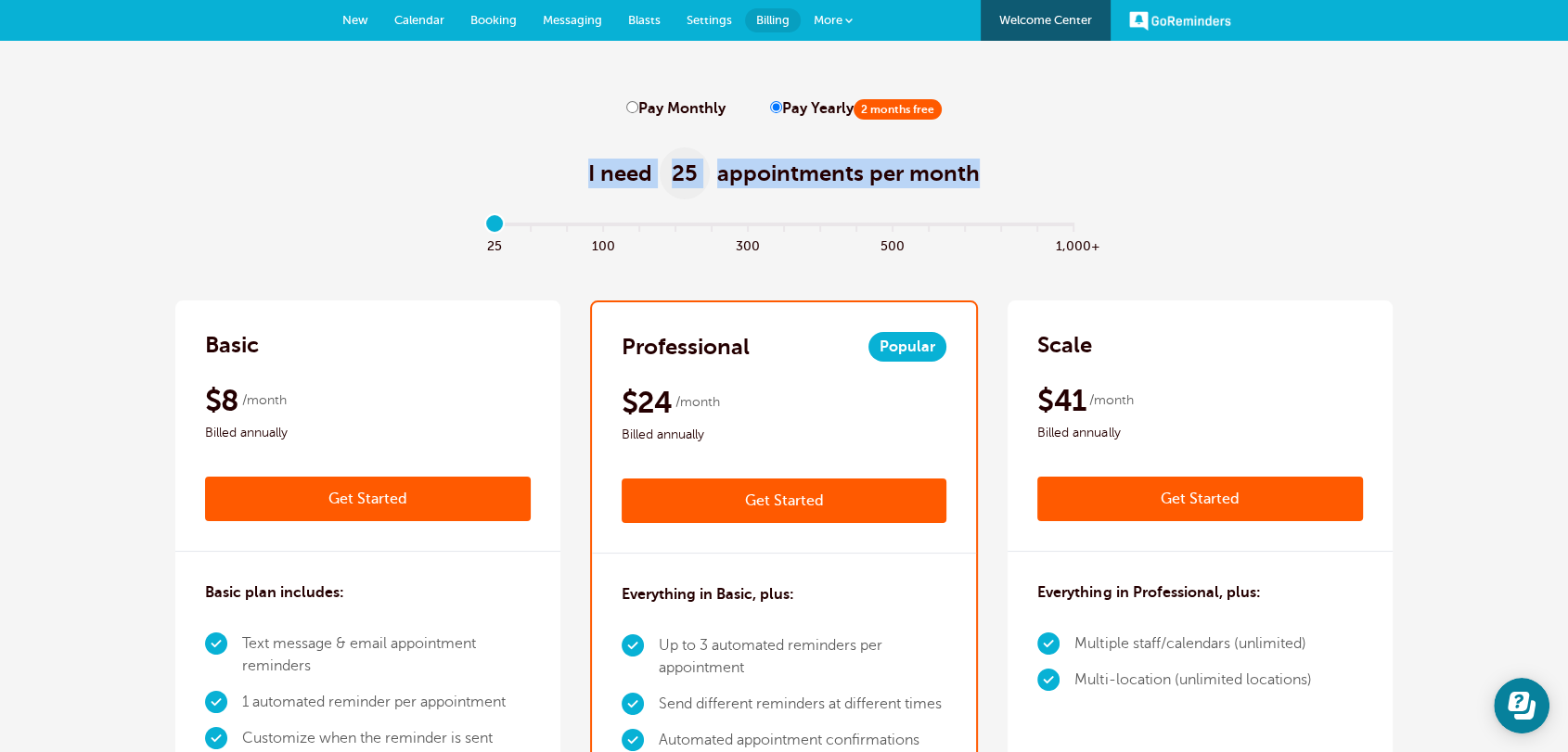
click at [491, 230] on input "range" at bounding box center [784, 228] width 600 height 4
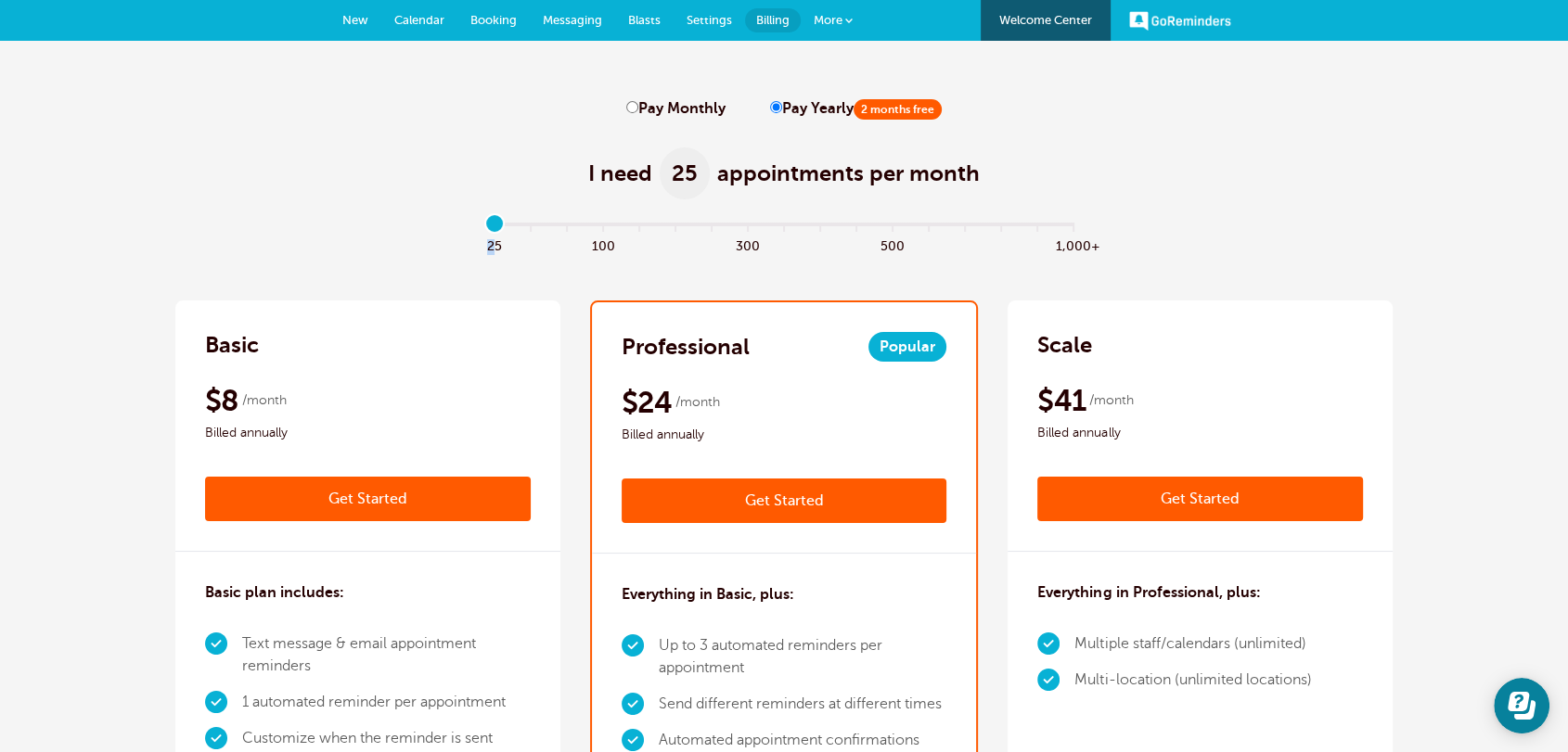
drag, startPoint x: 491, startPoint y: 240, endPoint x: 441, endPoint y: 236, distance: 50.2
click at [351, 19] on span "New" at bounding box center [355, 20] width 26 height 14
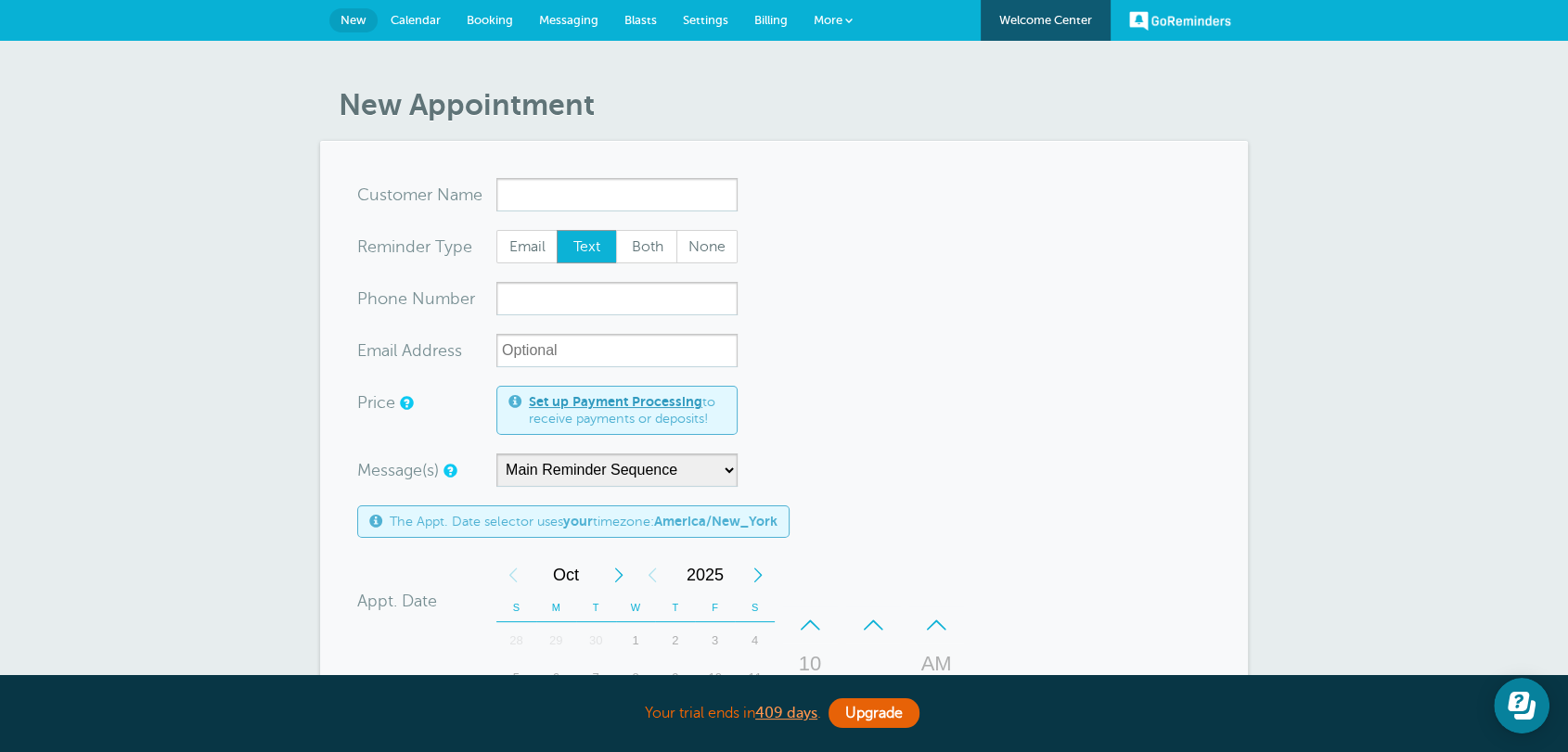
click at [1125, 381] on form "You are creating a new customer. To use an existing customer select one from th…" at bounding box center [784, 688] width 854 height 1019
click at [439, 28] on link "Calendar" at bounding box center [416, 20] width 76 height 41
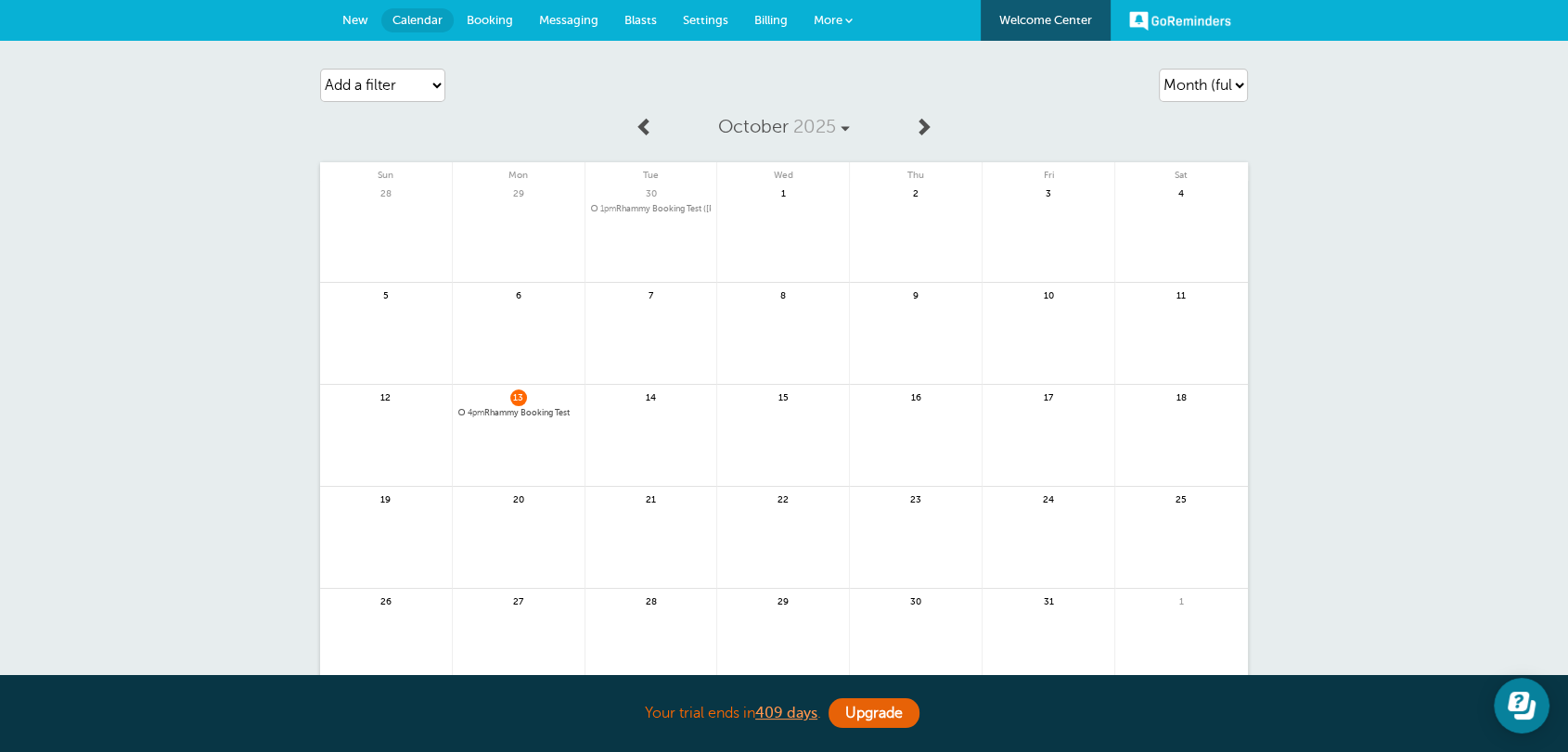
click at [357, 24] on span "New" at bounding box center [355, 20] width 26 height 14
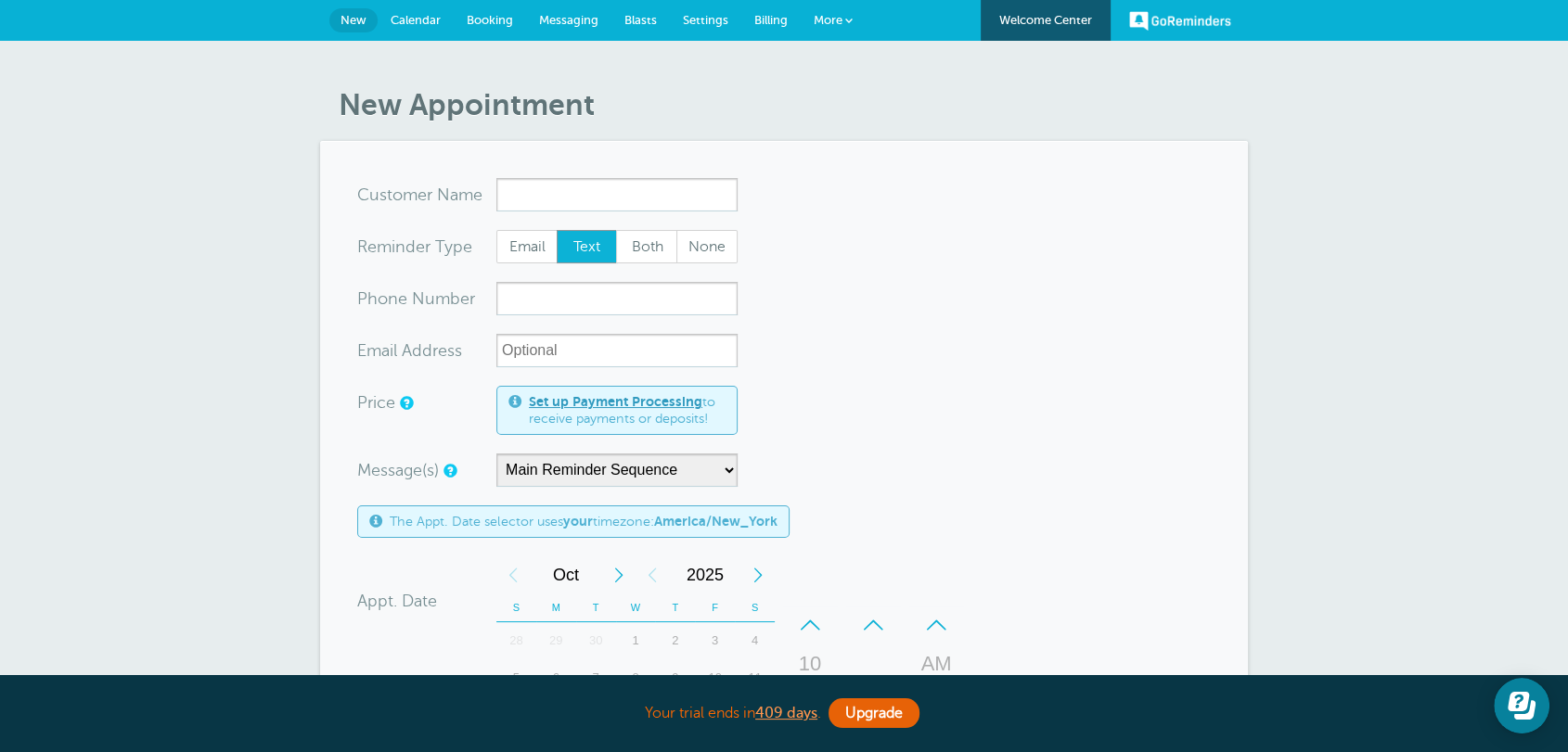
click at [433, 20] on span "Calendar" at bounding box center [415, 20] width 50 height 14
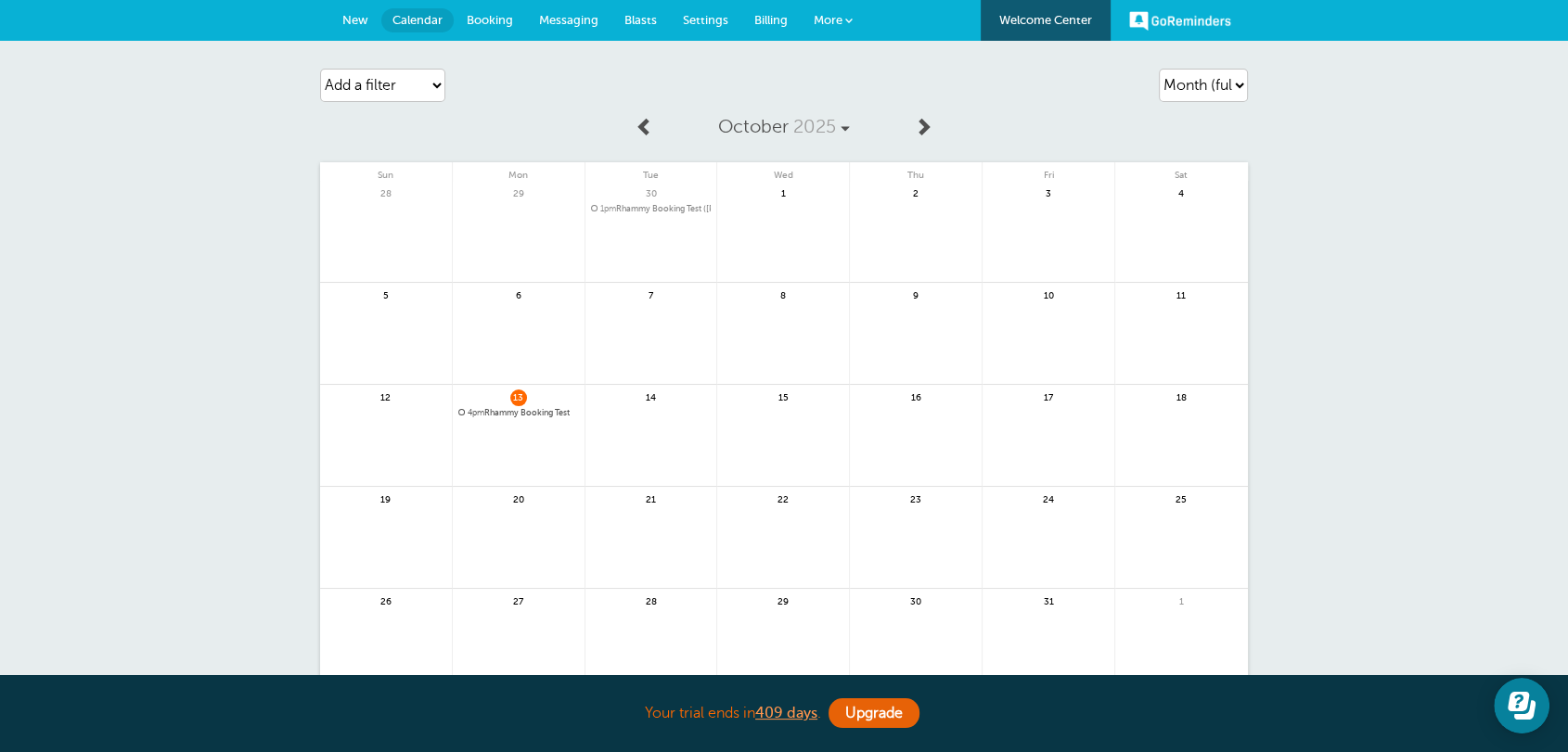
click at [512, 414] on span "4pm Rhammy Booking Test" at bounding box center [519, 413] width 121 height 10
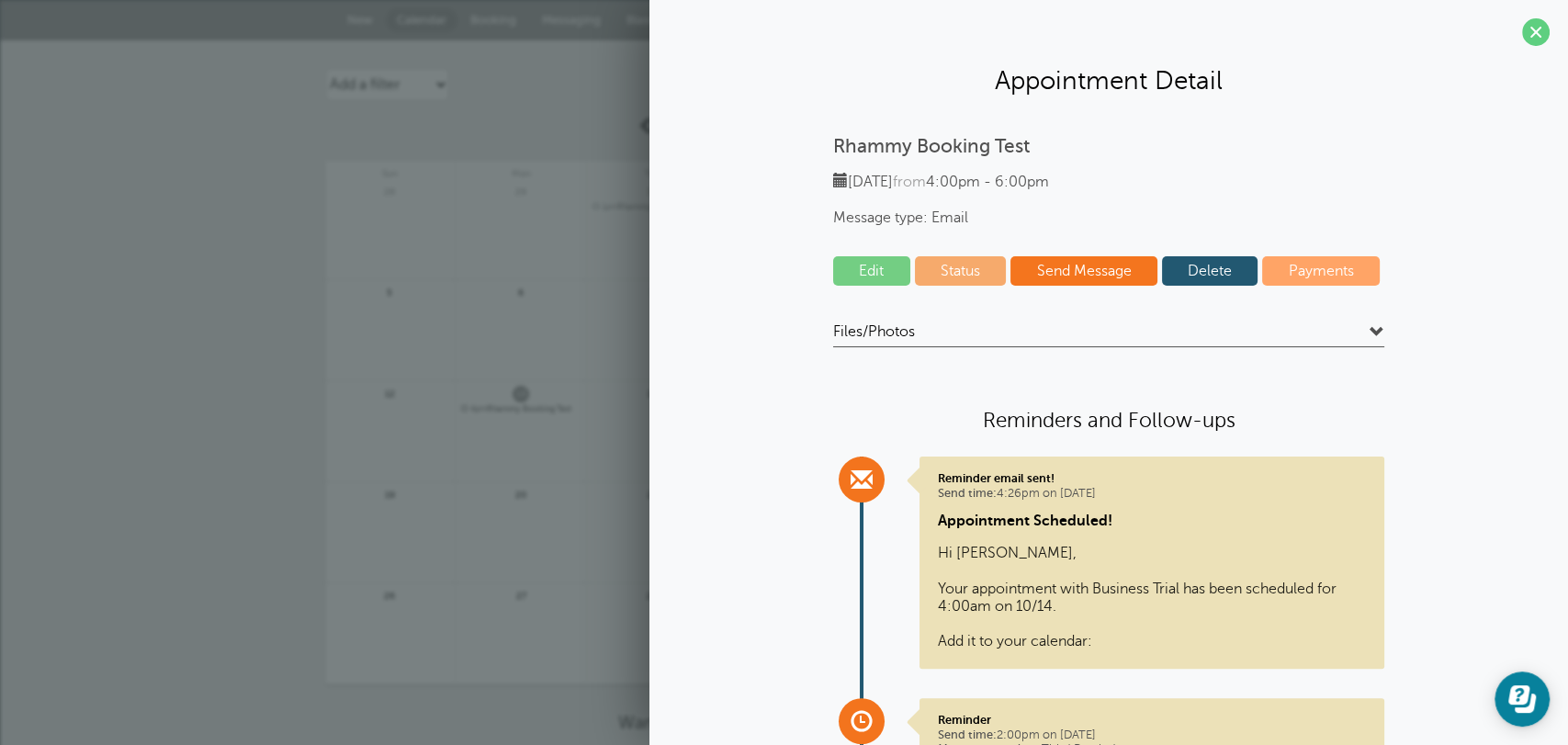
click at [1185, 274] on link "Delete" at bounding box center [1211, 271] width 97 height 29
click at [1523, 30] on span at bounding box center [1536, 32] width 28 height 28
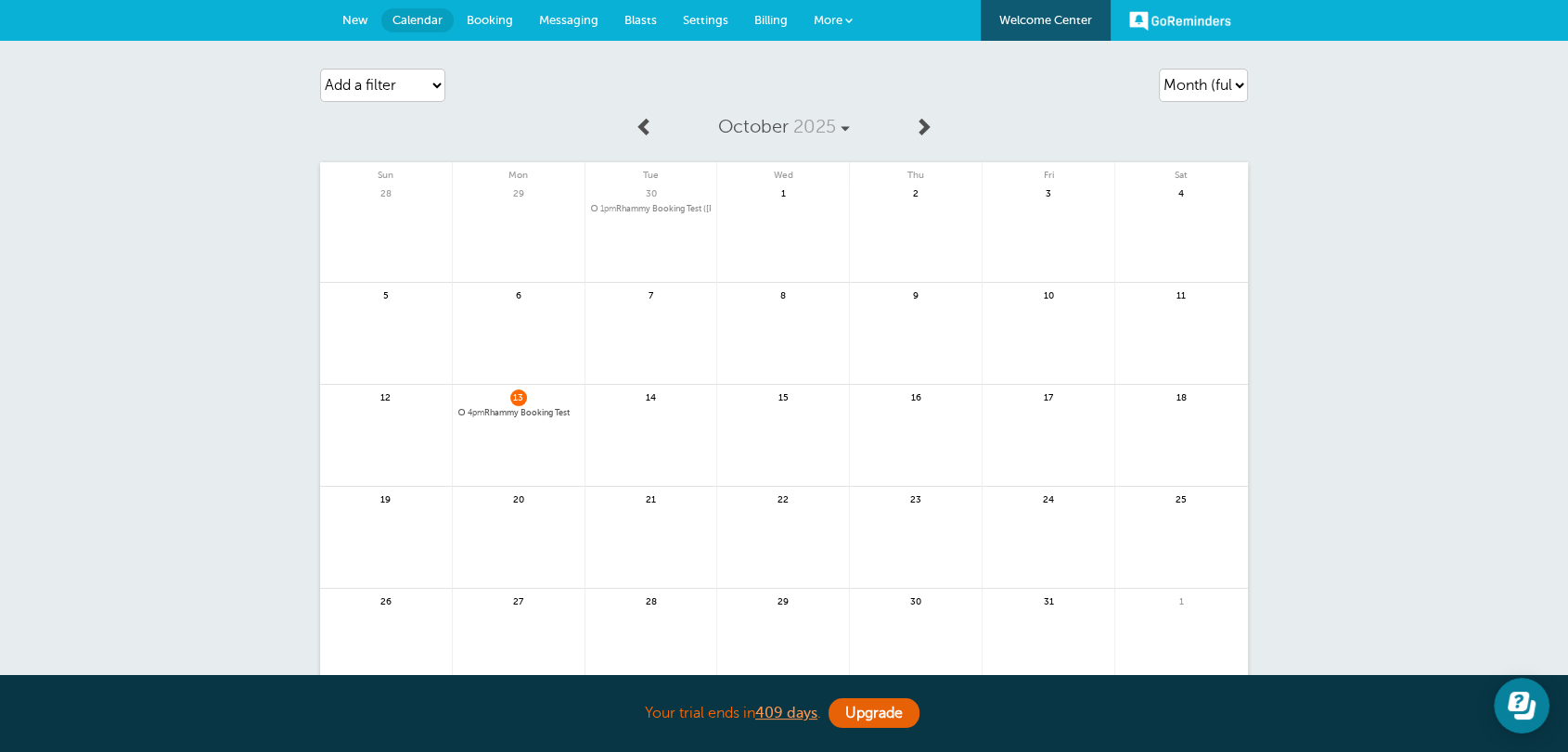
click at [831, 19] on span "More" at bounding box center [827, 20] width 28 height 14
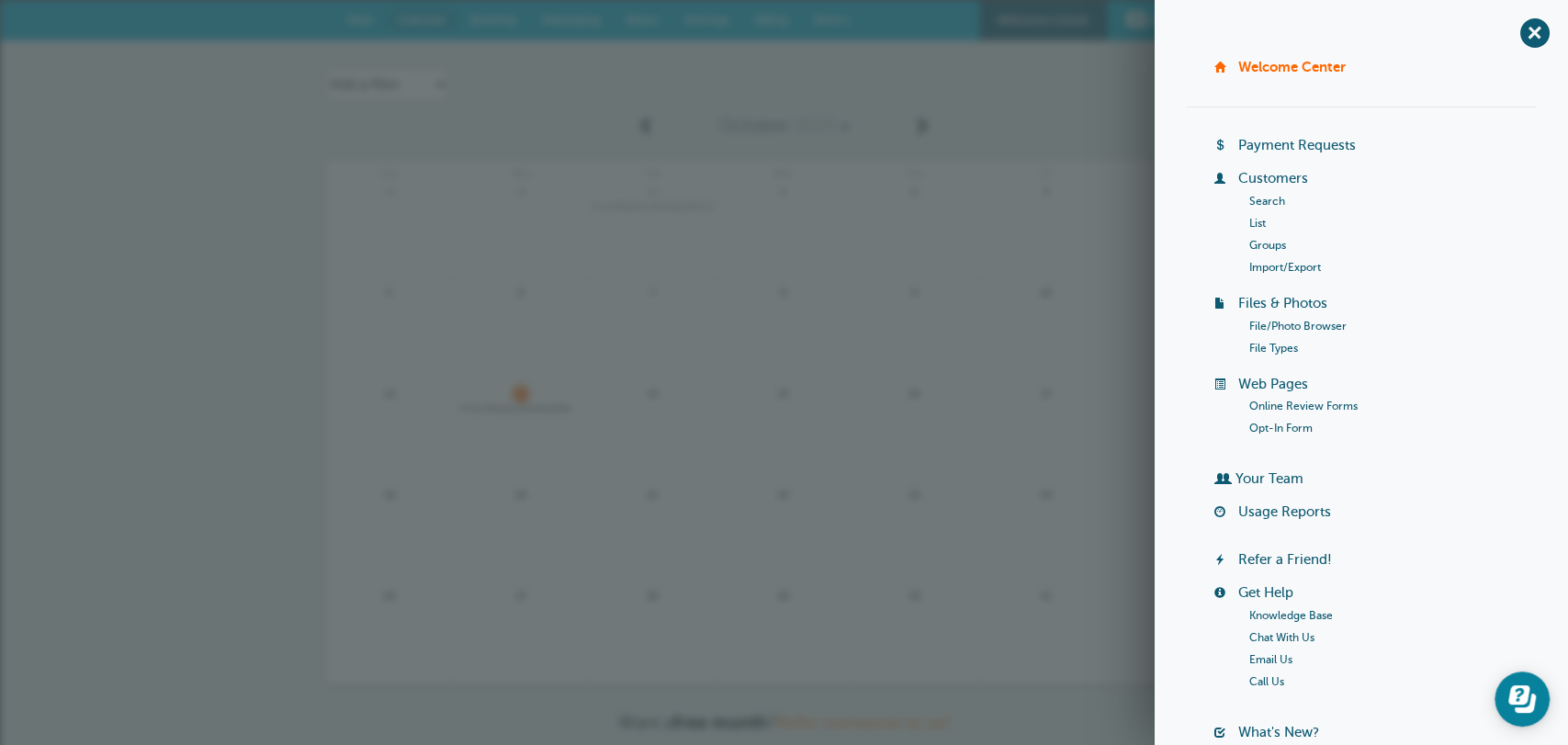
click at [1289, 510] on link "Usage Reports" at bounding box center [1285, 511] width 93 height 14
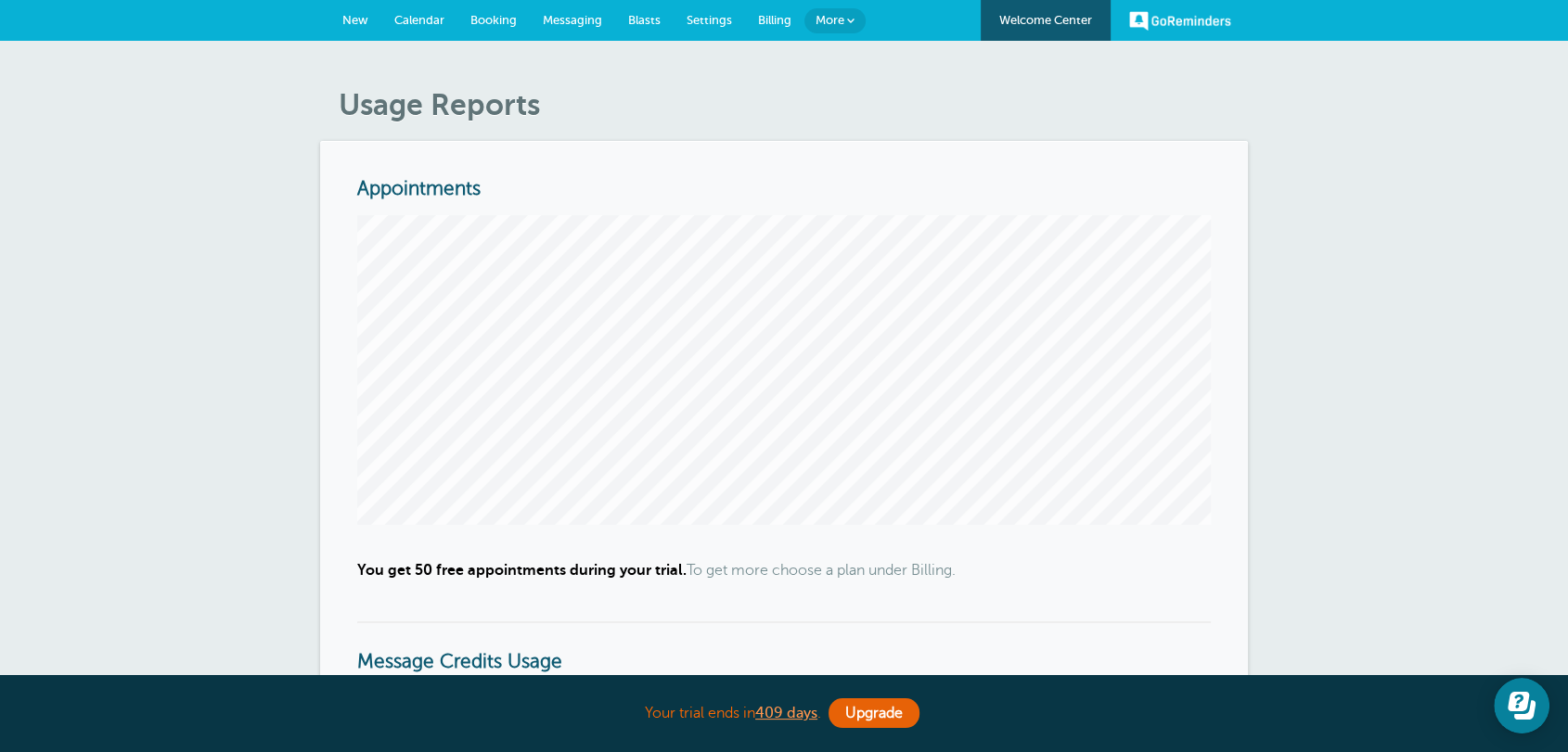
click at [367, 24] on span "New" at bounding box center [355, 20] width 26 height 14
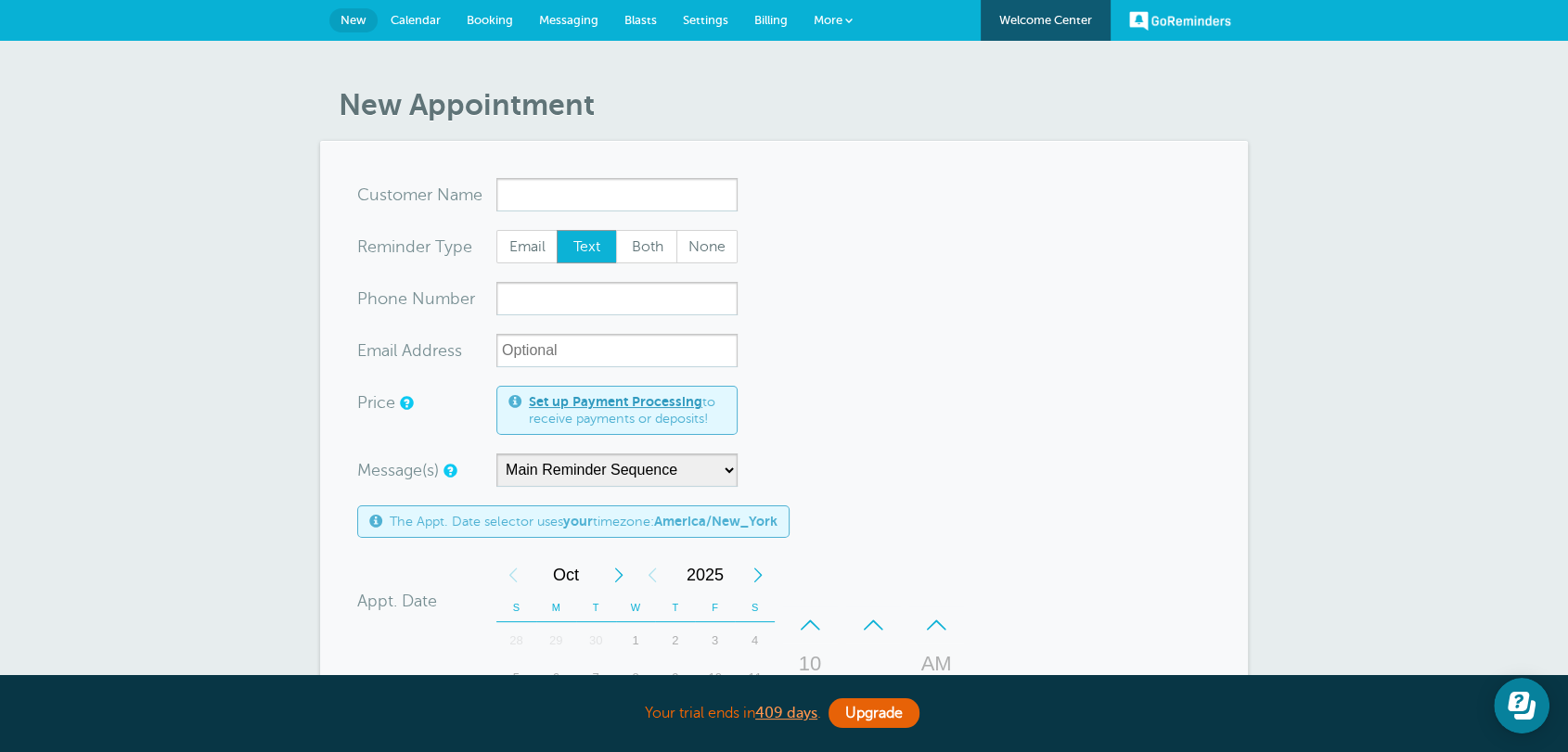
click at [698, 15] on span "Settings" at bounding box center [705, 20] width 46 height 14
